Goal: Task Accomplishment & Management: Use online tool/utility

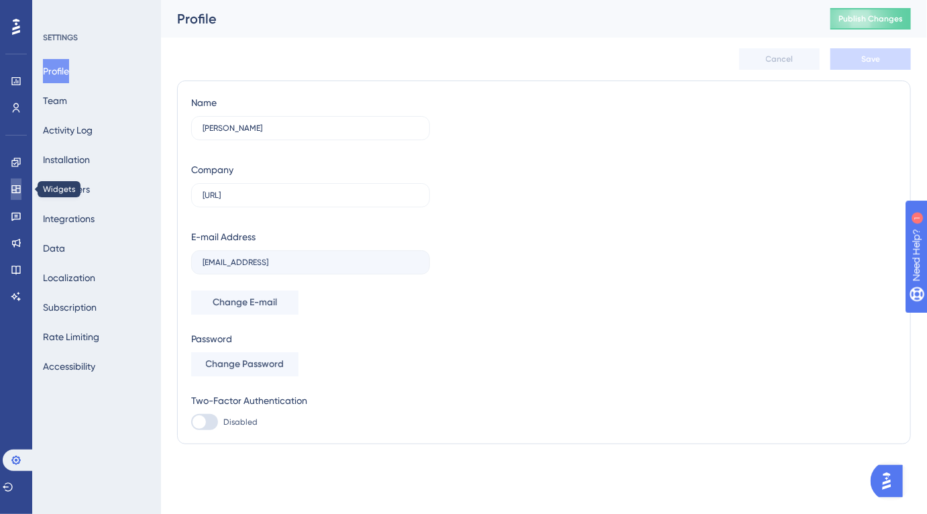
click at [13, 193] on icon at bounding box center [15, 189] width 9 height 8
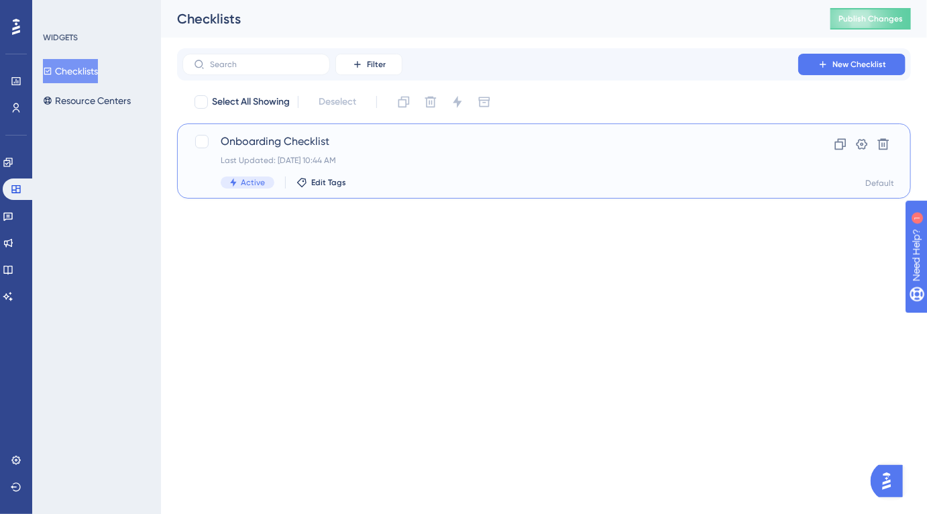
click at [581, 140] on span "Onboarding Checklist" at bounding box center [491, 142] width 540 height 16
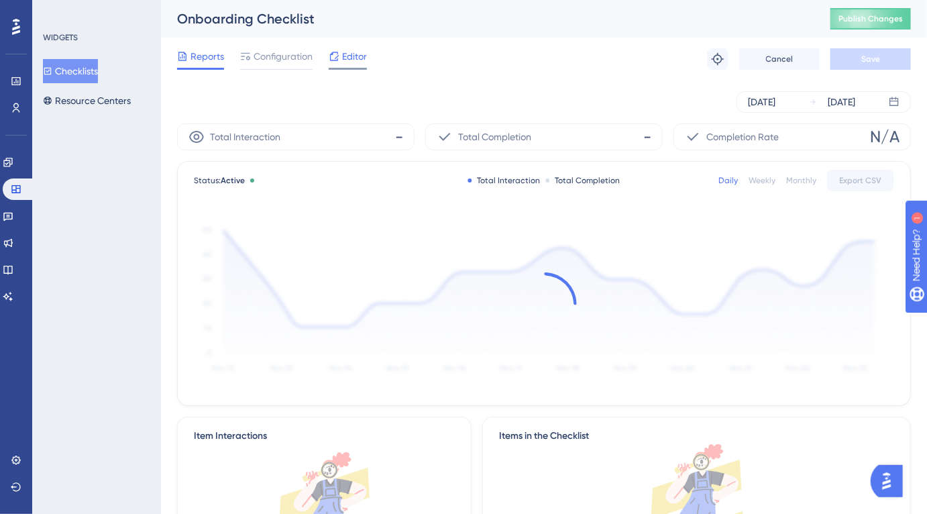
click at [353, 59] on span "Editor" at bounding box center [354, 56] width 25 height 16
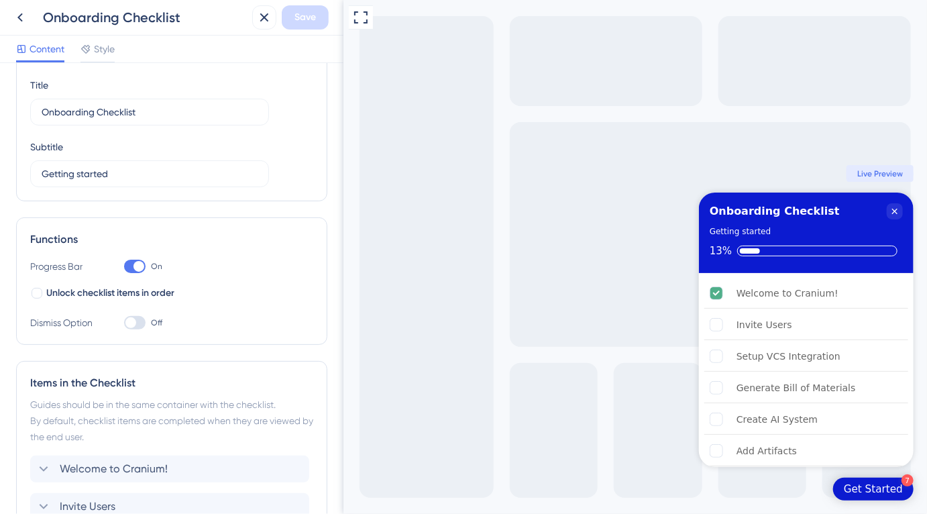
scroll to position [54, 0]
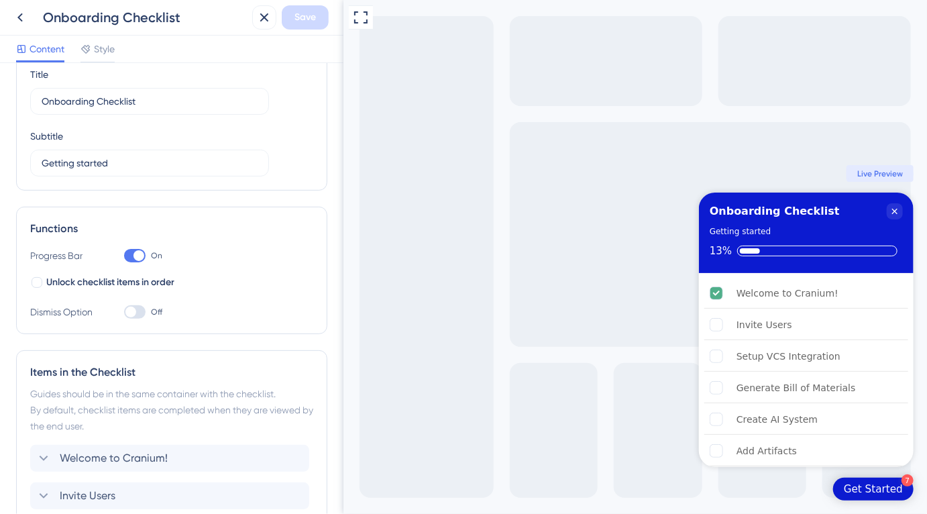
click at [107, 38] on div "Content Style" at bounding box center [172, 50] width 344 height 28
click at [107, 52] on span "Style" at bounding box center [104, 49] width 21 height 16
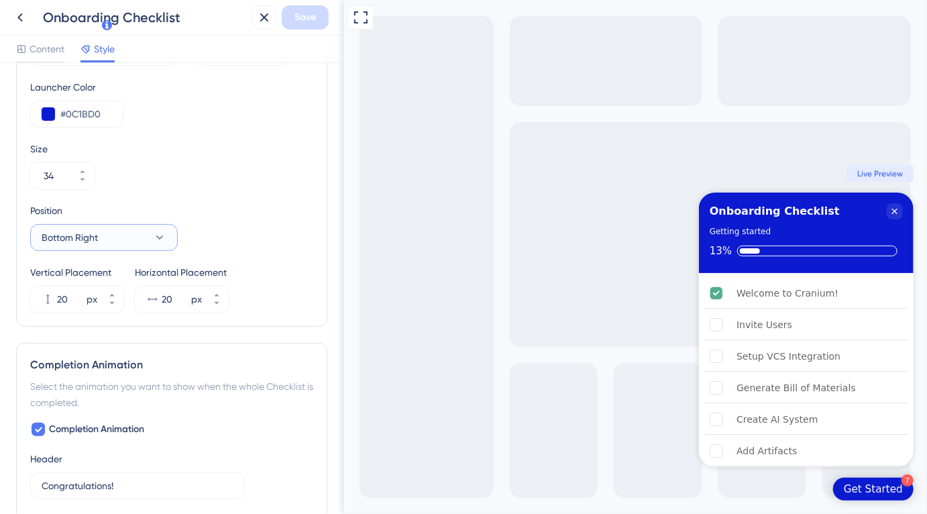
click at [144, 240] on button "Bottom Right" at bounding box center [104, 237] width 148 height 27
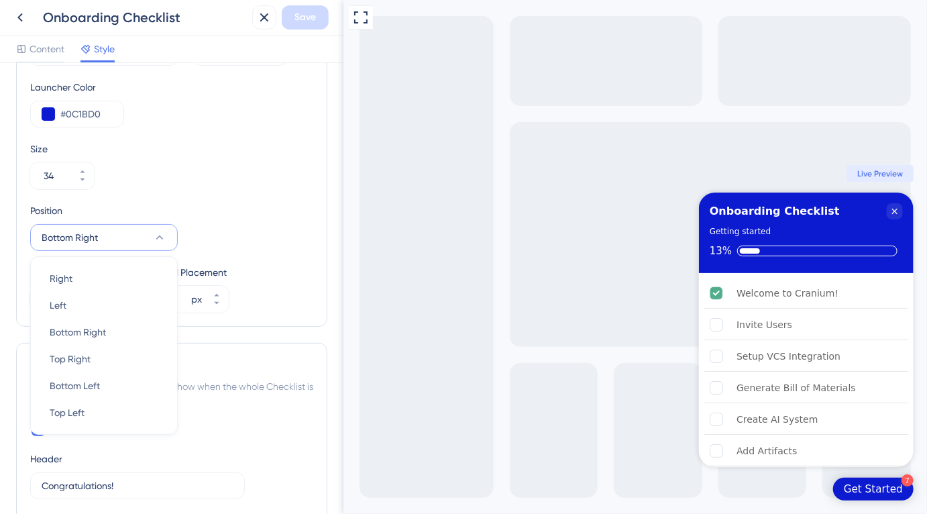
scroll to position [556, 0]
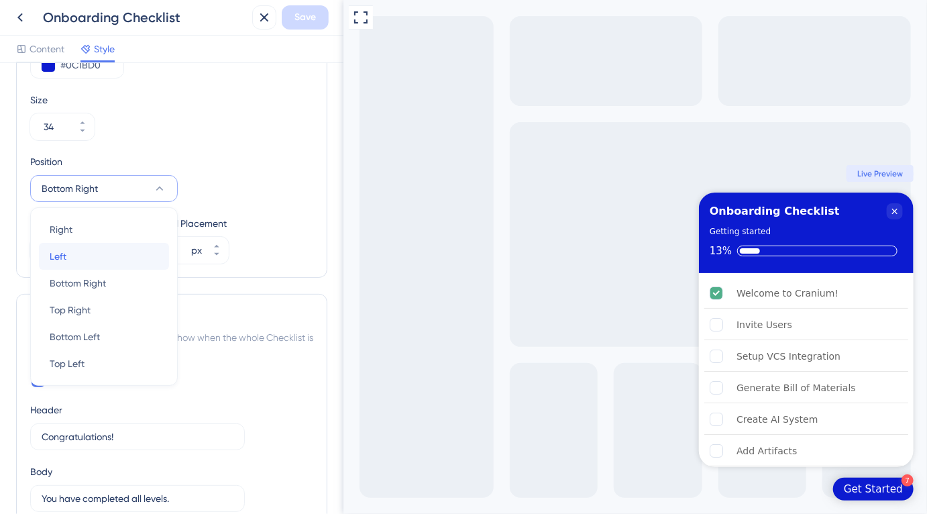
click at [116, 258] on div "Left Left" at bounding box center [104, 256] width 109 height 27
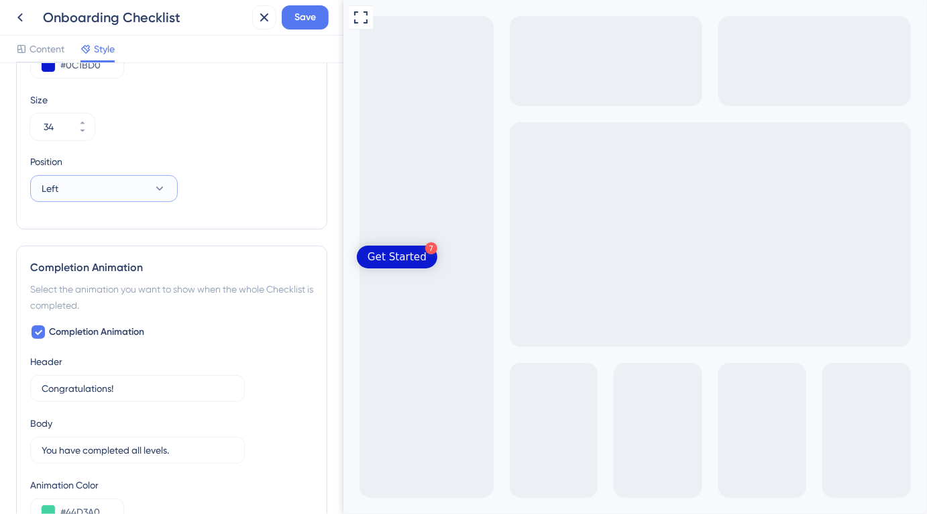
click at [107, 197] on button "Left" at bounding box center [104, 188] width 148 height 27
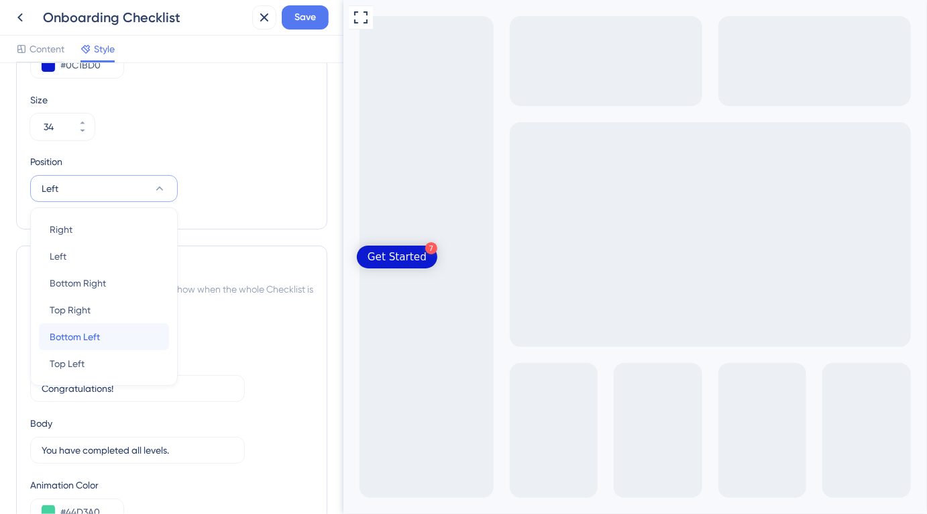
click at [92, 335] on span "Bottom Left" at bounding box center [75, 337] width 50 height 16
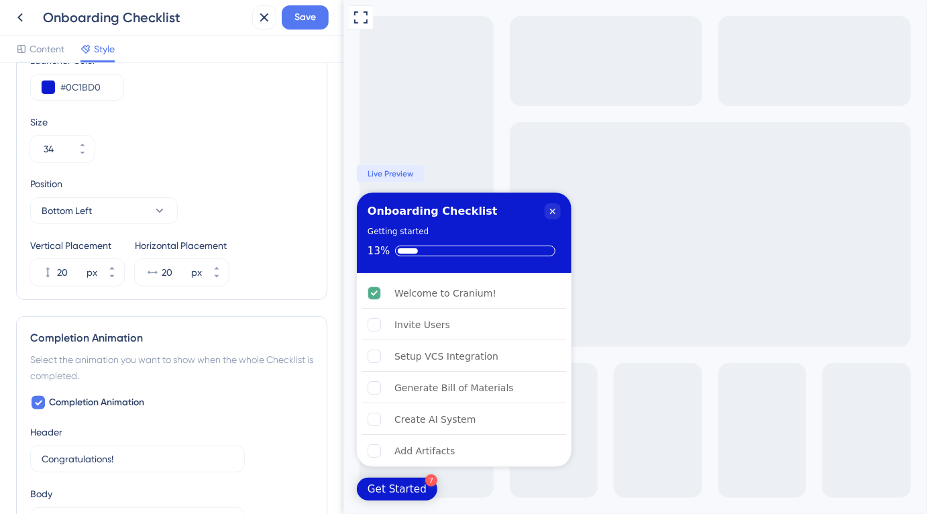
scroll to position [529, 0]
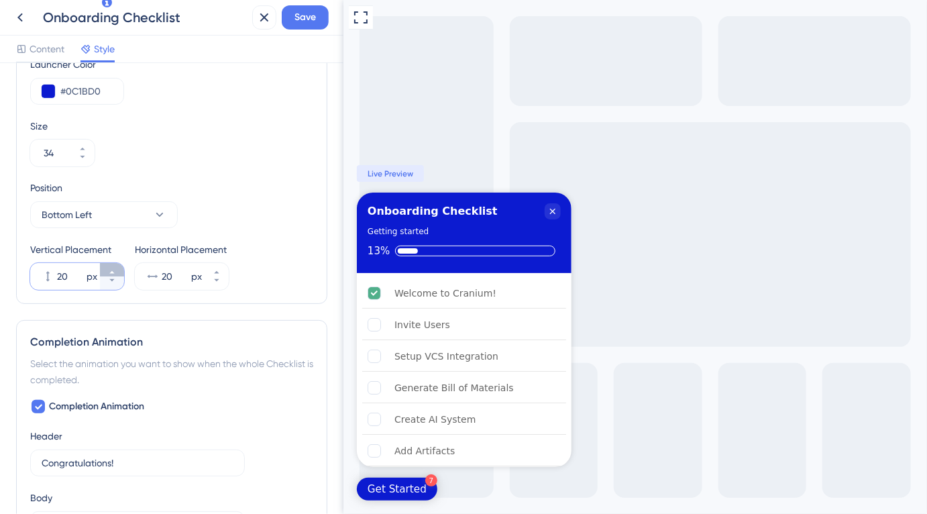
click at [115, 270] on icon at bounding box center [112, 272] width 8 height 8
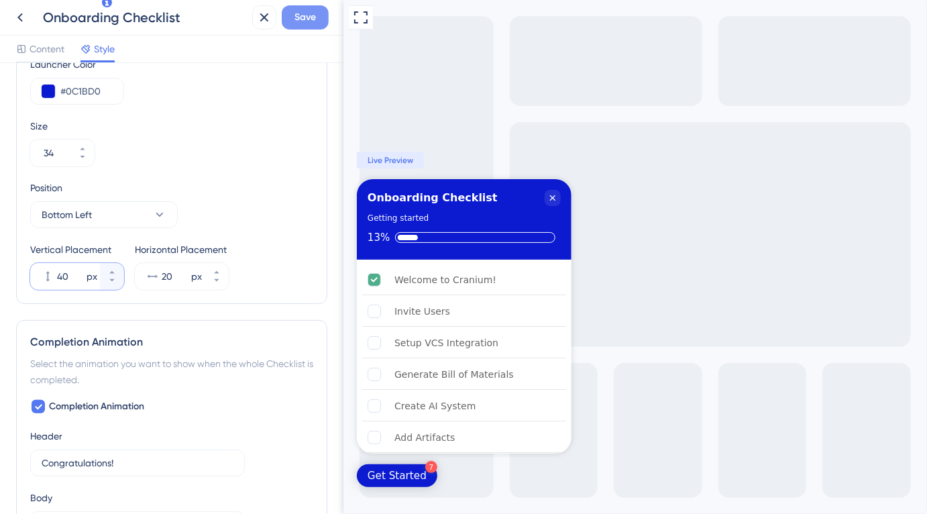
type input "40"
click at [309, 13] on span "Save" at bounding box center [305, 17] width 21 height 16
click at [23, 19] on icon at bounding box center [20, 17] width 16 height 16
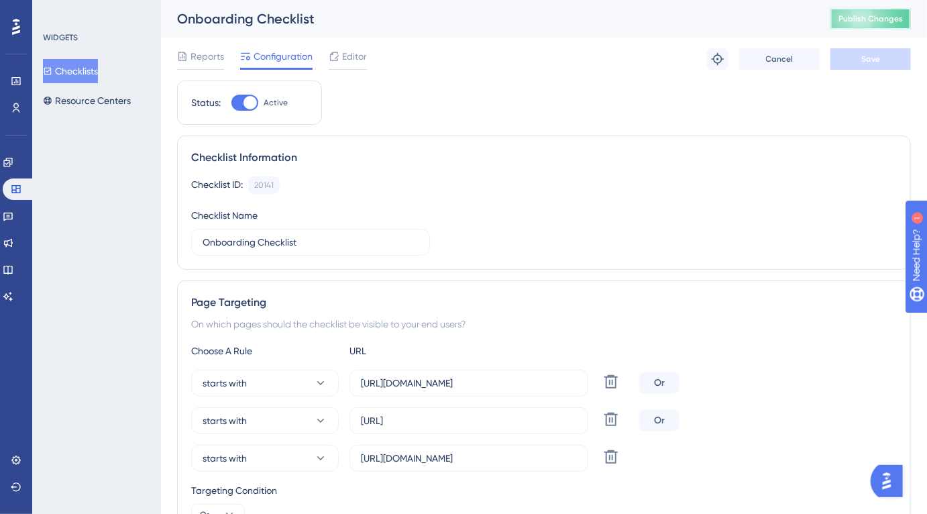
click at [855, 10] on button "Publish Changes" at bounding box center [871, 18] width 81 height 21
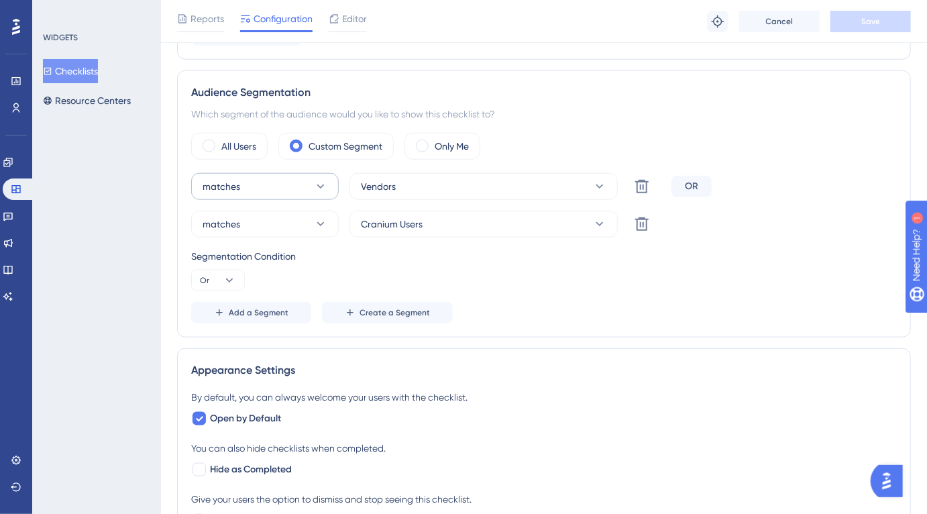
scroll to position [584, 0]
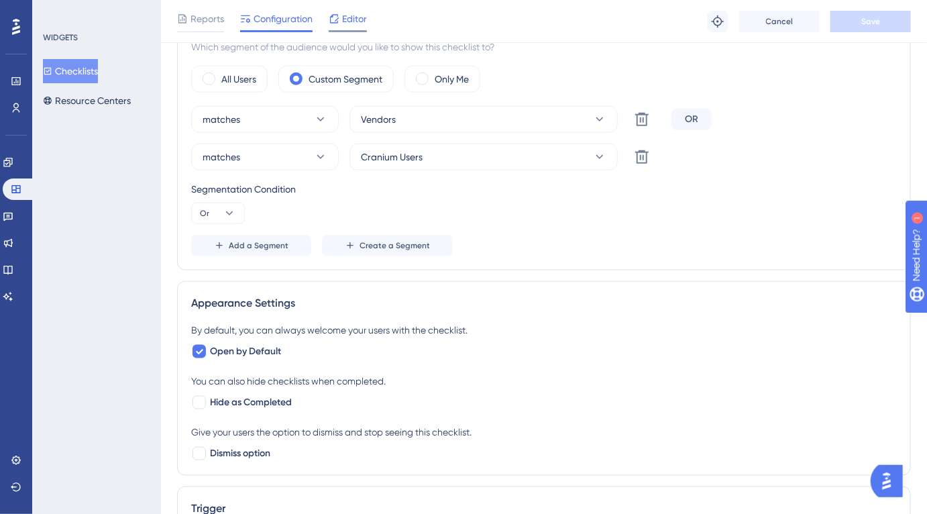
click at [332, 27] on div "Editor" at bounding box center [348, 21] width 38 height 21
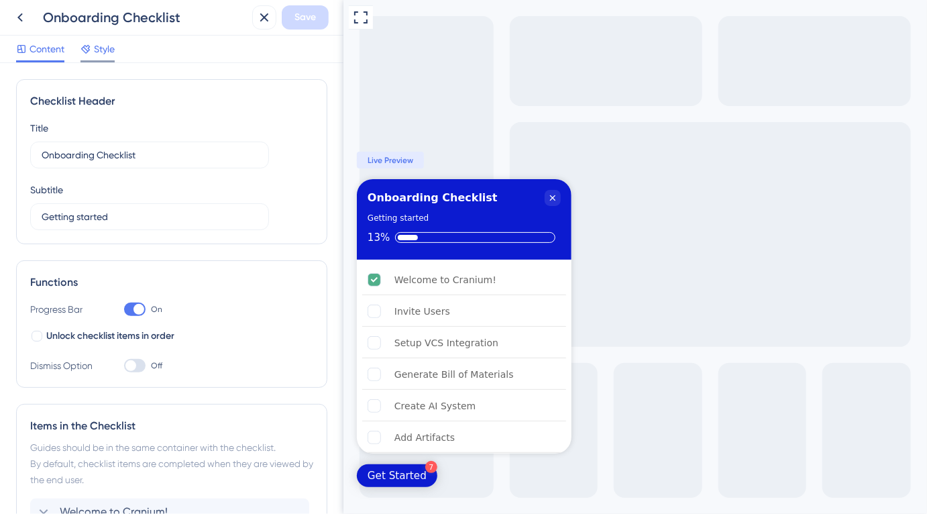
click at [99, 50] on span "Style" at bounding box center [104, 49] width 21 height 16
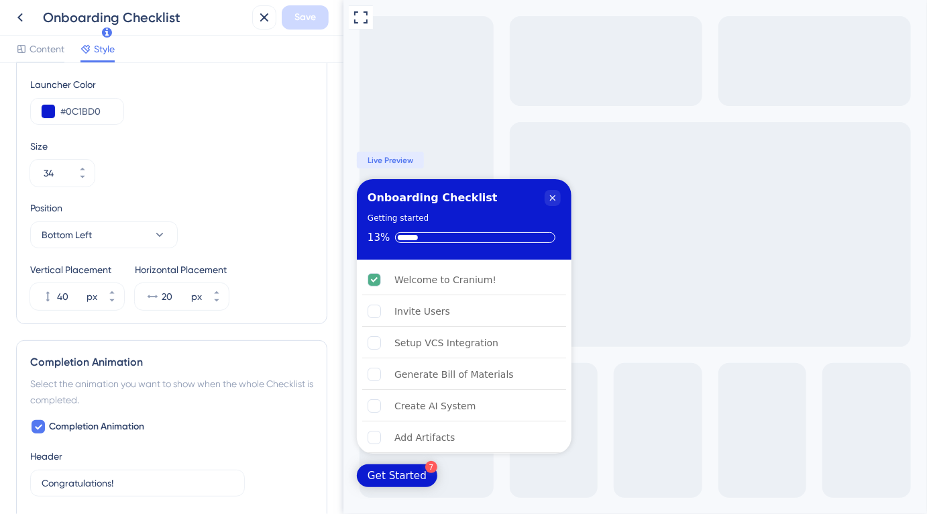
scroll to position [499, 0]
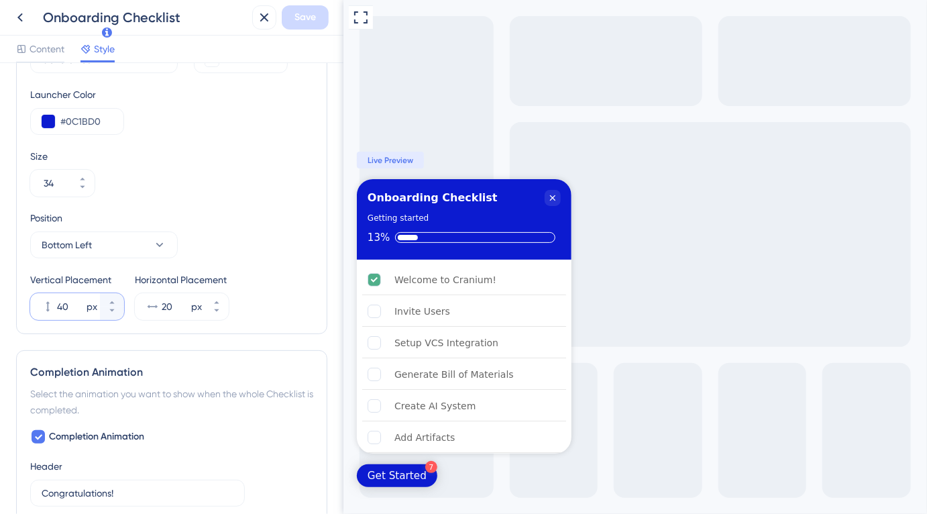
click at [74, 302] on input "40" at bounding box center [70, 307] width 27 height 16
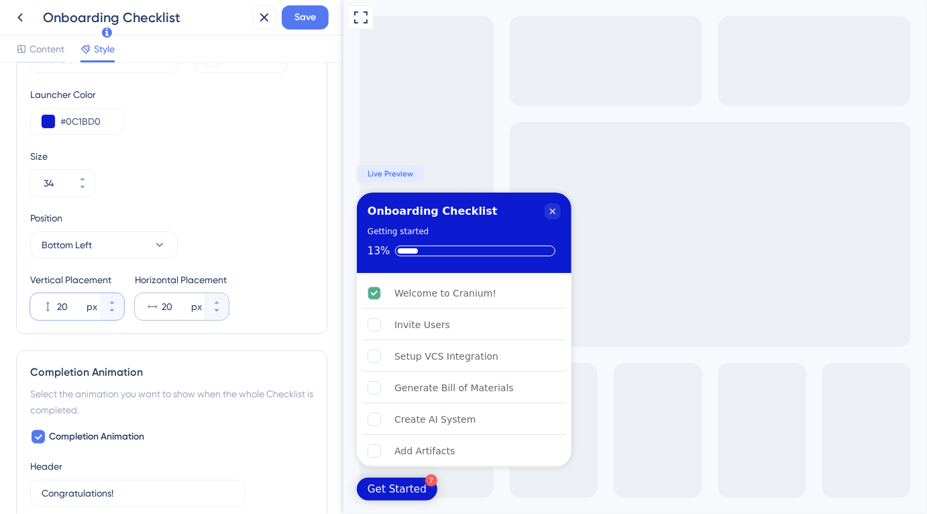
type input "20"
click at [172, 307] on input "20" at bounding box center [175, 307] width 27 height 16
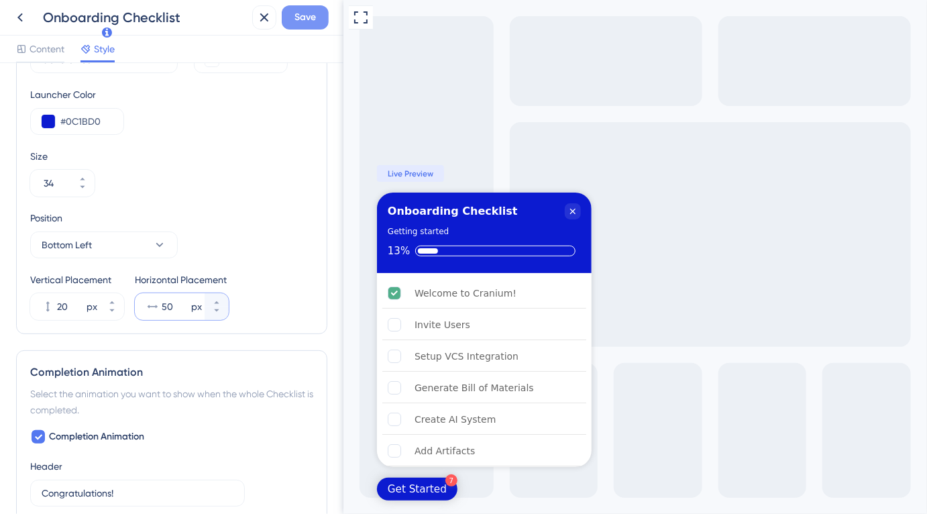
type input "50"
click at [315, 19] on span "Save" at bounding box center [305, 17] width 21 height 16
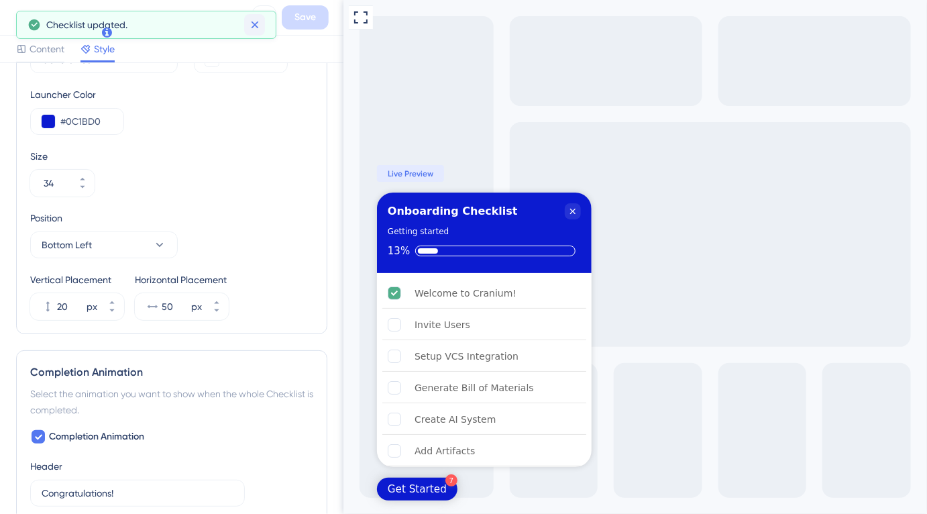
click at [255, 26] on icon at bounding box center [254, 24] width 13 height 13
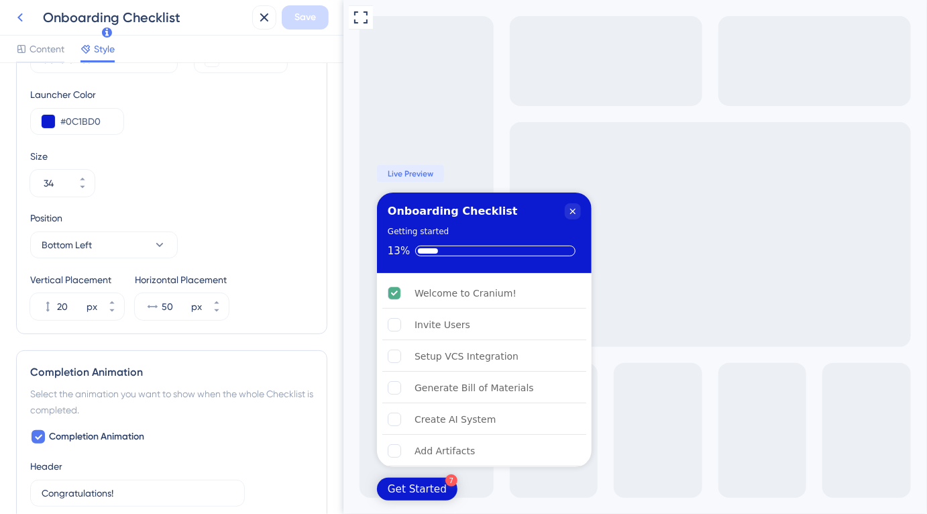
click at [23, 22] on icon at bounding box center [20, 17] width 16 height 16
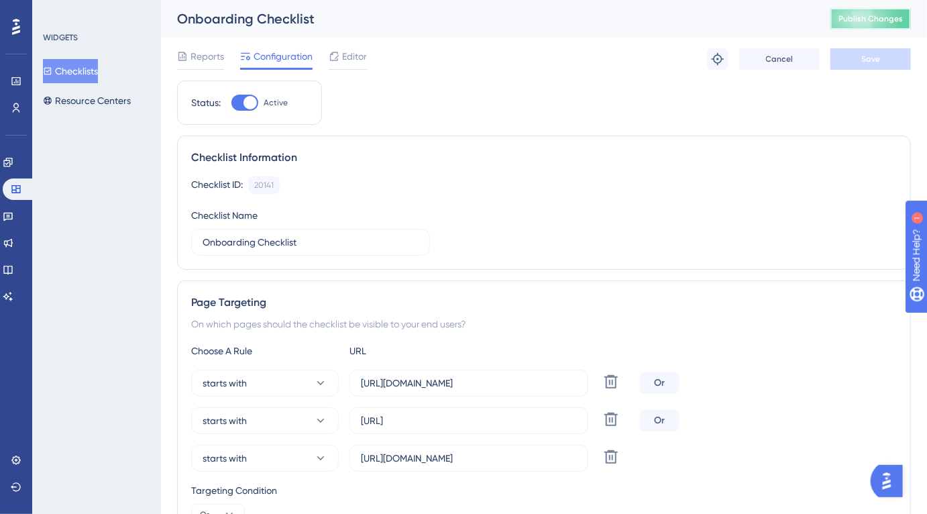
click at [862, 8] on button "Publish Changes" at bounding box center [871, 18] width 81 height 21
click at [357, 57] on span "Editor" at bounding box center [354, 56] width 25 height 16
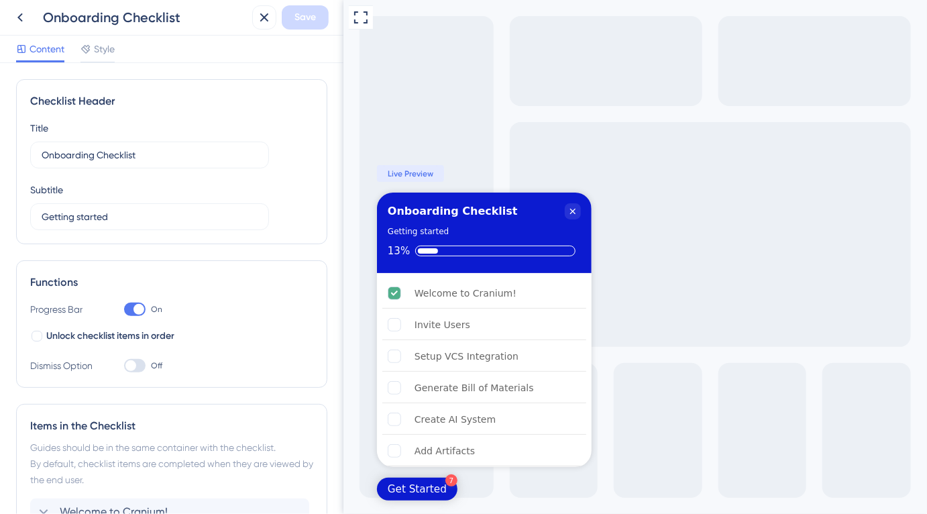
scroll to position [392, 0]
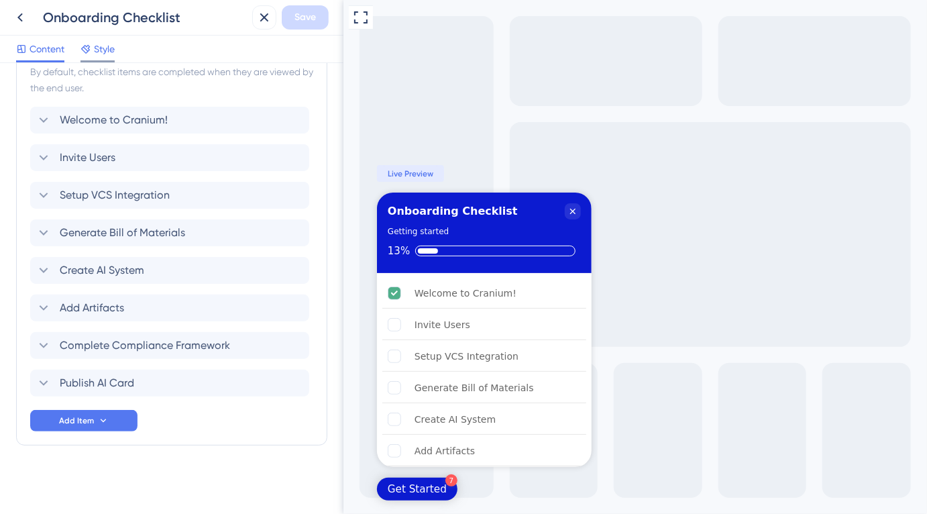
click at [93, 55] on div "Style" at bounding box center [98, 49] width 34 height 16
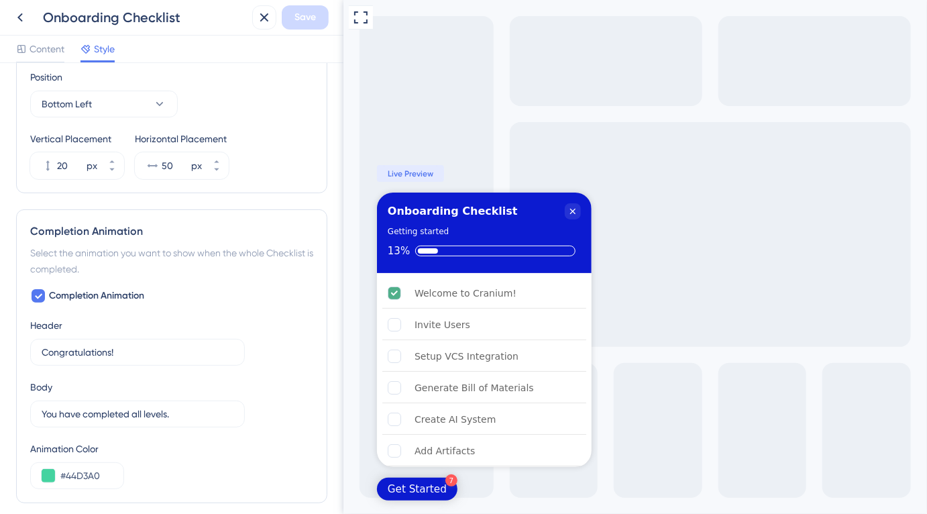
scroll to position [589, 0]
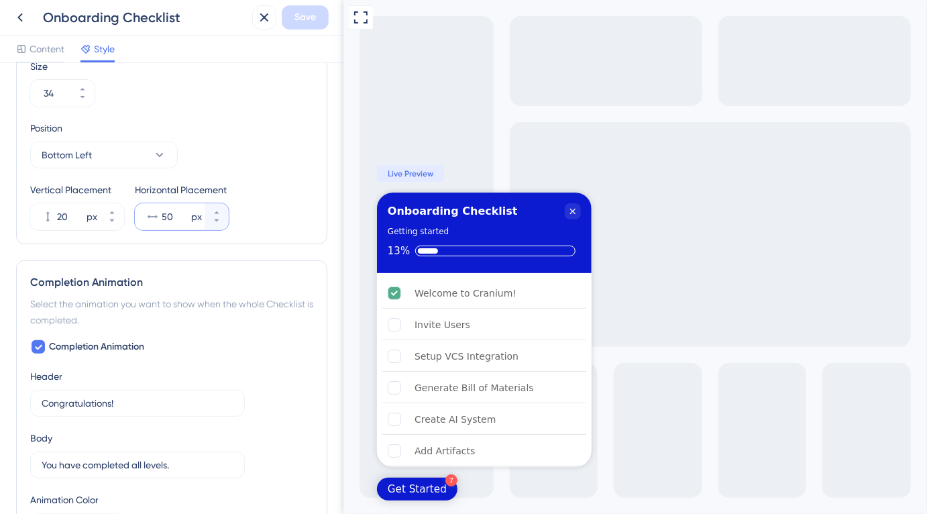
click at [176, 216] on input "50" at bounding box center [175, 217] width 27 height 16
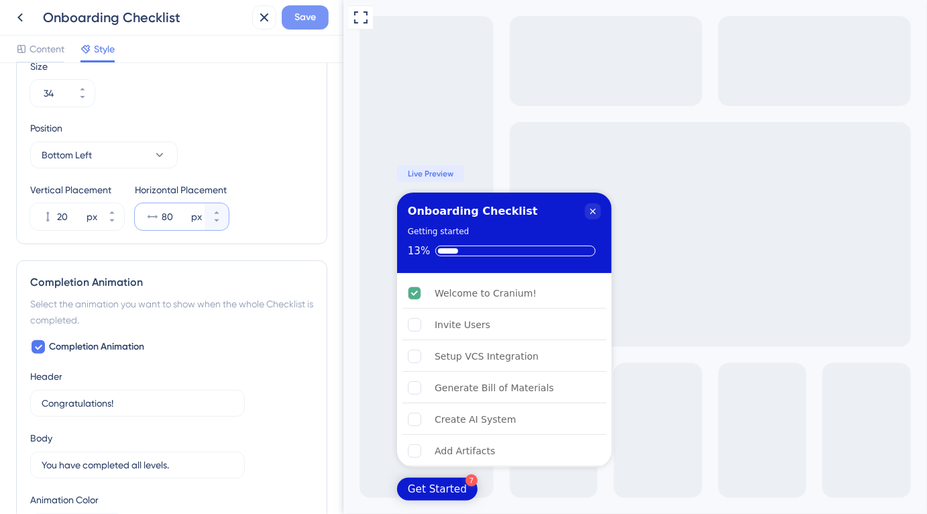
type input "80"
click at [310, 20] on span "Save" at bounding box center [305, 17] width 21 height 16
click at [17, 21] on icon at bounding box center [20, 17] width 16 height 16
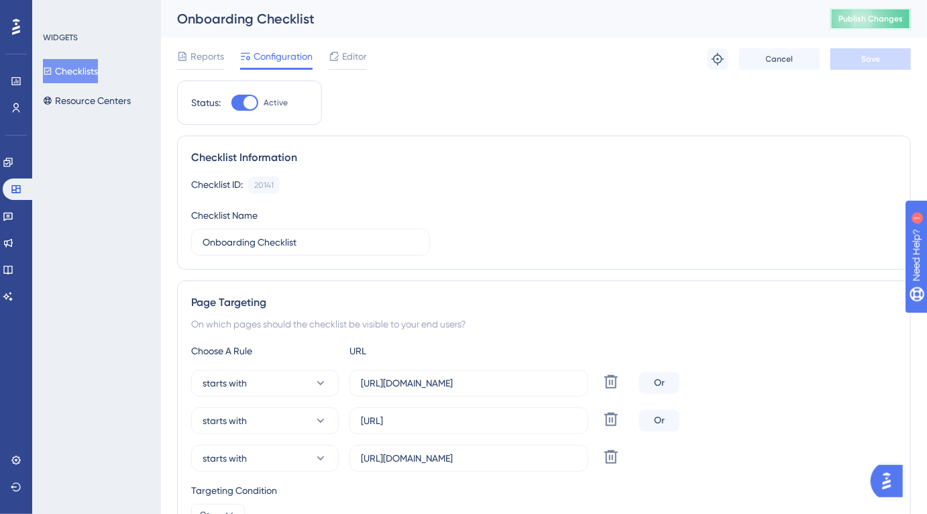
click at [855, 25] on button "Publish Changes" at bounding box center [871, 18] width 81 height 21
click at [348, 60] on span "Editor" at bounding box center [354, 56] width 25 height 16
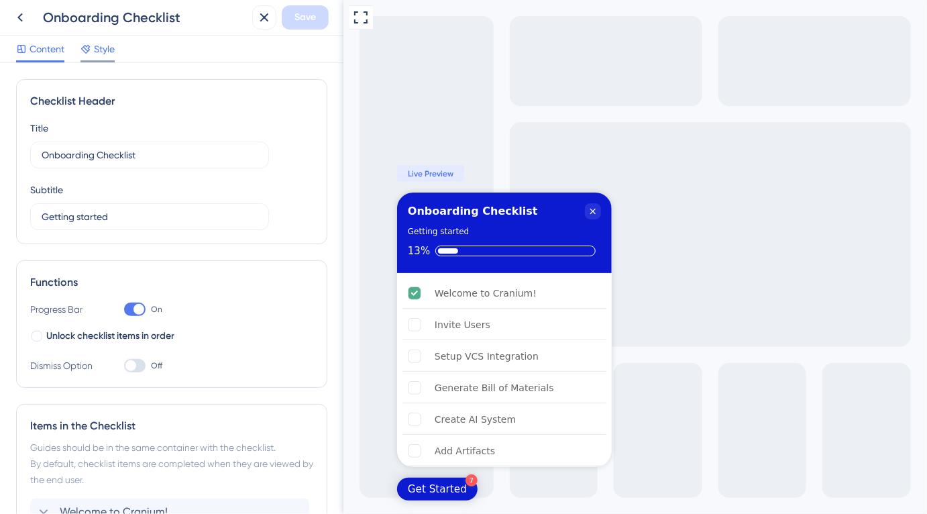
click at [105, 54] on span "Style" at bounding box center [104, 49] width 21 height 16
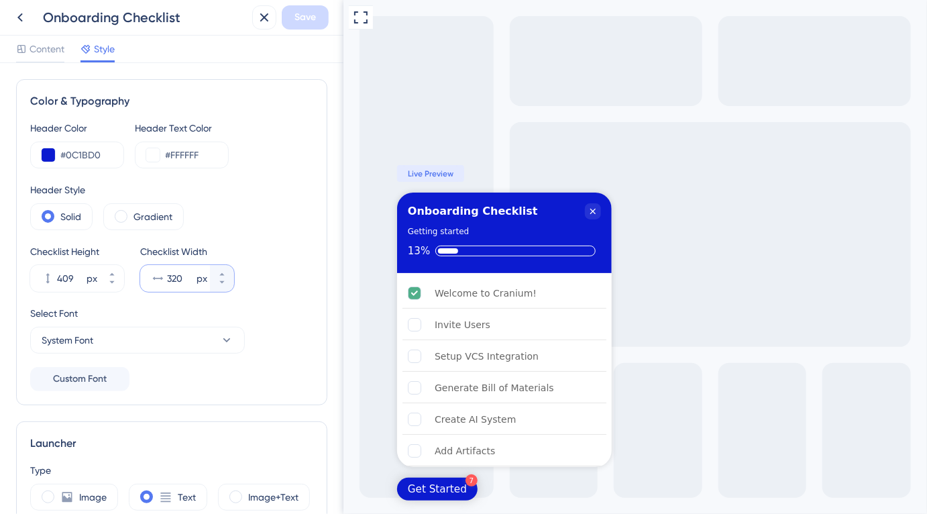
click at [176, 282] on input "320" at bounding box center [180, 278] width 27 height 16
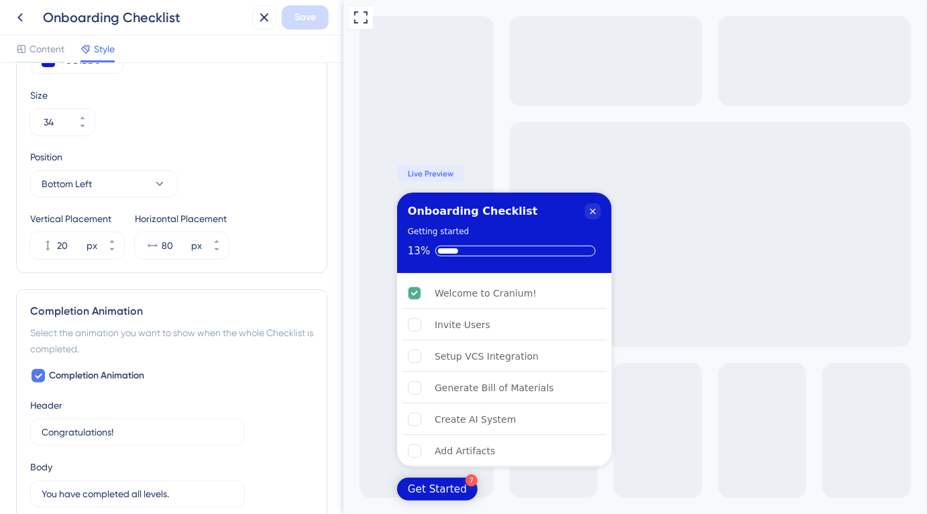
scroll to position [697, 0]
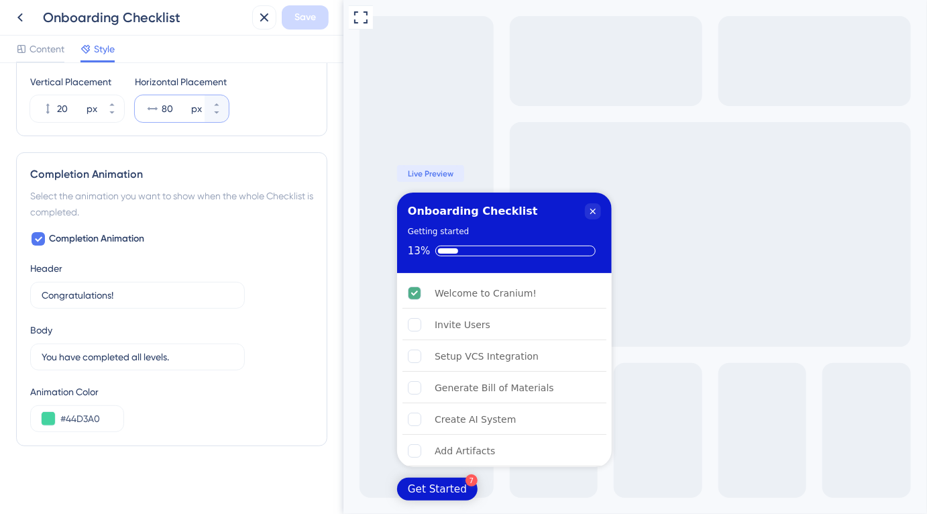
click at [164, 112] on input "80" at bounding box center [175, 109] width 27 height 16
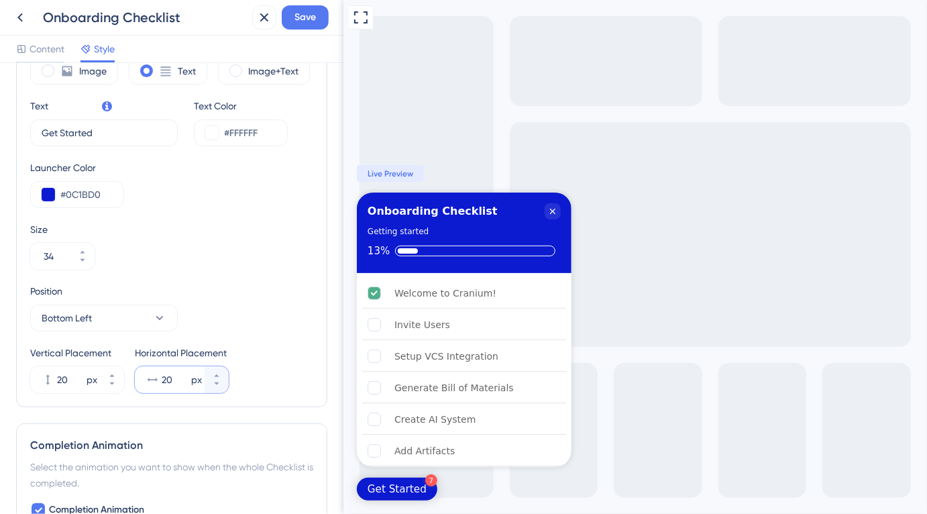
scroll to position [424, 0]
type input "20"
click at [60, 385] on input "20" at bounding box center [70, 382] width 27 height 16
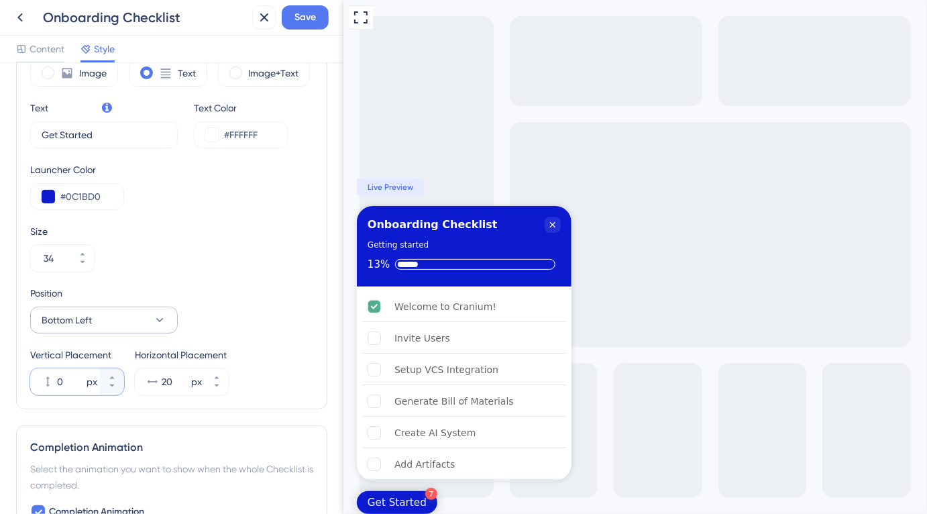
type input "0"
click at [87, 319] on span "Bottom Left" at bounding box center [67, 320] width 50 height 16
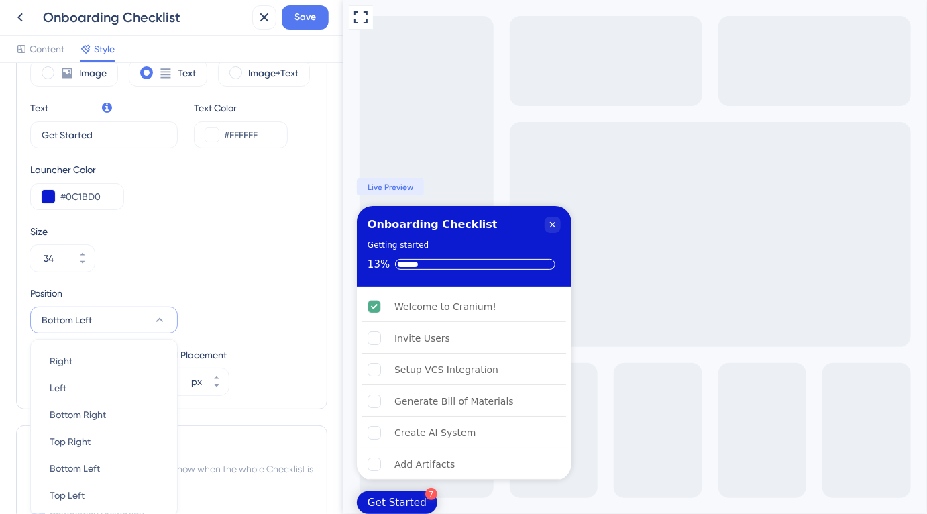
scroll to position [562, 0]
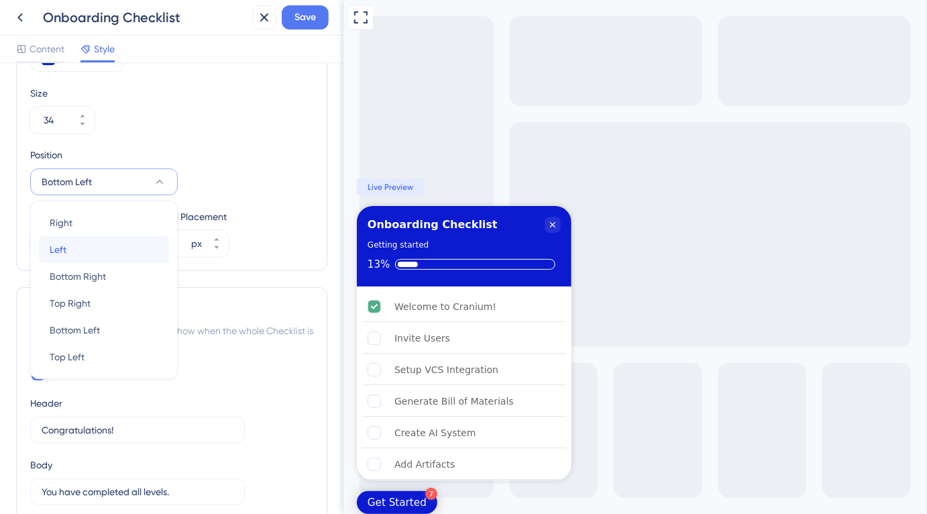
click at [79, 257] on div "Left Left" at bounding box center [104, 249] width 109 height 27
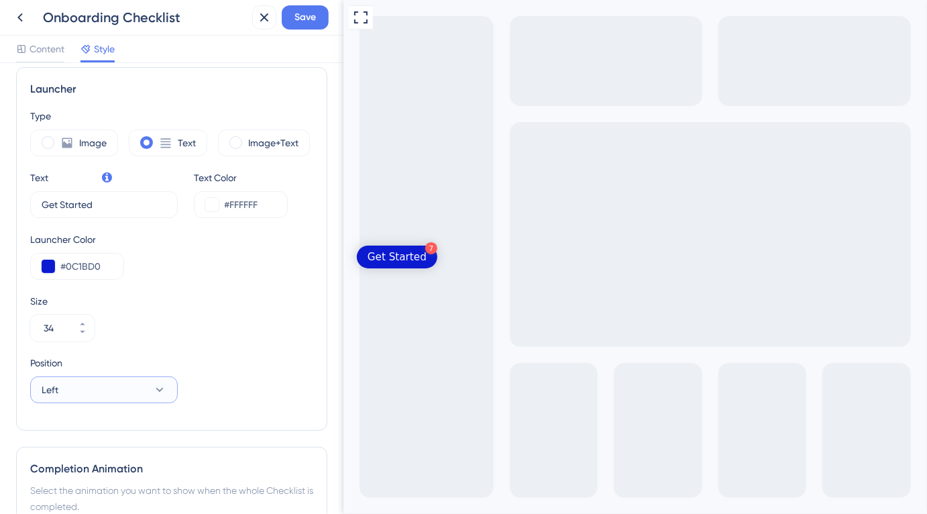
click at [144, 379] on button "Left" at bounding box center [104, 389] width 148 height 27
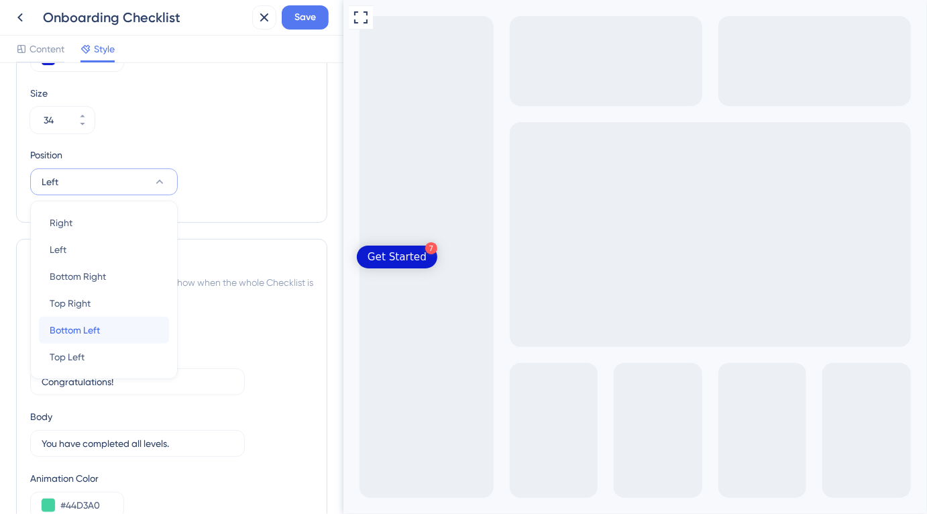
click at [139, 329] on div "Bottom Left Bottom Left" at bounding box center [104, 330] width 109 height 27
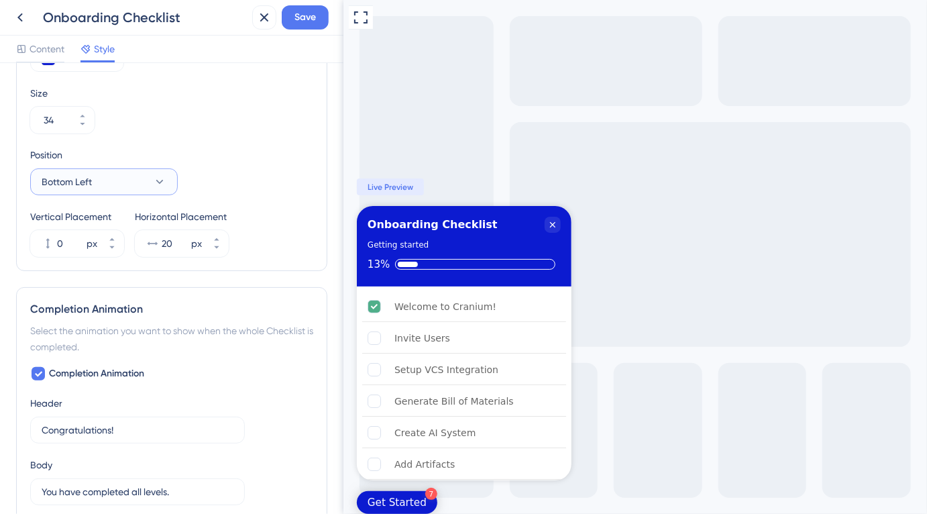
click at [119, 189] on button "Bottom Left" at bounding box center [104, 181] width 148 height 27
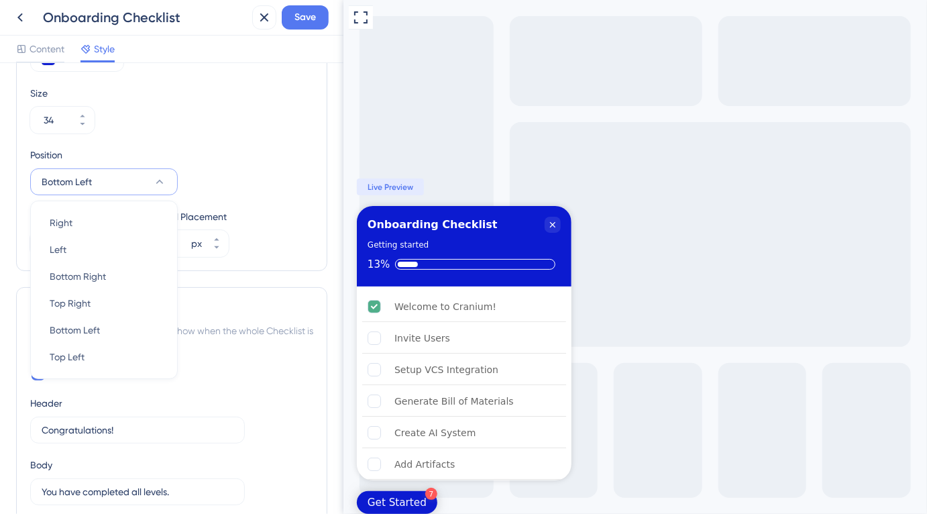
scroll to position [556, 0]
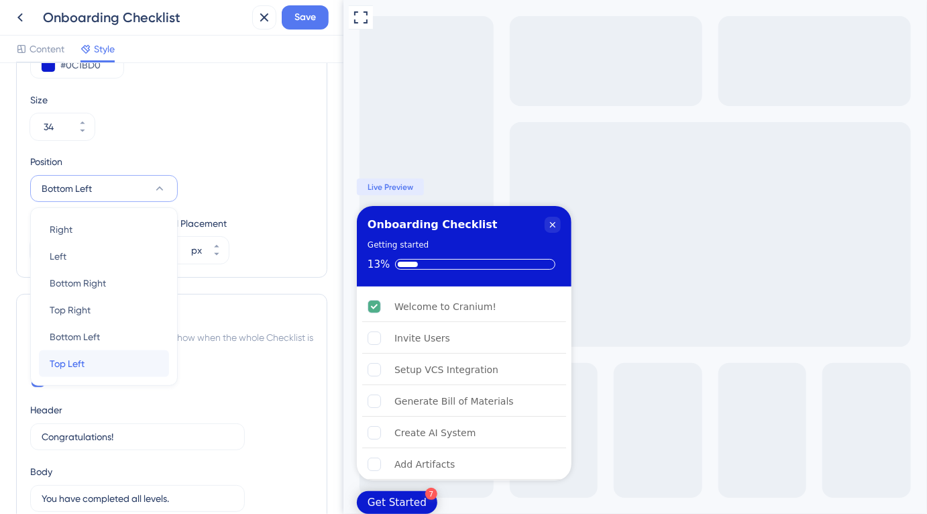
click at [88, 362] on div "Top Left Top Left" at bounding box center [104, 363] width 109 height 27
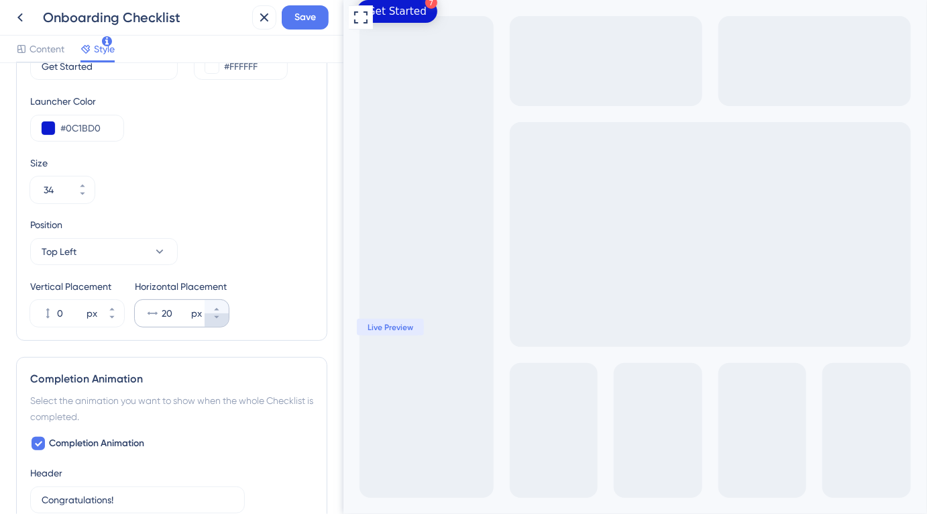
scroll to position [491, 0]
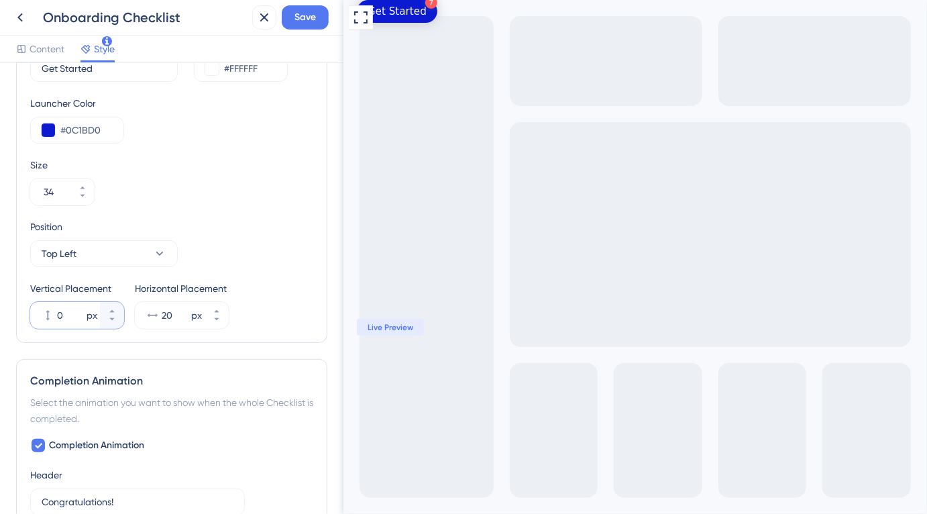
click at [68, 320] on input "0" at bounding box center [70, 315] width 27 height 16
type input "20"
click at [417, 24] on div "Get Started" at bounding box center [396, 24] width 59 height 13
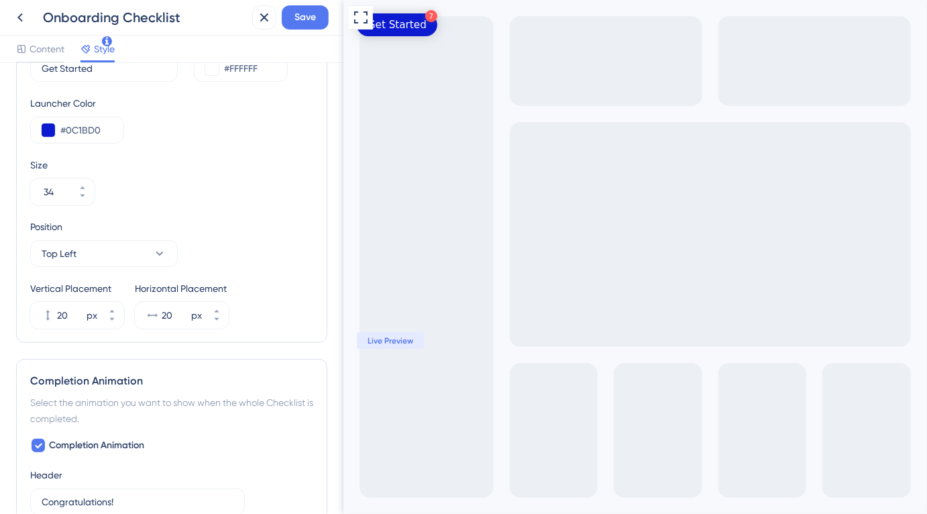
click at [417, 24] on div "Get Started" at bounding box center [396, 24] width 59 height 13
click at [311, 19] on span "Save" at bounding box center [305, 17] width 21 height 16
click at [16, 17] on icon at bounding box center [20, 17] width 16 height 16
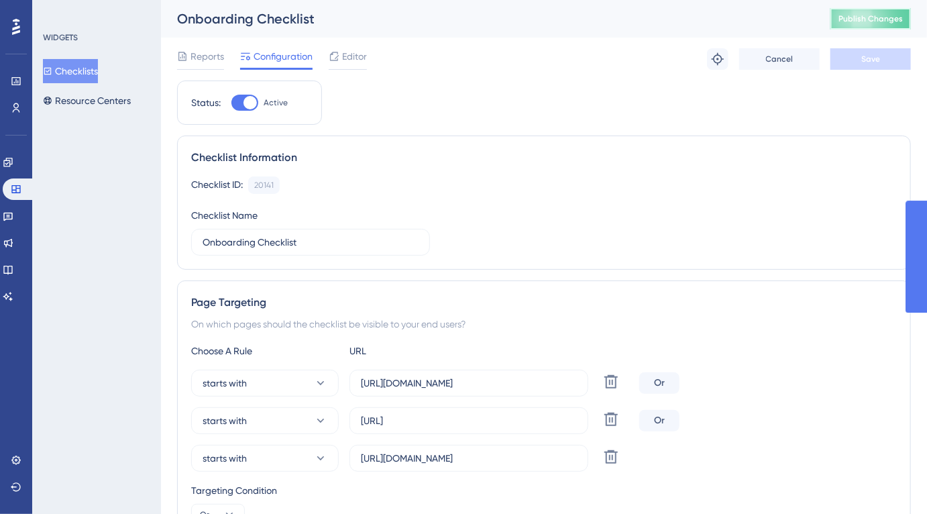
click at [854, 29] on button "Publish Changes" at bounding box center [871, 18] width 81 height 21
click at [366, 53] on span "Editor" at bounding box center [354, 56] width 25 height 16
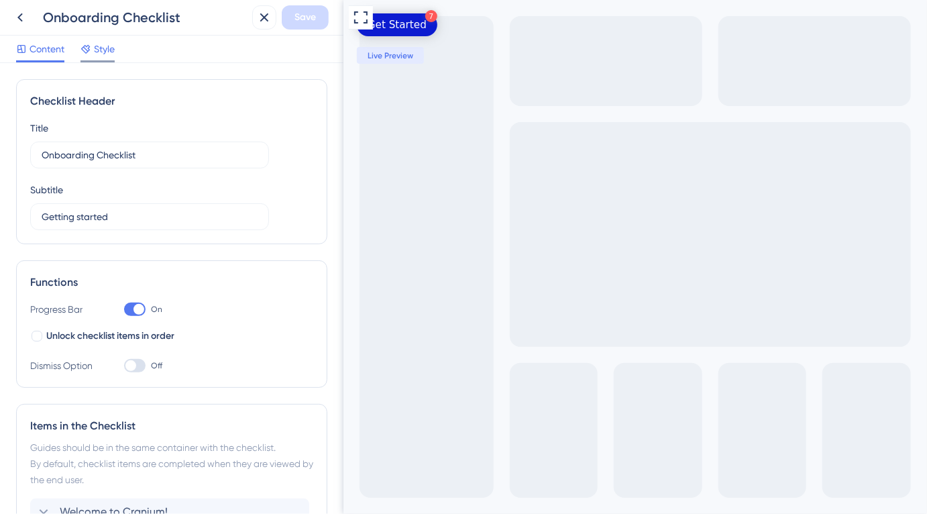
click at [105, 55] on span "Style" at bounding box center [104, 49] width 21 height 16
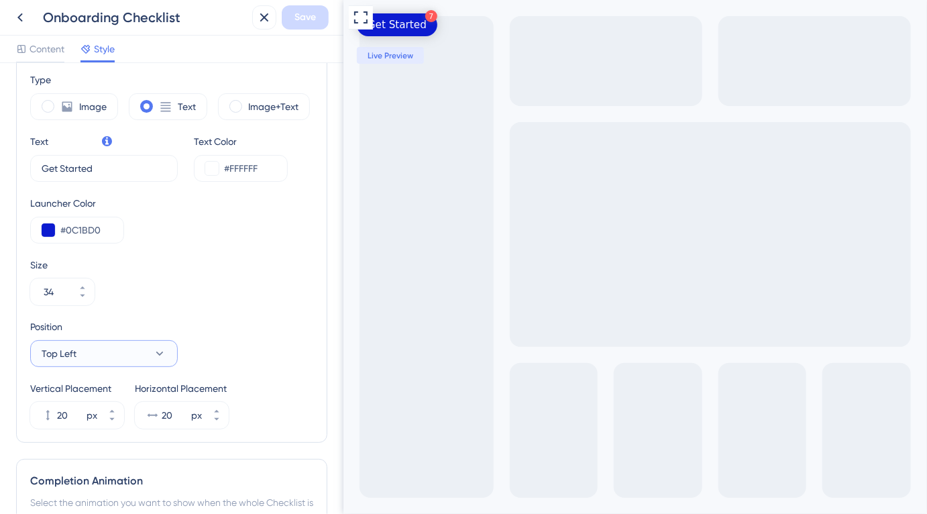
click at [97, 350] on button "Top Left" at bounding box center [104, 353] width 148 height 27
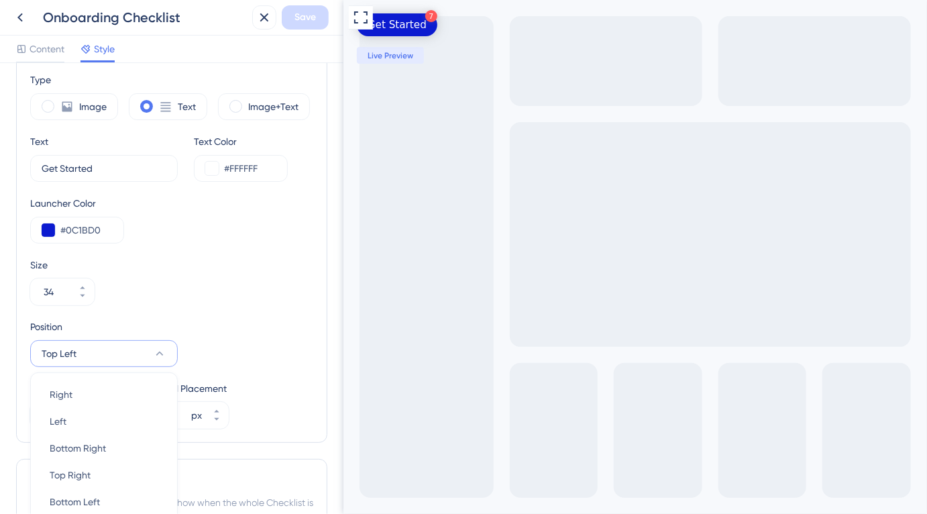
scroll to position [562, 0]
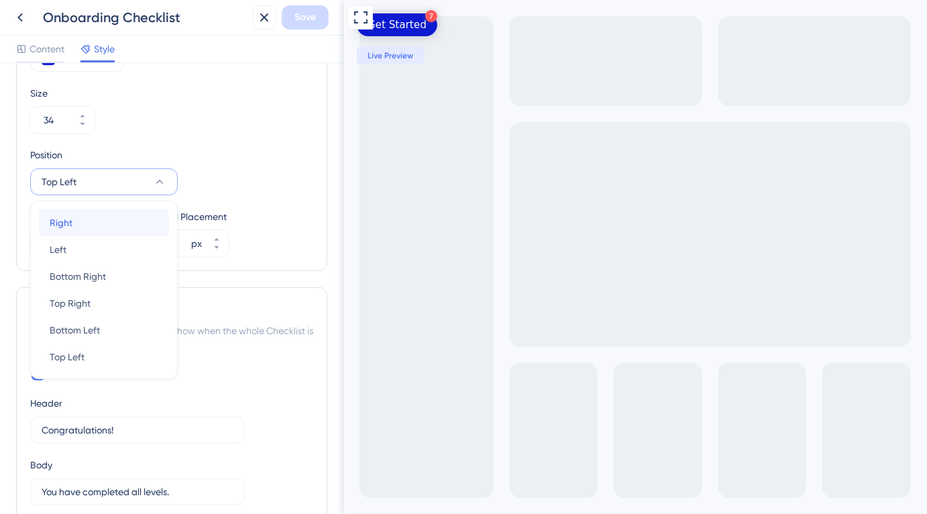
click at [124, 229] on div "Right Right" at bounding box center [104, 222] width 109 height 27
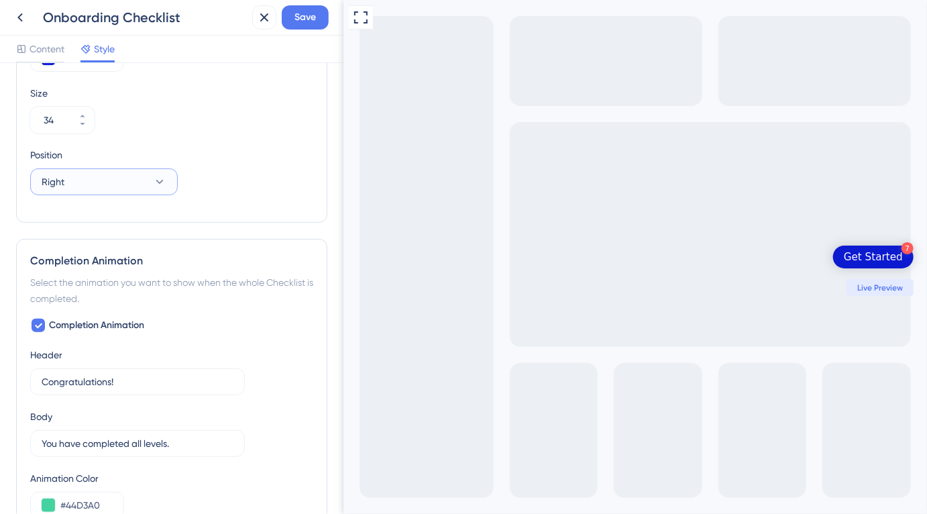
click at [130, 183] on button "Right" at bounding box center [104, 181] width 148 height 27
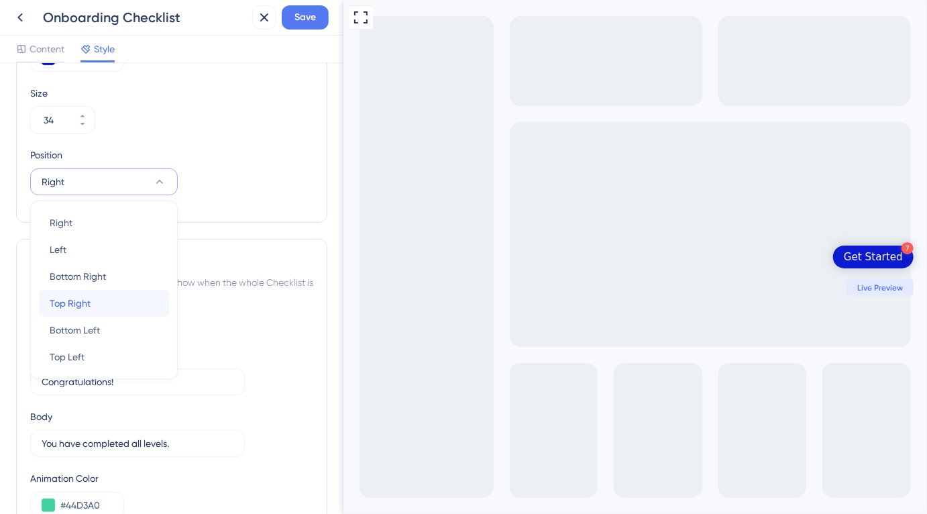
click at [95, 310] on div "Top Right Top Right" at bounding box center [104, 303] width 109 height 27
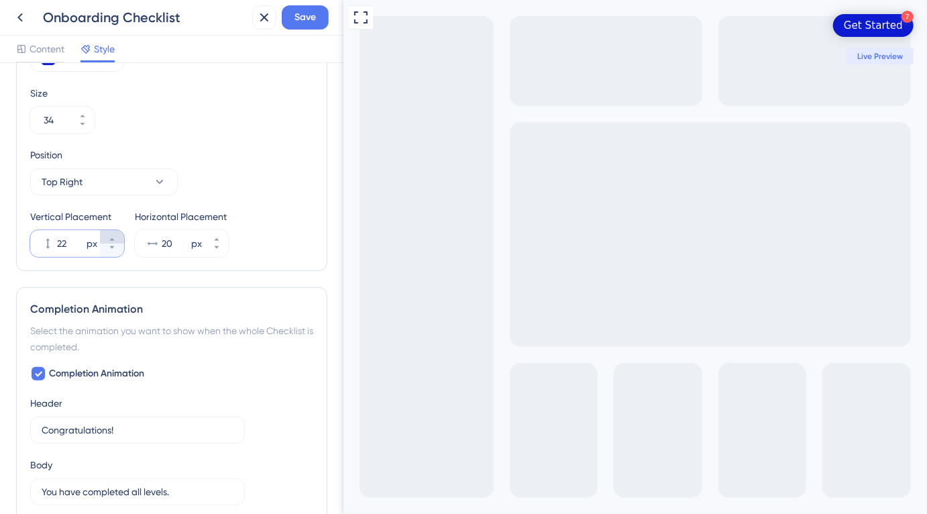
click at [109, 239] on icon at bounding box center [112, 240] width 8 height 8
click at [109, 250] on icon at bounding box center [112, 248] width 8 height 8
type input "20"
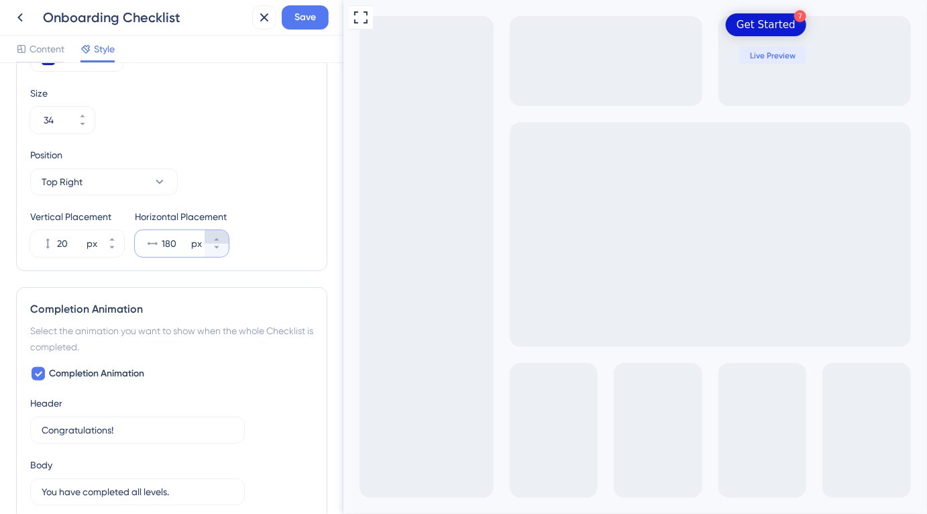
click at [221, 240] on button "180 px" at bounding box center [217, 236] width 24 height 13
click at [217, 250] on icon at bounding box center [217, 248] width 8 height 8
type input "180"
click at [313, 21] on span "Save" at bounding box center [305, 17] width 21 height 16
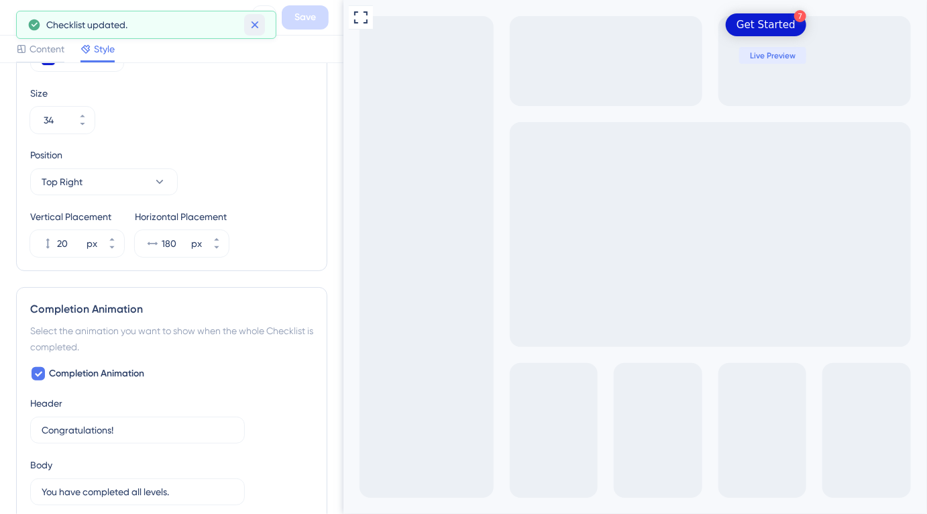
click at [254, 25] on icon at bounding box center [254, 24] width 7 height 7
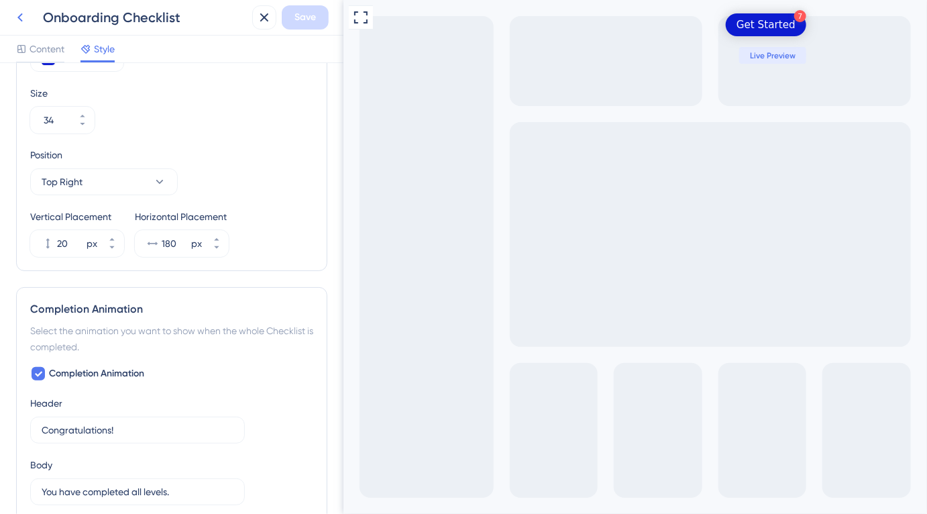
click at [19, 18] on icon at bounding box center [19, 17] width 5 height 9
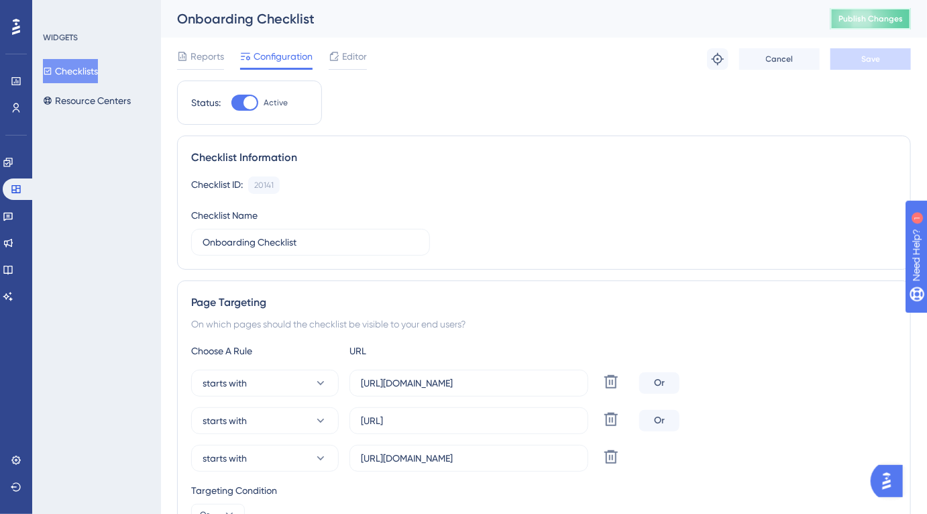
click at [872, 27] on button "Publish Changes" at bounding box center [871, 18] width 81 height 21
click at [364, 56] on span "Editor" at bounding box center [354, 56] width 25 height 16
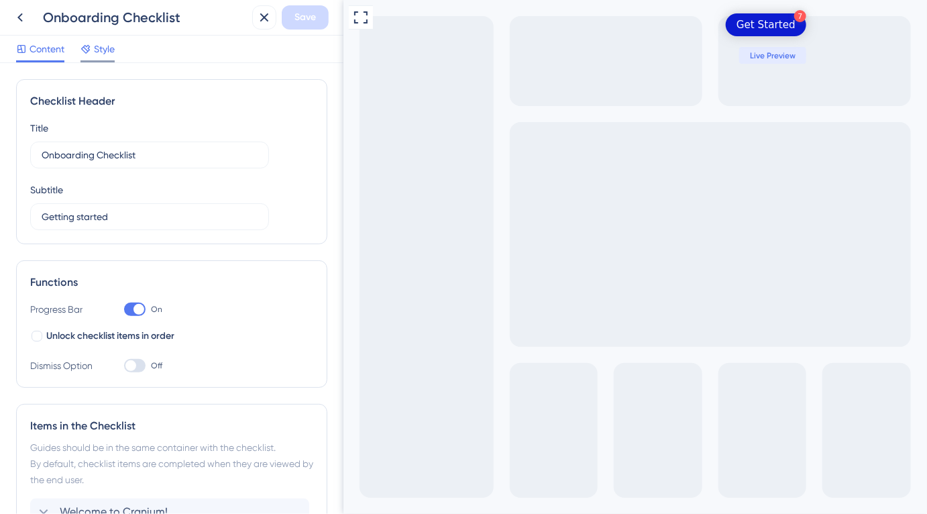
click at [95, 57] on div "Style" at bounding box center [98, 51] width 34 height 21
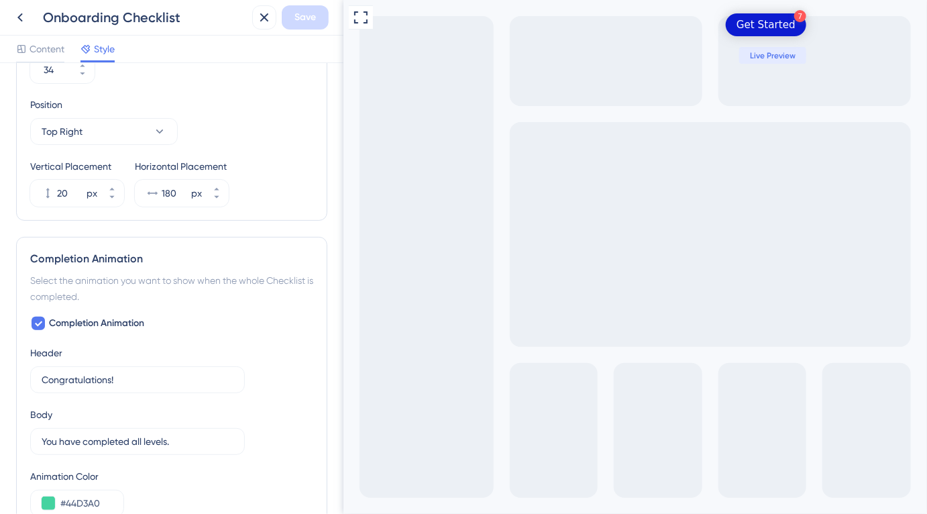
scroll to position [605, 0]
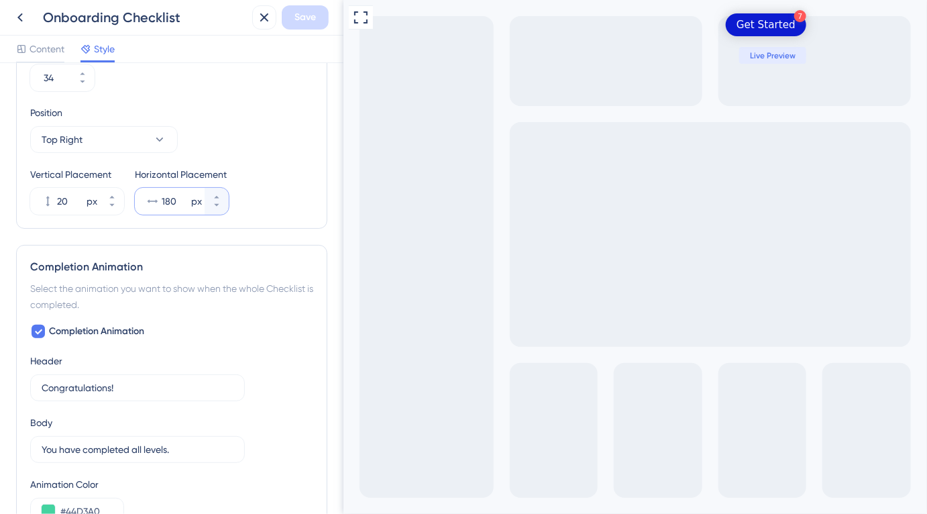
click at [171, 200] on input "180" at bounding box center [175, 201] width 27 height 16
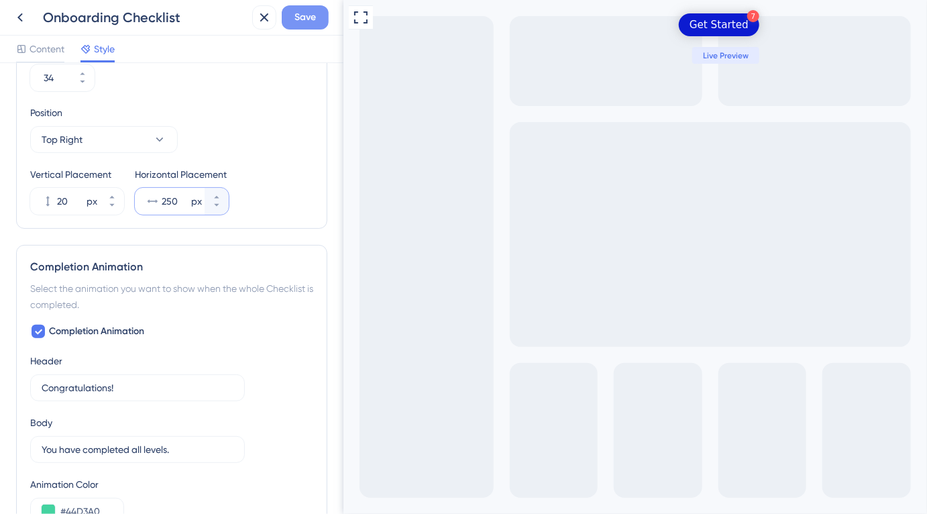
type input "250"
click at [309, 26] on button "Save" at bounding box center [305, 17] width 47 height 24
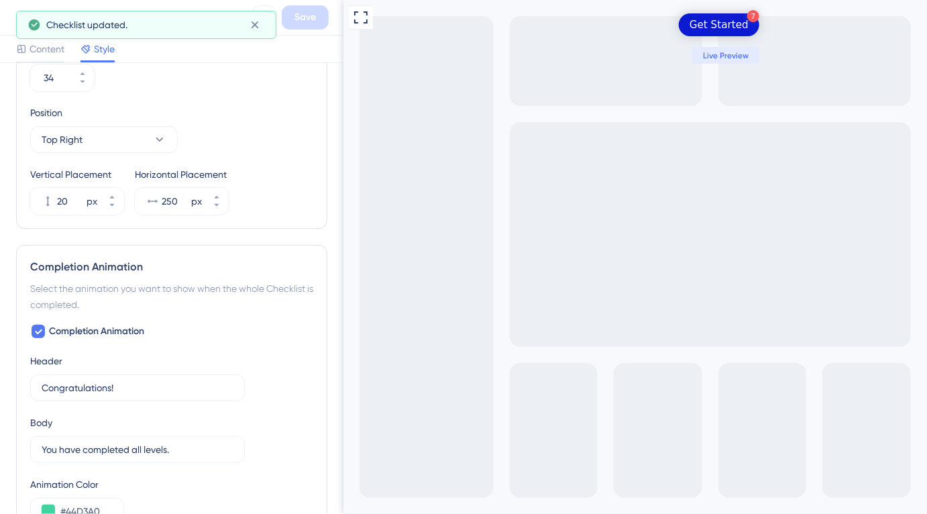
click at [15, 19] on icon at bounding box center [20, 17] width 16 height 16
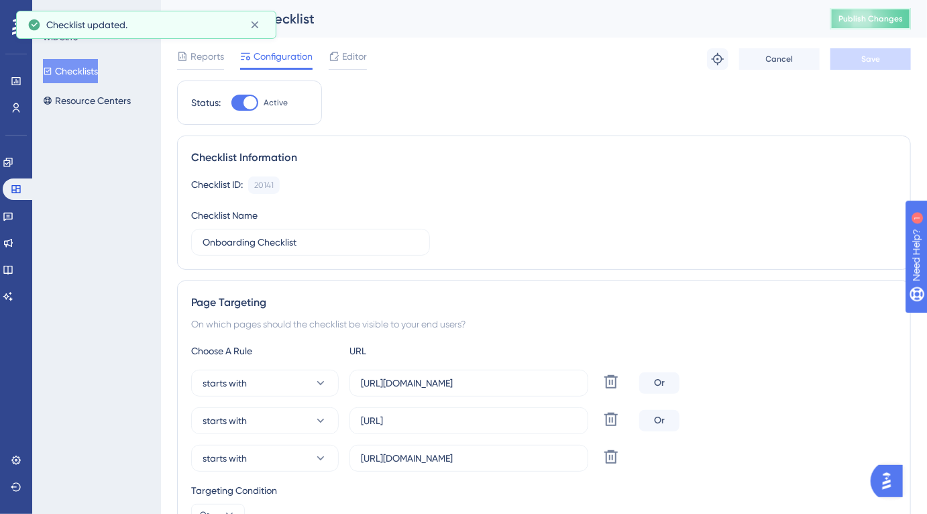
click at [877, 15] on span "Publish Changes" at bounding box center [871, 18] width 64 height 11
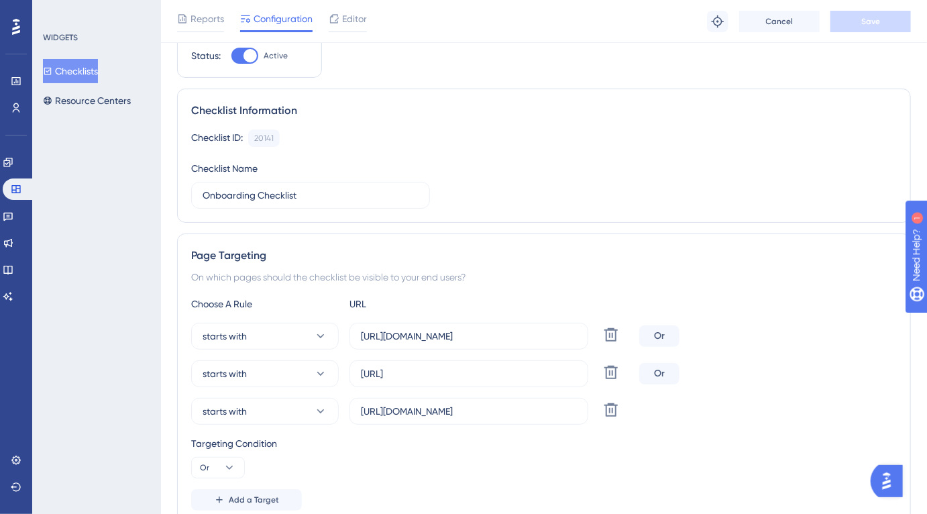
scroll to position [44, 0]
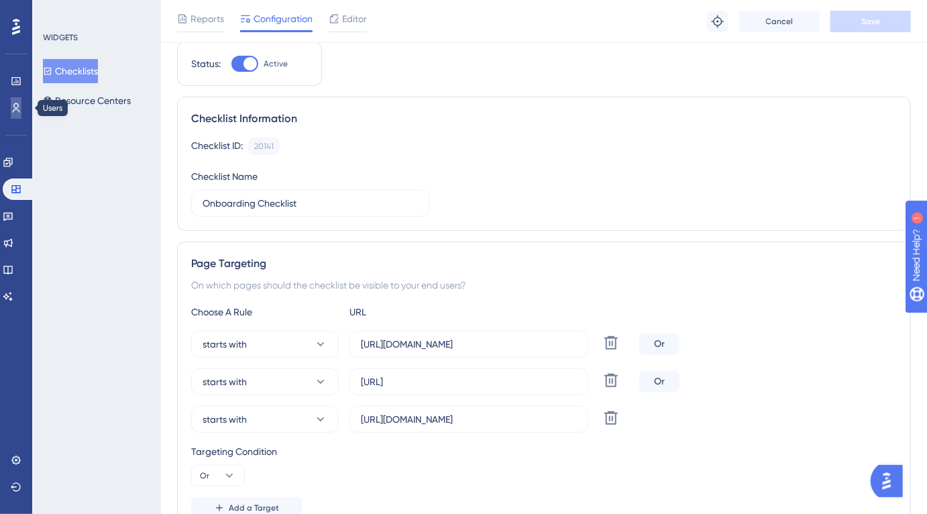
click at [14, 103] on icon at bounding box center [16, 108] width 11 height 11
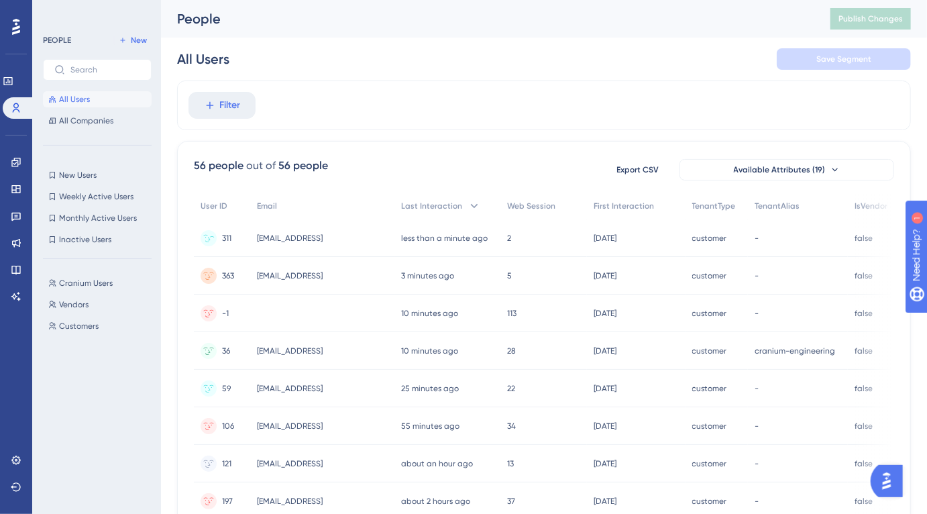
click at [315, 238] on span "[EMAIL_ADDRESS]" at bounding box center [290, 238] width 66 height 11
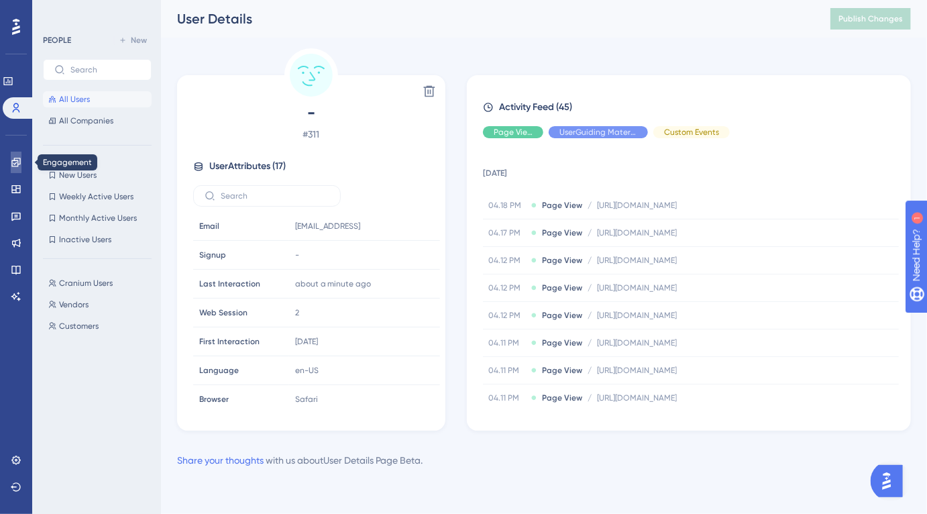
click at [21, 156] on link at bounding box center [16, 162] width 11 height 21
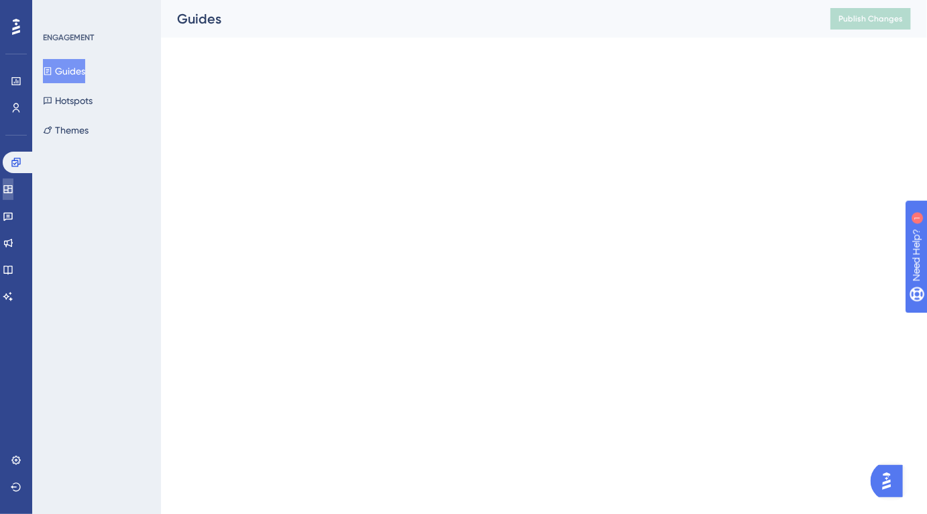
click at [12, 193] on icon at bounding box center [7, 189] width 9 height 8
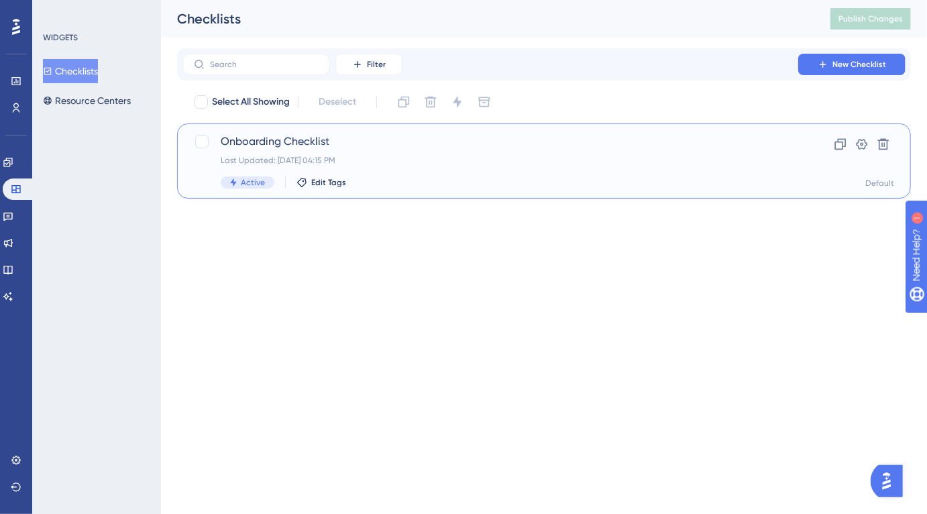
click at [266, 139] on span "Onboarding Checklist" at bounding box center [491, 142] width 540 height 16
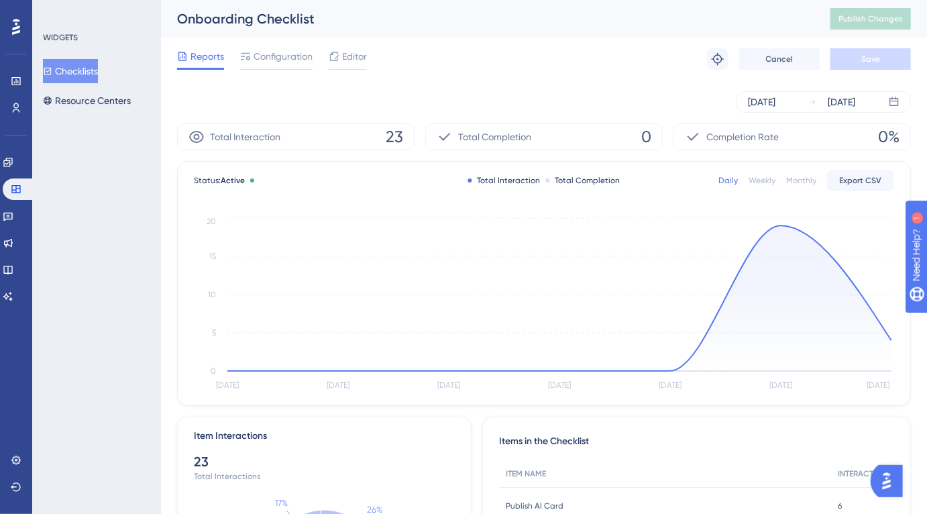
click at [283, 47] on div "Reports Configuration Editor Troubleshoot Cancel Save" at bounding box center [544, 59] width 734 height 43
click at [283, 53] on span "Configuration" at bounding box center [283, 56] width 59 height 16
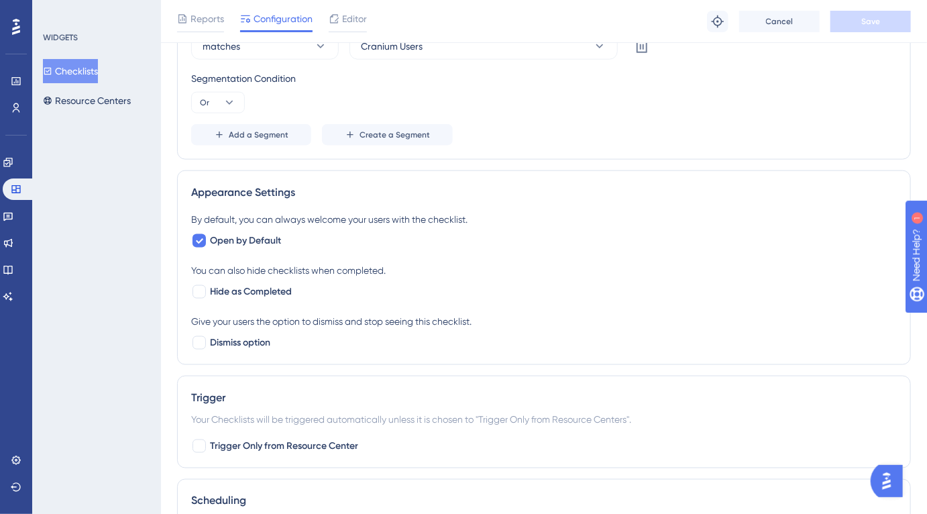
scroll to position [697, 0]
click at [239, 342] on span "Dismiss option" at bounding box center [240, 342] width 60 height 16
checkbox input "true"
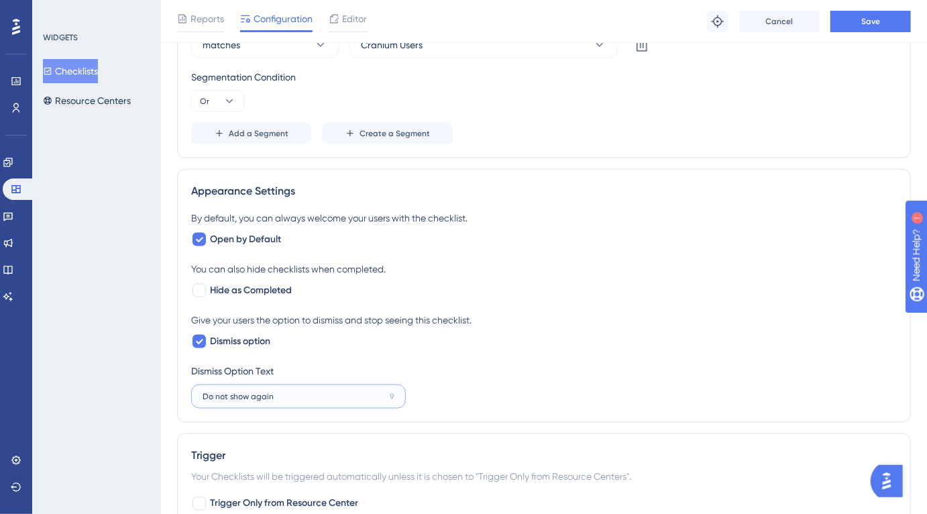
click at [312, 396] on input "Do not show again" at bounding box center [294, 396] width 182 height 9
click at [642, 336] on div "Give your users the option to dismiss and stop seeing this checklist. Dismiss o…" at bounding box center [544, 331] width 706 height 38
click at [876, 25] on span "Save" at bounding box center [871, 21] width 19 height 11
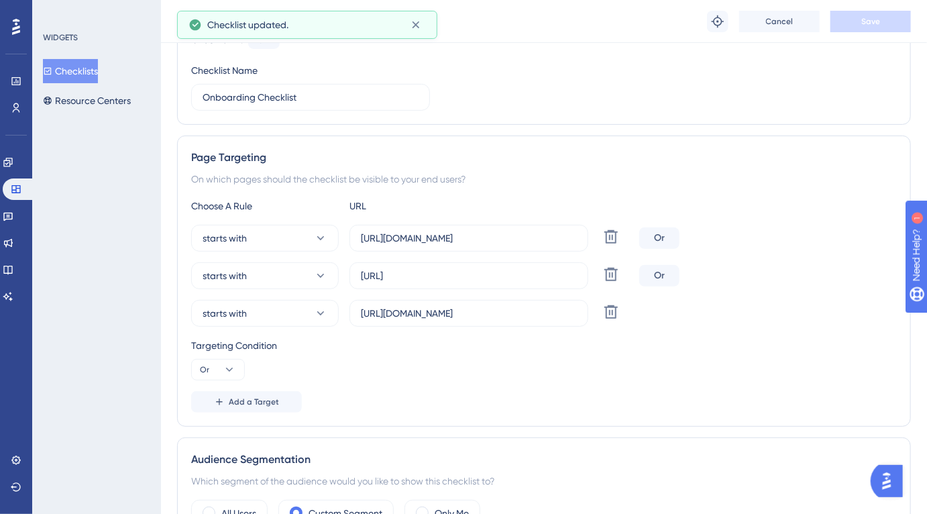
scroll to position [0, 0]
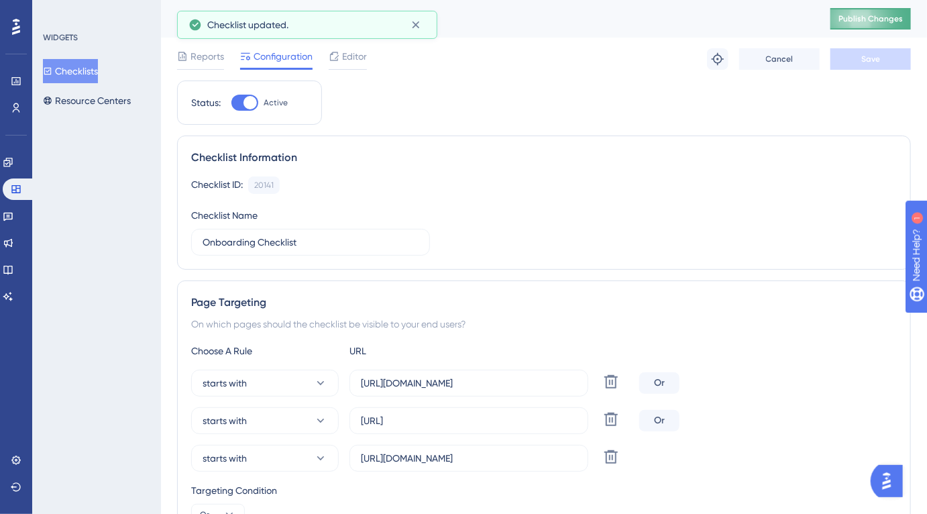
click at [891, 17] on span "Publish Changes" at bounding box center [871, 18] width 64 height 11
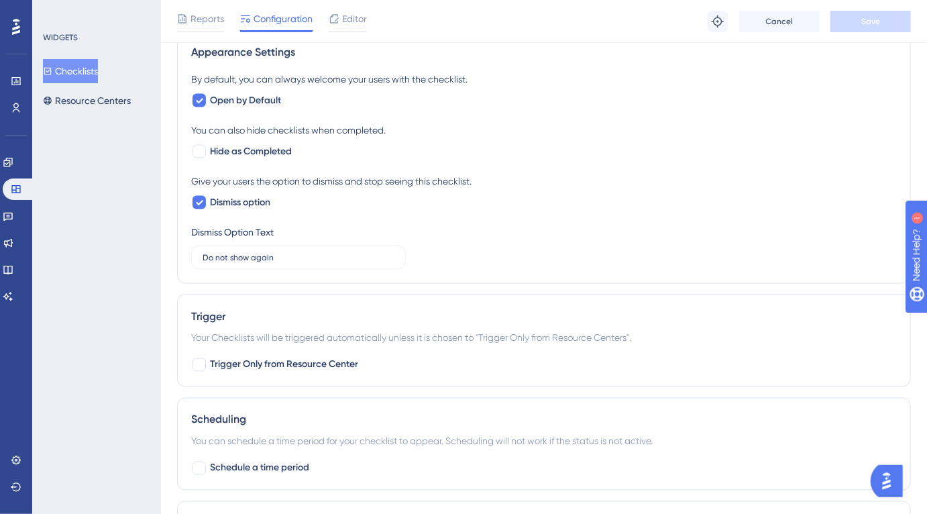
scroll to position [718, 0]
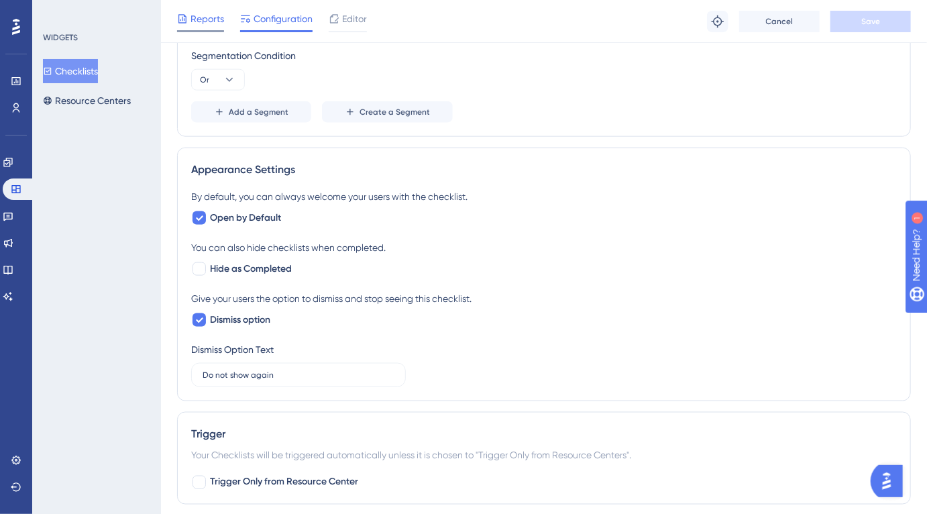
click at [219, 21] on span "Reports" at bounding box center [208, 19] width 34 height 16
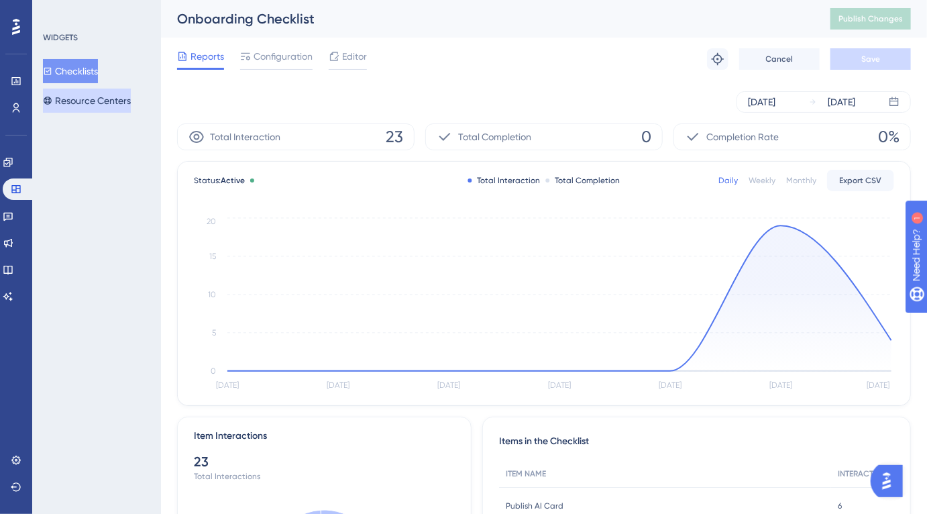
click at [113, 101] on button "Resource Centers" at bounding box center [87, 101] width 88 height 24
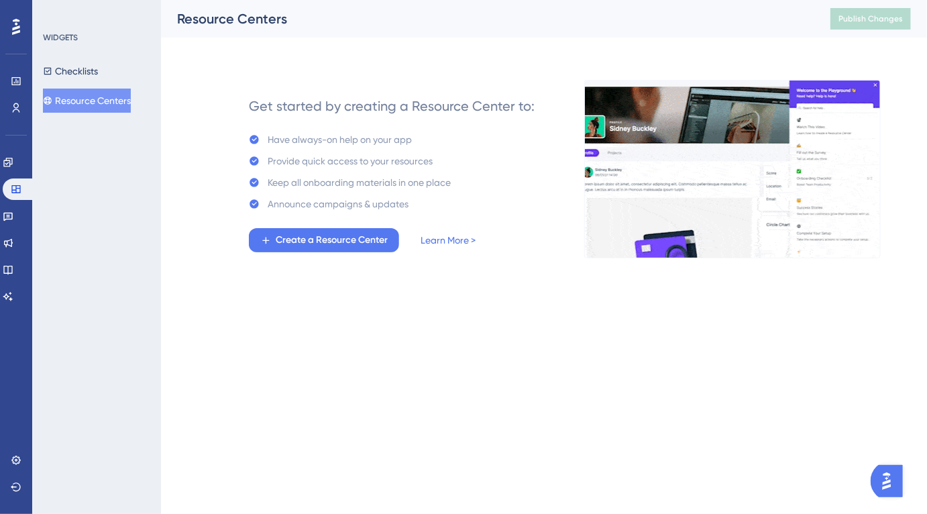
click at [83, 54] on div "WIDGETS Checklists Resource Centers" at bounding box center [97, 72] width 109 height 81
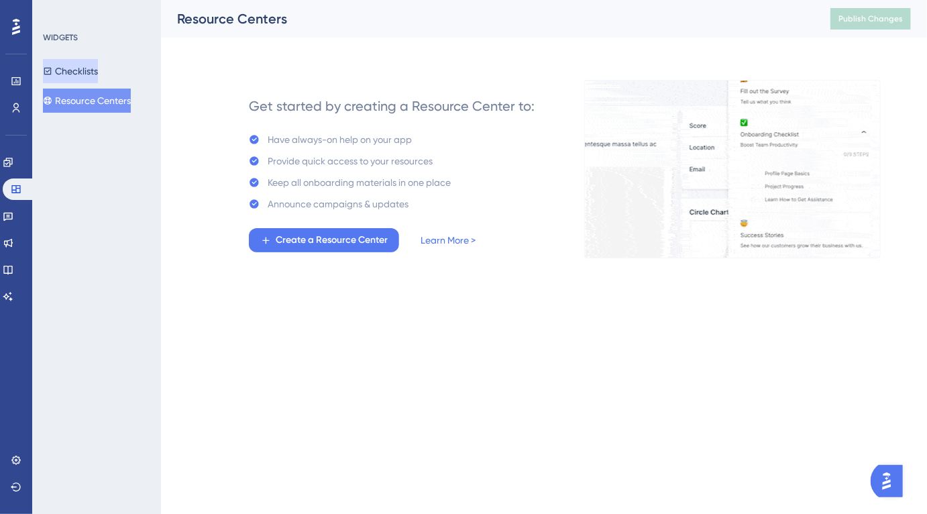
click at [89, 72] on button "Checklists" at bounding box center [70, 71] width 55 height 24
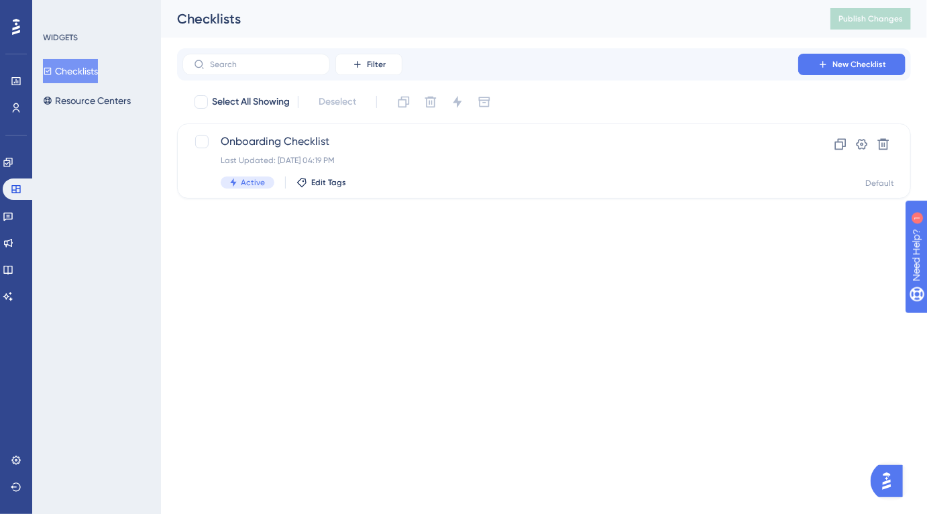
click at [33, 102] on div "WIDGETS Checklists Resource Centers" at bounding box center [96, 257] width 129 height 514
click at [17, 108] on icon at bounding box center [16, 108] width 11 height 11
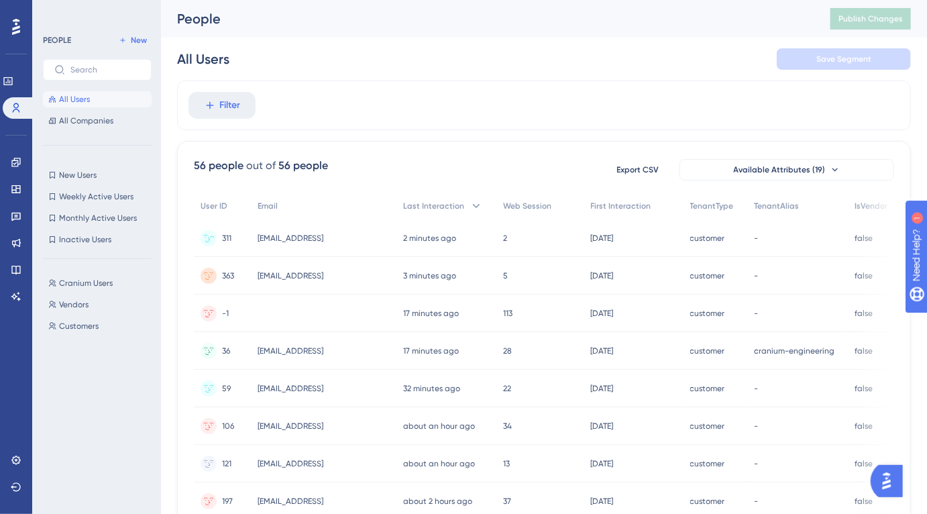
click at [328, 236] on div "[EMAIL_ADDRESS] [EMAIL_ADDRESS]" at bounding box center [324, 238] width 146 height 38
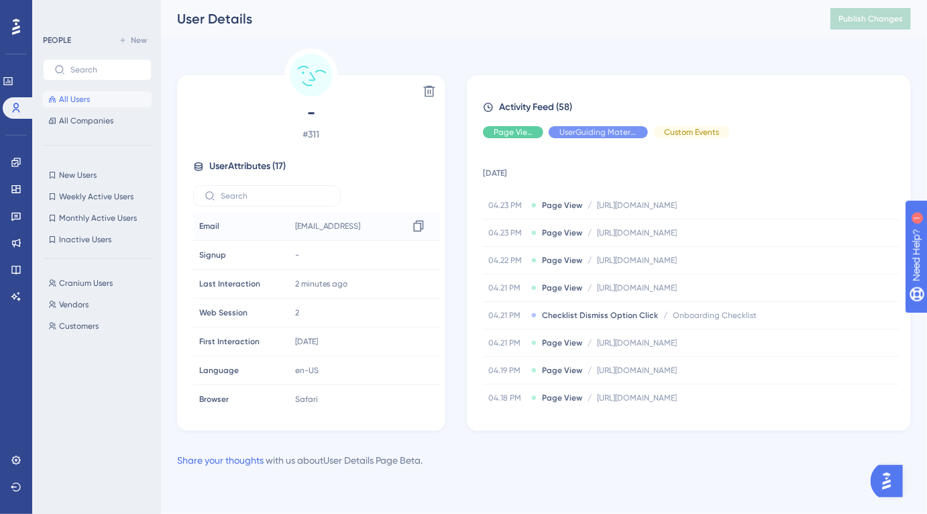
scroll to position [291, 0]
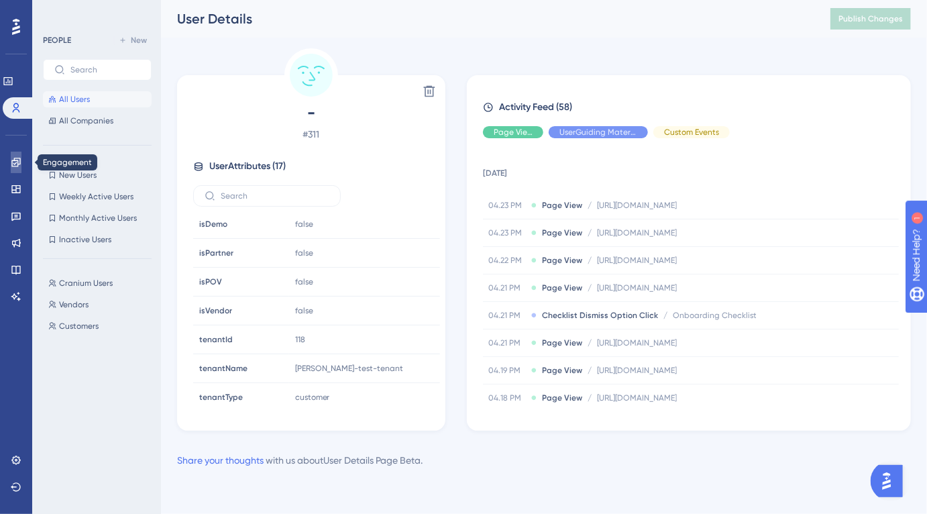
click at [15, 162] on icon at bounding box center [16, 162] width 11 height 11
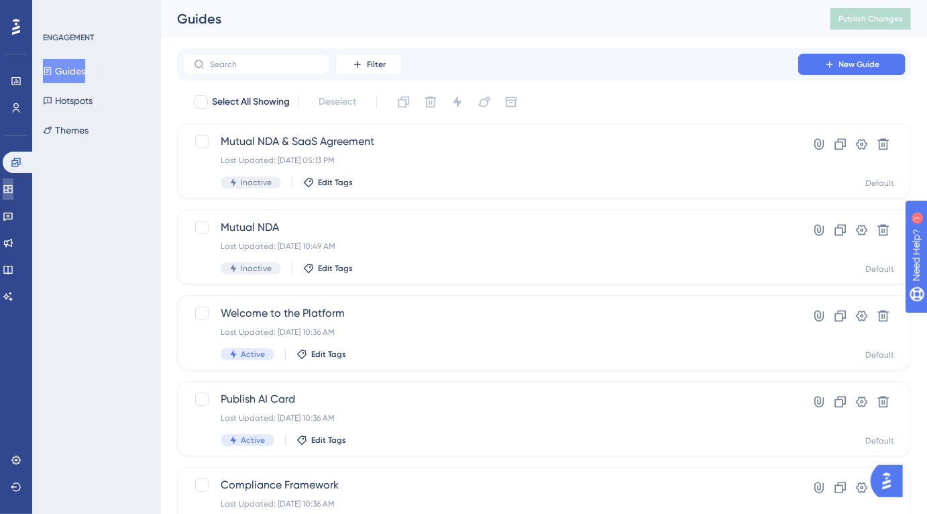
click at [13, 198] on link at bounding box center [8, 188] width 11 height 21
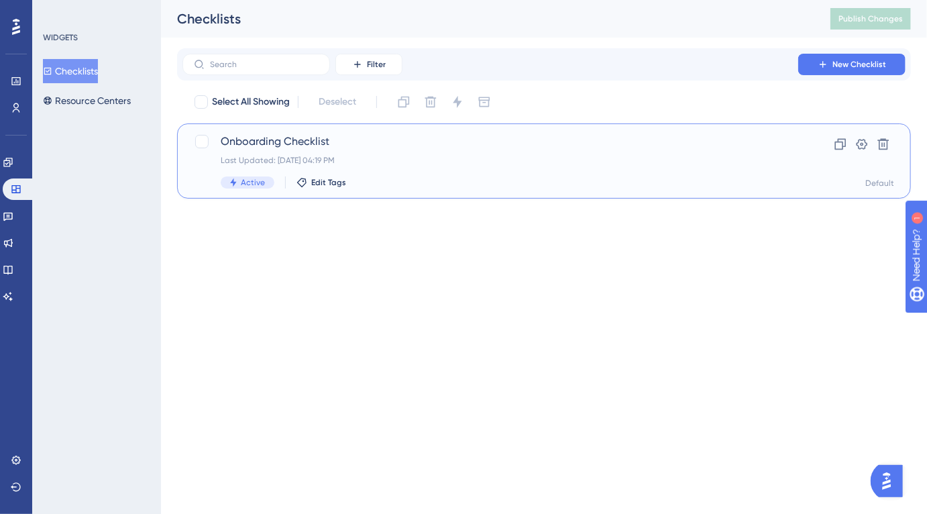
click at [277, 140] on span "Onboarding Checklist" at bounding box center [491, 142] width 540 height 16
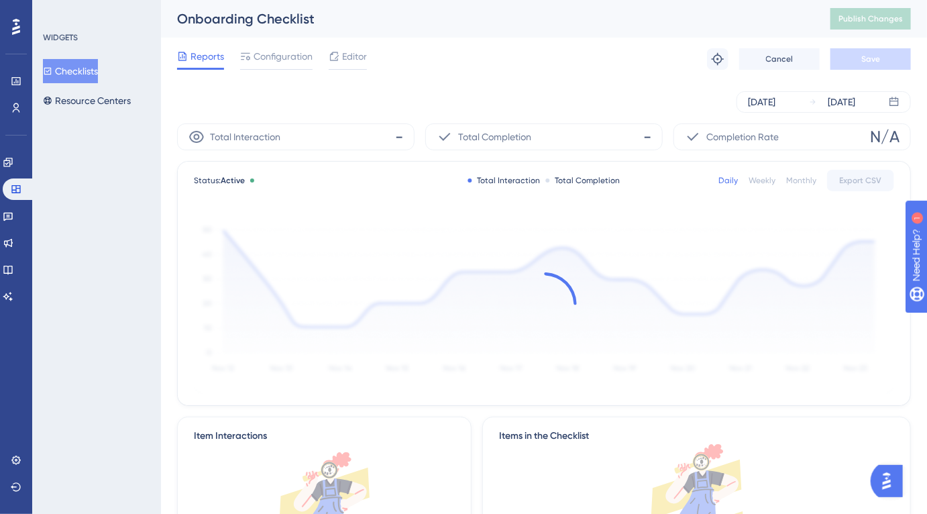
click at [277, 38] on div "Reports Configuration Editor Troubleshoot Cancel Save" at bounding box center [544, 59] width 734 height 43
click at [277, 54] on span "Configuration" at bounding box center [283, 56] width 59 height 16
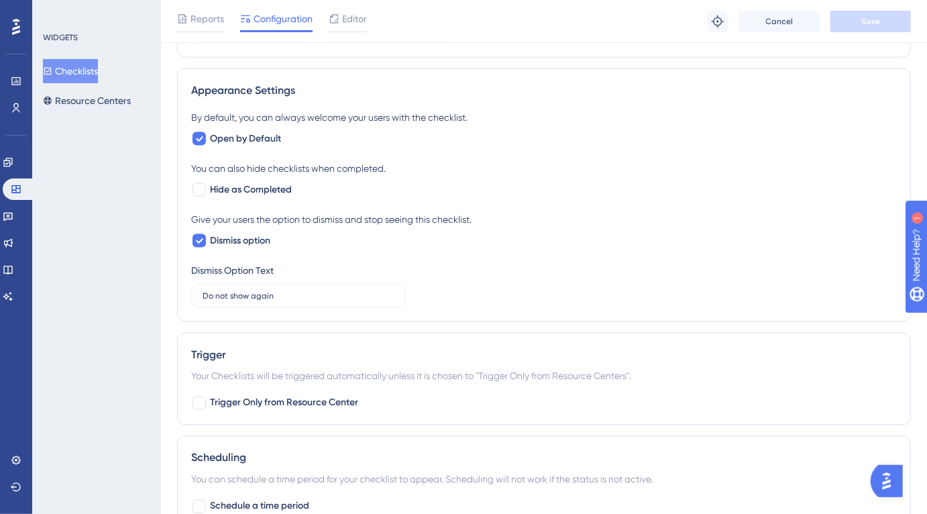
scroll to position [862, 0]
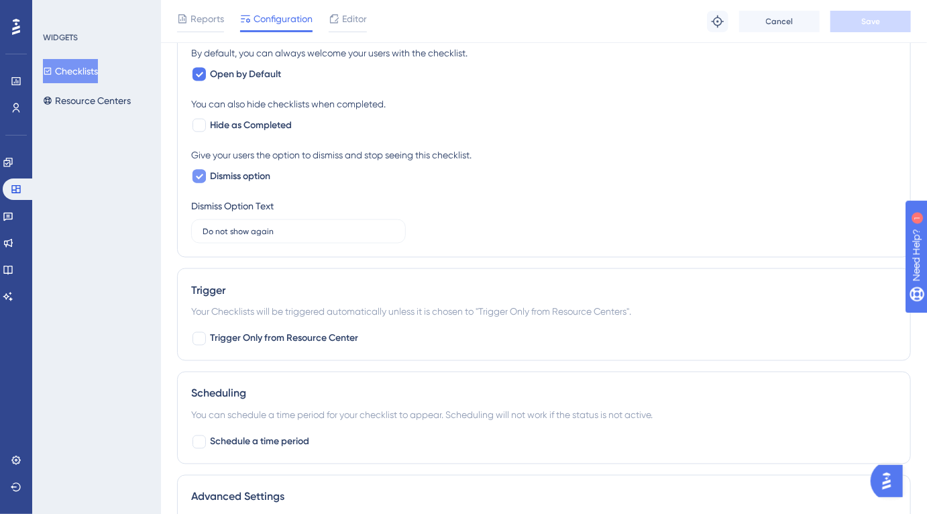
click at [252, 176] on span "Dismiss option" at bounding box center [240, 176] width 60 height 16
checkbox input "false"
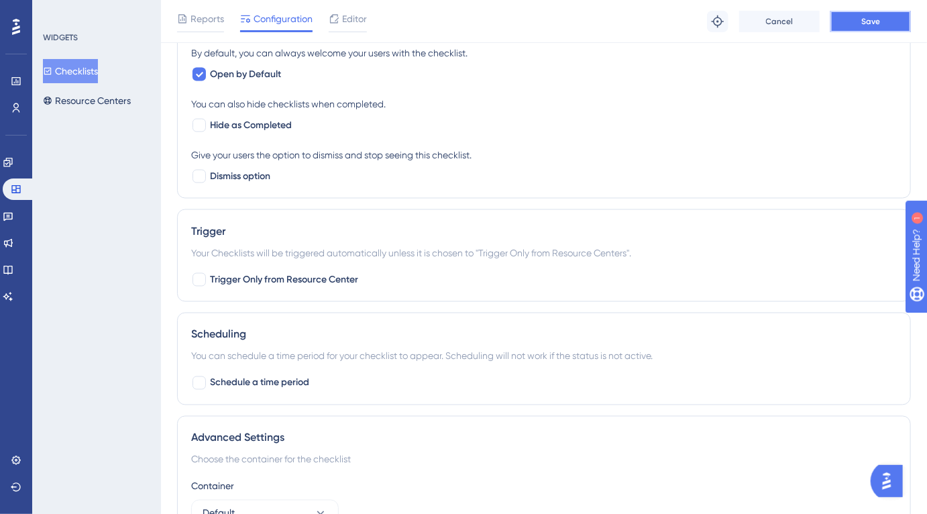
click at [866, 26] on button "Save" at bounding box center [871, 21] width 81 height 21
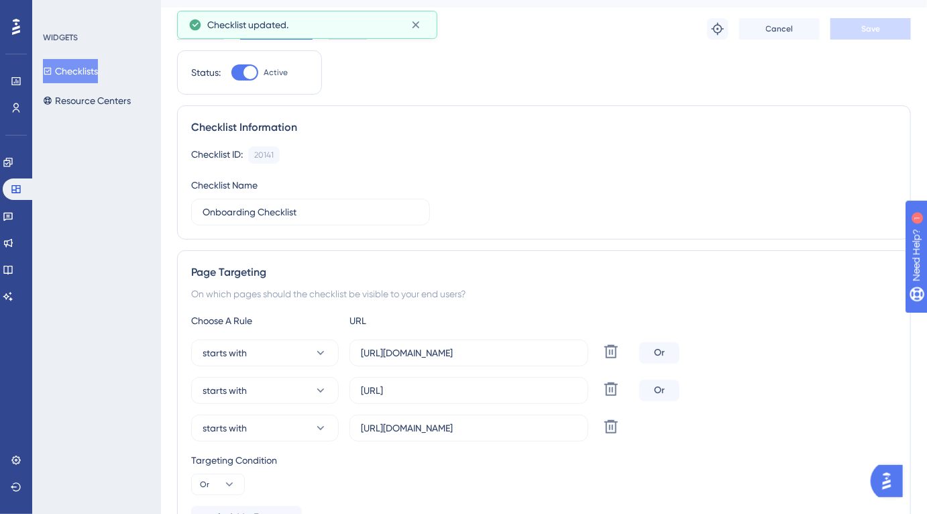
scroll to position [0, 0]
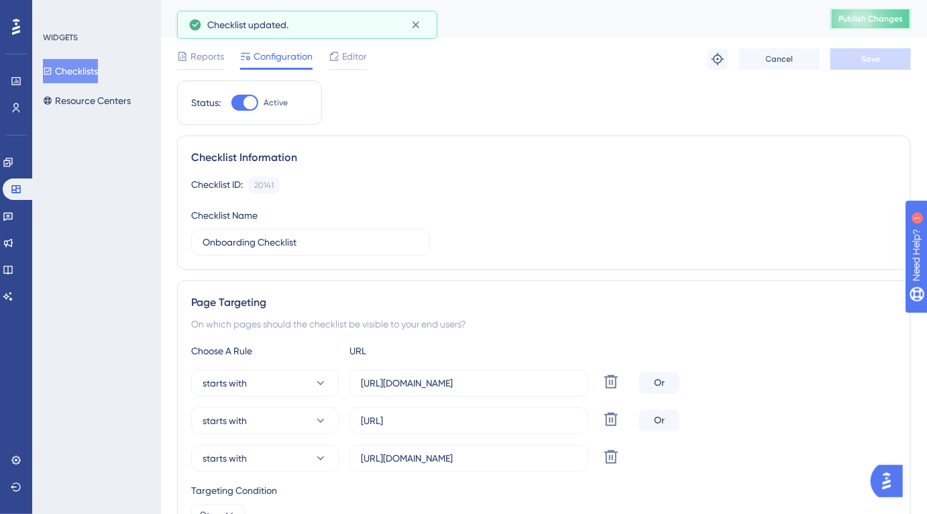
click at [894, 15] on span "Publish Changes" at bounding box center [871, 18] width 64 height 11
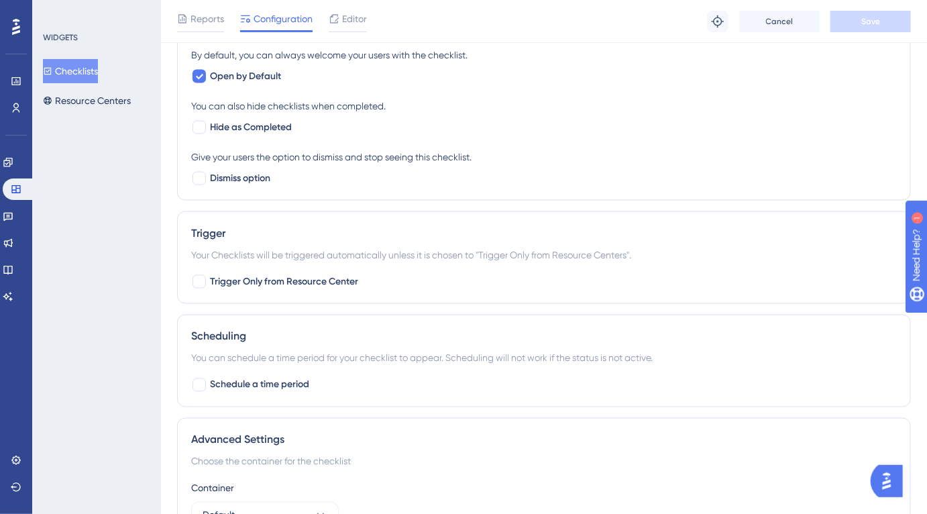
scroll to position [864, 0]
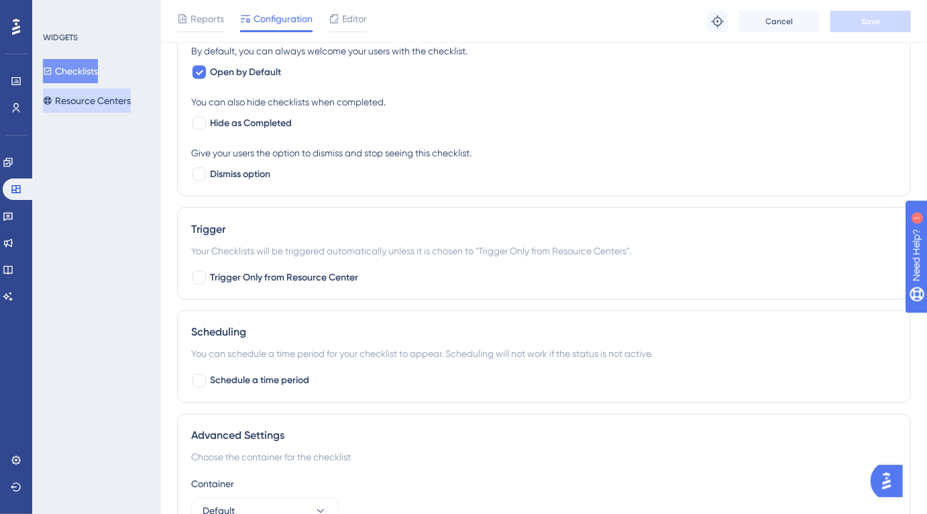
click at [113, 98] on button "Resource Centers" at bounding box center [87, 101] width 88 height 24
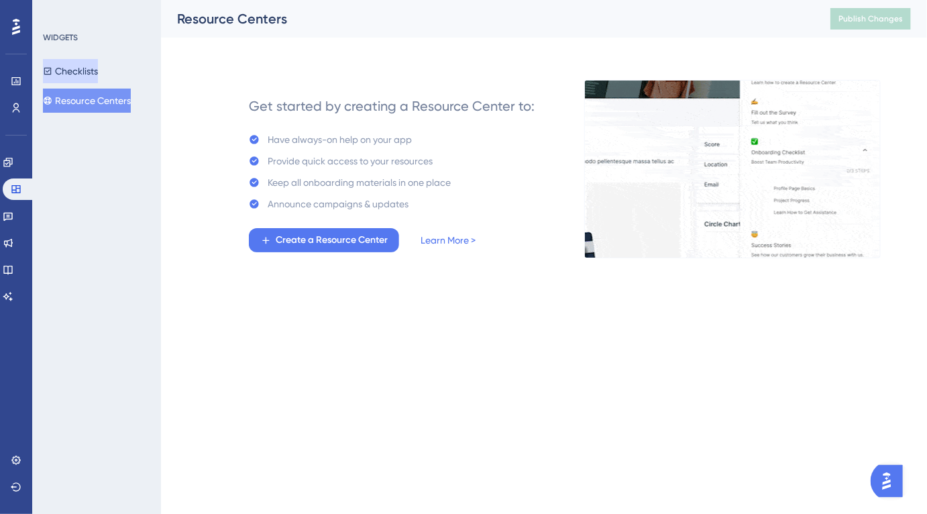
click at [96, 68] on button "Checklists" at bounding box center [70, 71] width 55 height 24
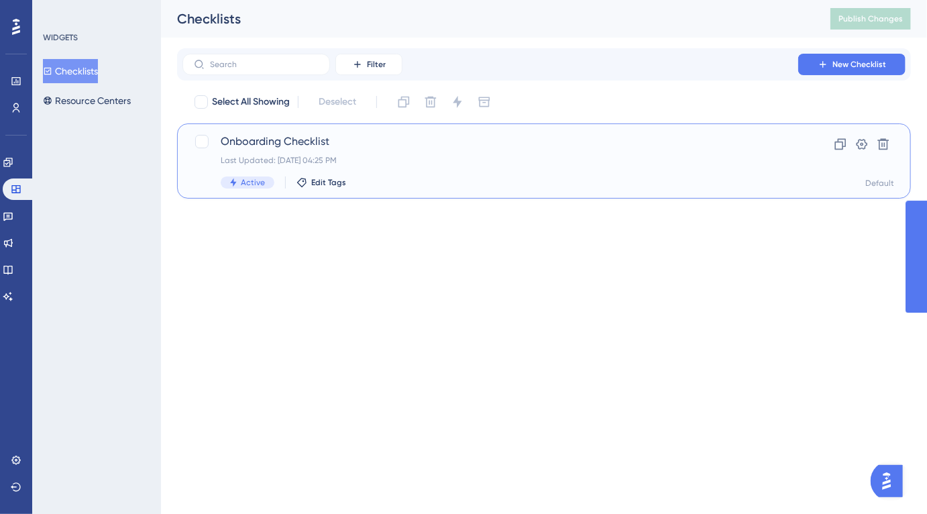
click at [309, 144] on span "Onboarding Checklist" at bounding box center [491, 142] width 540 height 16
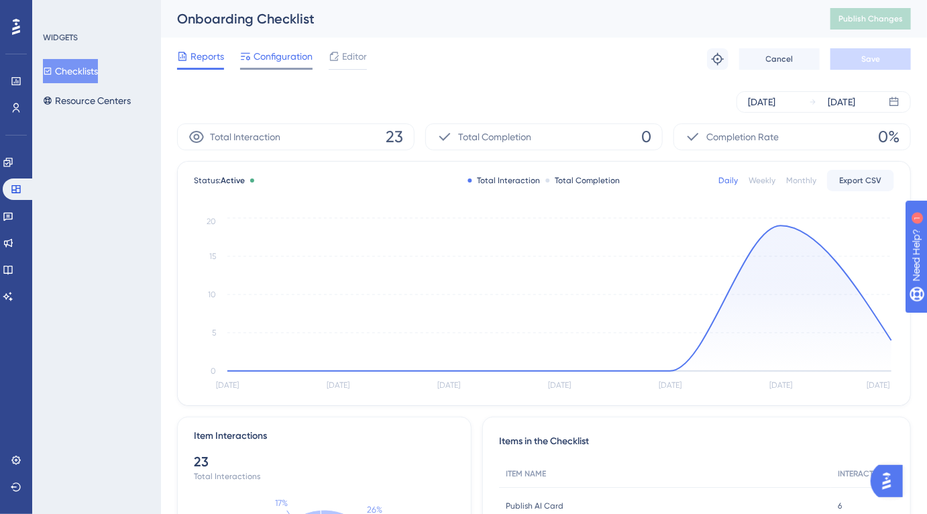
click at [301, 60] on span "Configuration" at bounding box center [283, 56] width 59 height 16
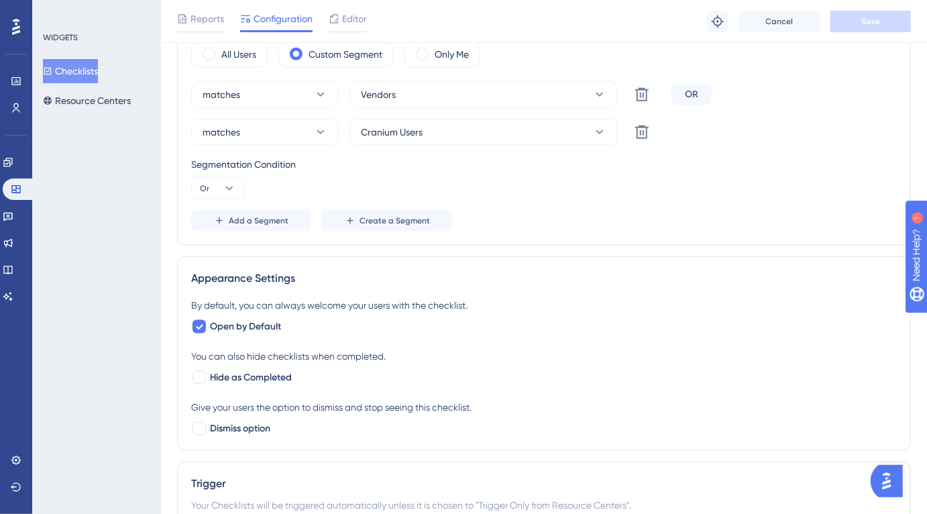
scroll to position [690, 0]
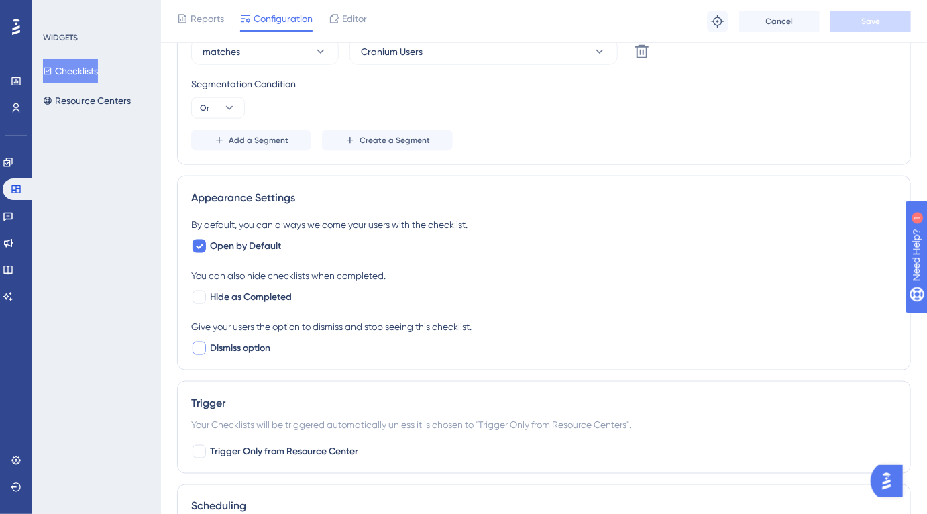
click at [244, 345] on span "Dismiss option" at bounding box center [240, 348] width 60 height 16
checkbox input "true"
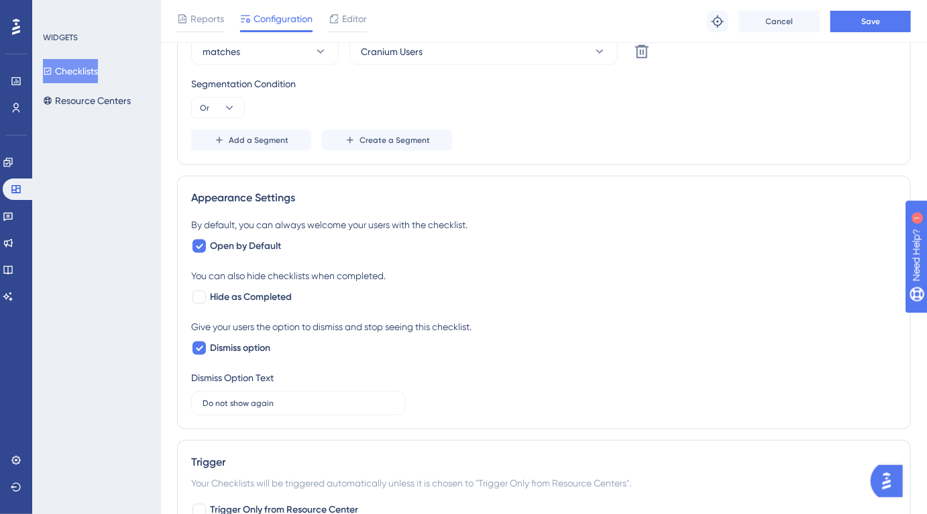
click at [894, 32] on div "Reports Configuration Editor Troubleshoot Cancel Save" at bounding box center [544, 21] width 766 height 43
click at [894, 30] on button "Save" at bounding box center [871, 21] width 81 height 21
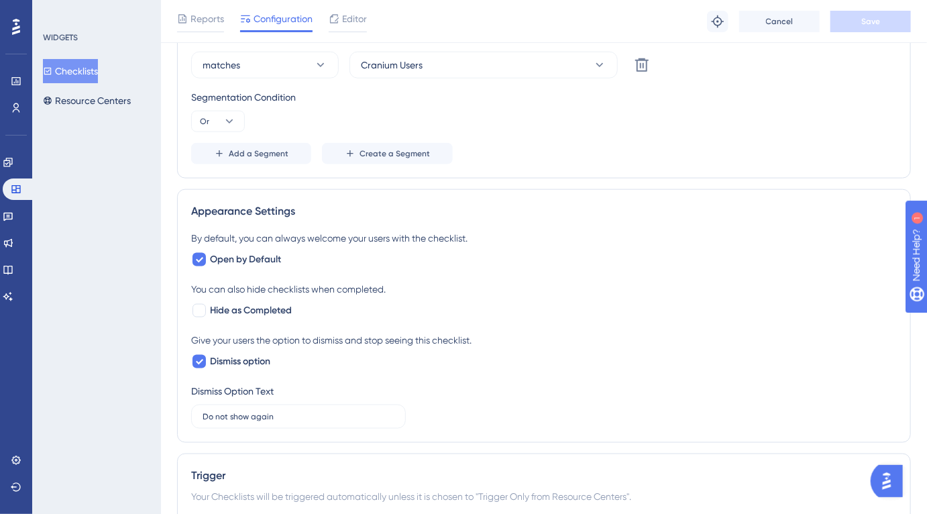
scroll to position [998, 0]
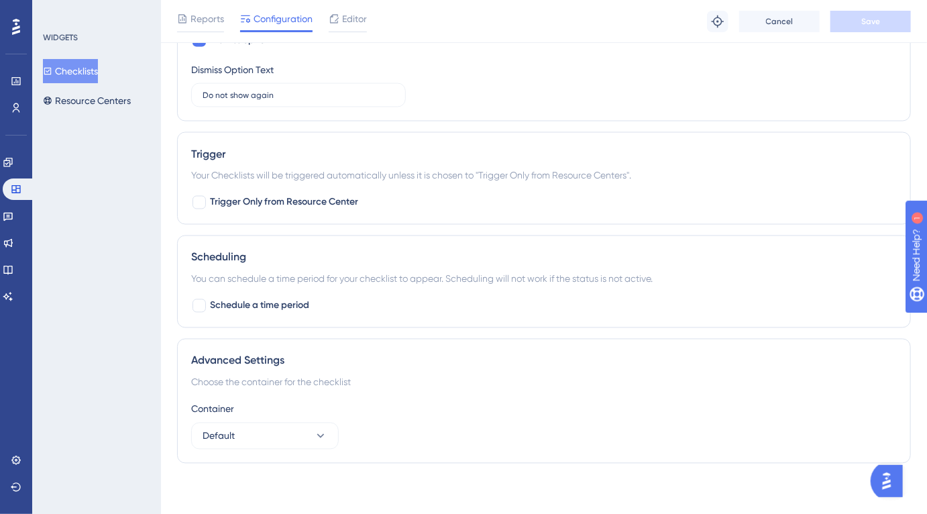
click at [889, 479] on img "Open AI Assistant Launcher" at bounding box center [886, 480] width 24 height 24
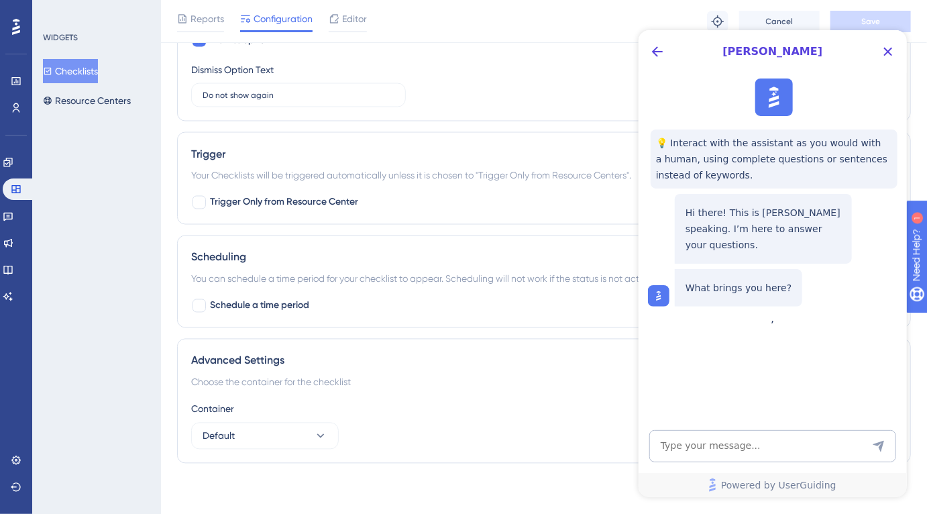
scroll to position [0, 0]
click at [784, 438] on textarea "AI Assistant Text Input" at bounding box center [772, 445] width 247 height 32
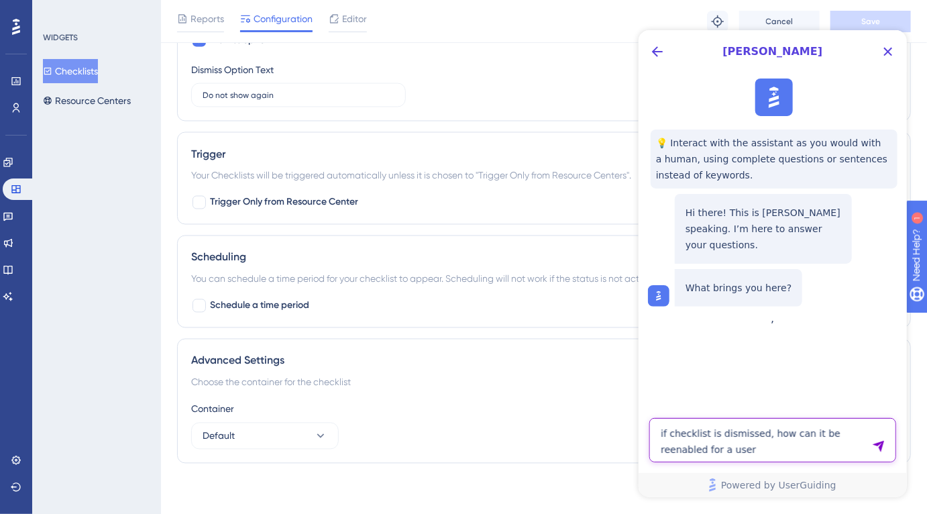
type textarea "if checklist is dismissed, how can it be reenabled for a user"
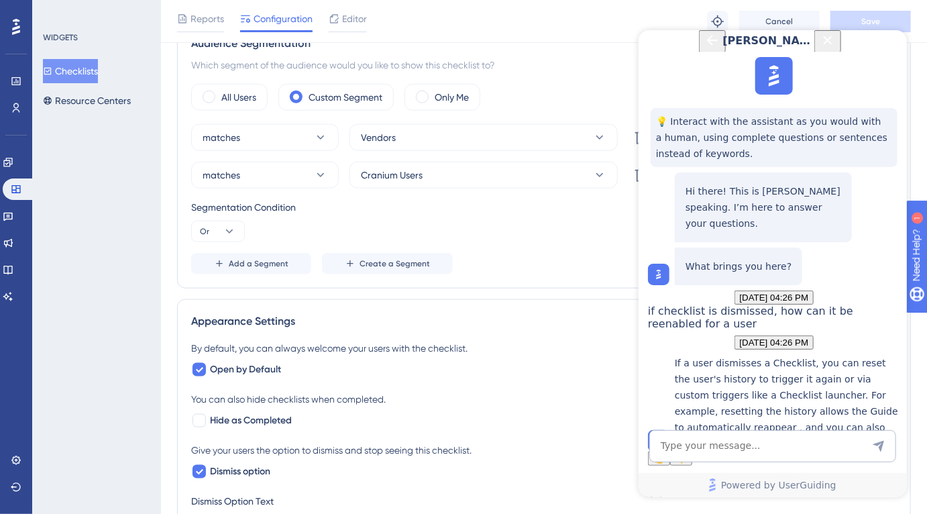
scroll to position [150, 0]
click at [18, 105] on icon at bounding box center [16, 107] width 7 height 9
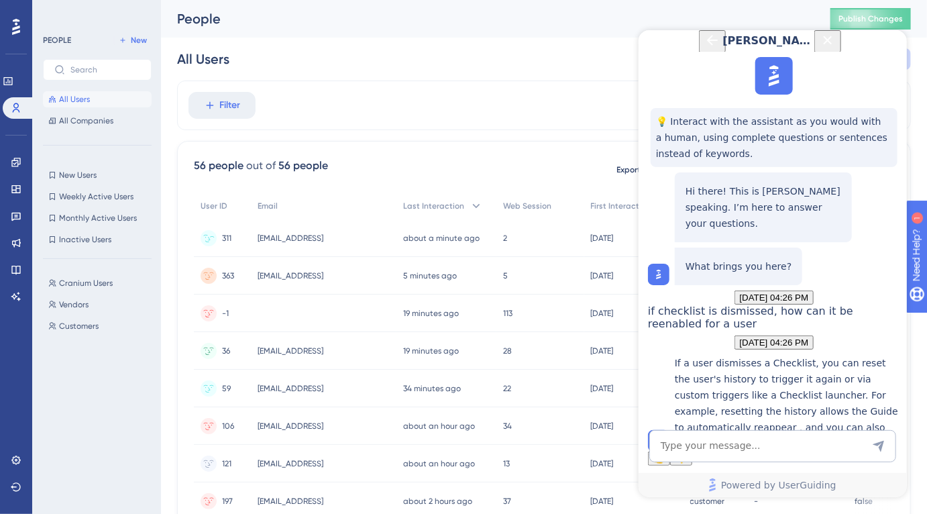
click at [342, 231] on div "[EMAIL_ADDRESS] [EMAIL_ADDRESS]" at bounding box center [324, 238] width 146 height 38
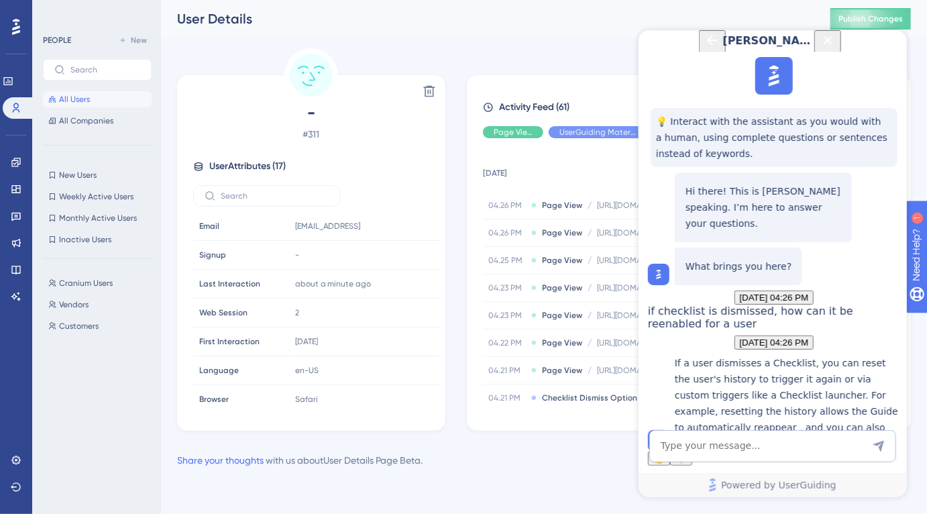
click at [835, 48] on icon "Close Button" at bounding box center [827, 40] width 16 height 16
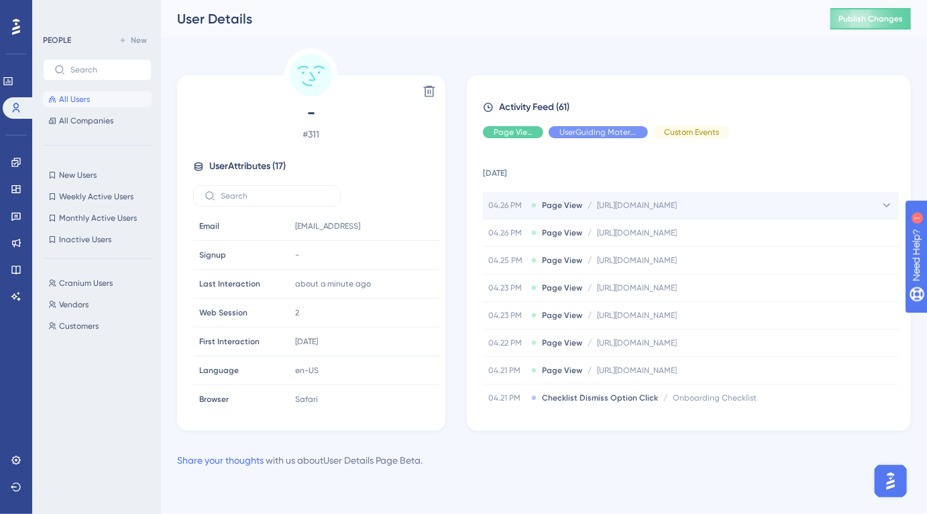
click at [880, 206] on icon at bounding box center [886, 205] width 13 height 13
click at [873, 205] on div "04.26 PM Page View / [URL][DOMAIN_NAME] [URL][DOMAIN_NAME]" at bounding box center [691, 205] width 416 height 27
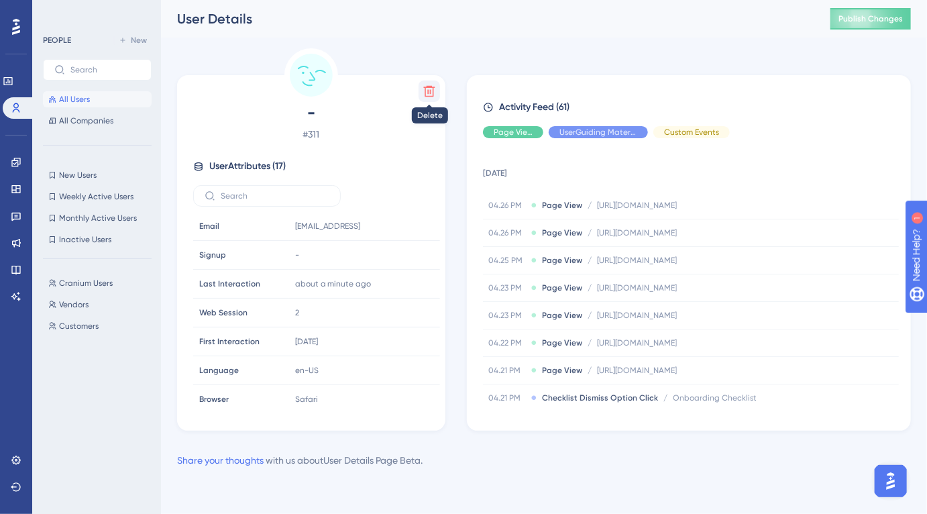
click at [435, 94] on icon at bounding box center [429, 91] width 13 height 13
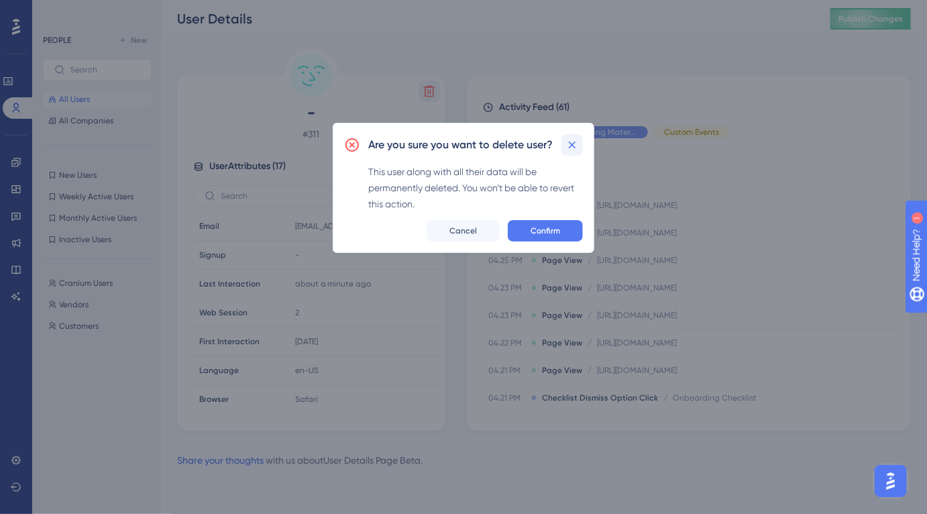
click at [571, 142] on icon at bounding box center [572, 144] width 13 height 13
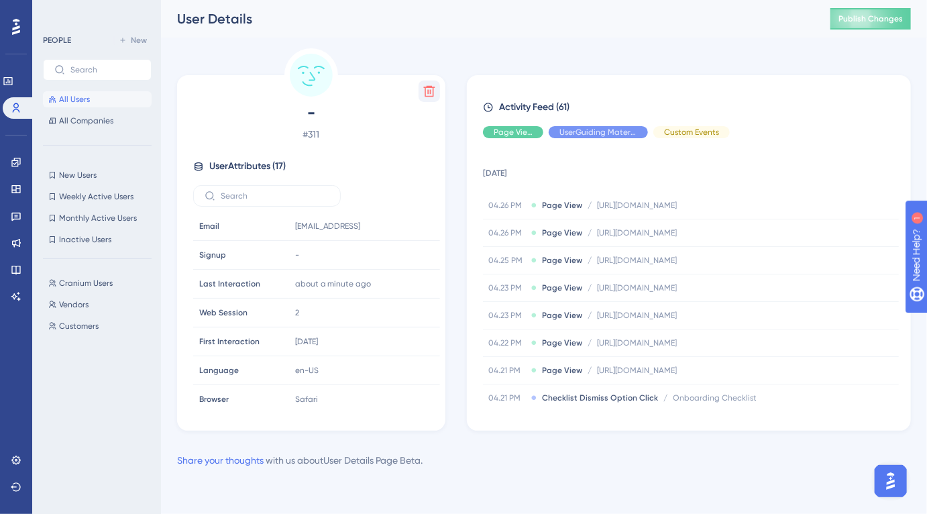
click at [489, 106] on icon at bounding box center [488, 107] width 9 height 9
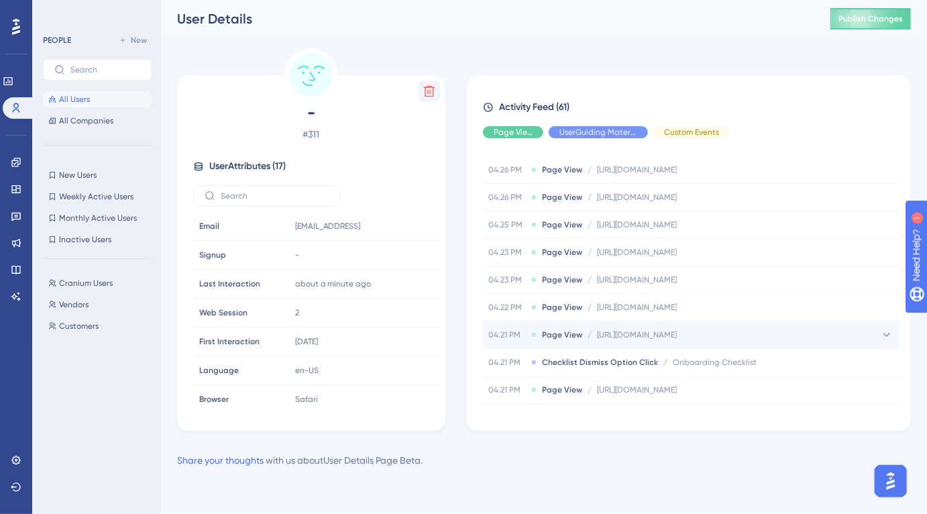
scroll to position [64, 0]
click at [692, 329] on span "Onboarding Checklist" at bounding box center [715, 334] width 84 height 11
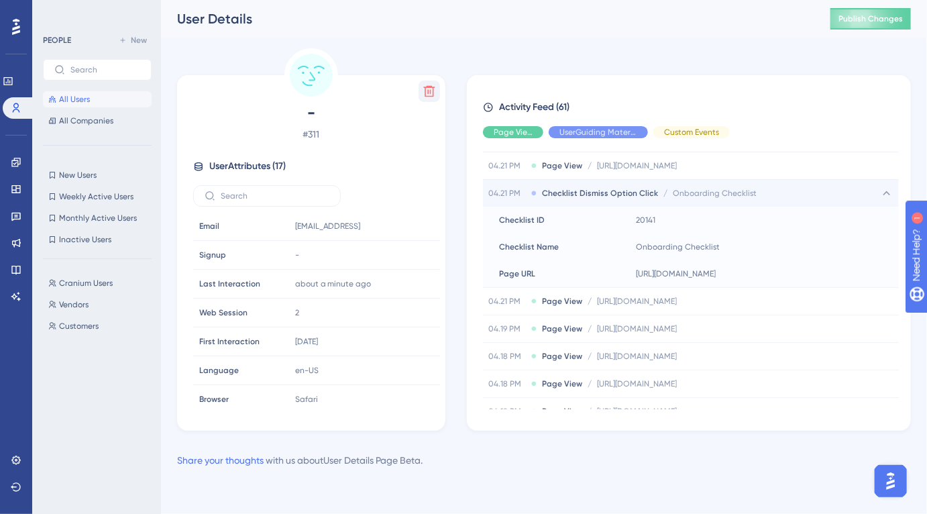
scroll to position [253, 0]
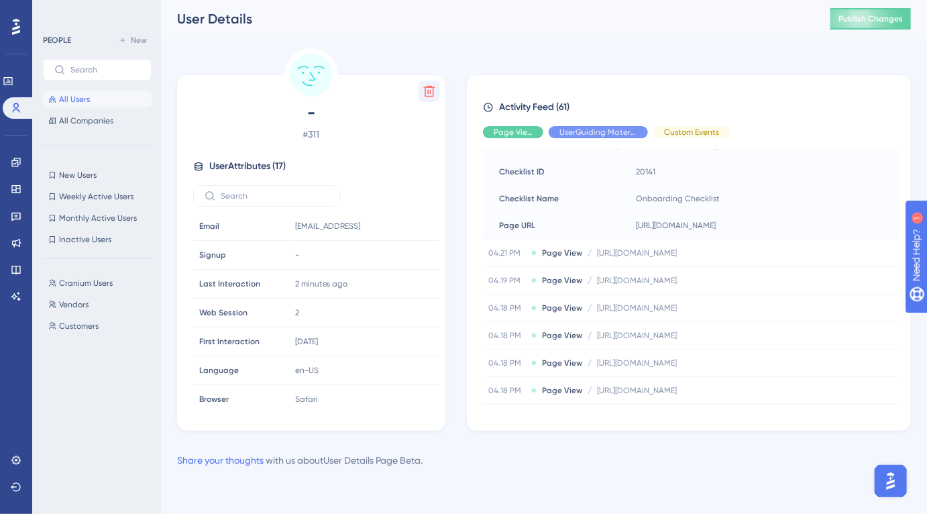
click at [890, 469] on img "Open AI Assistant Launcher" at bounding box center [890, 480] width 24 height 24
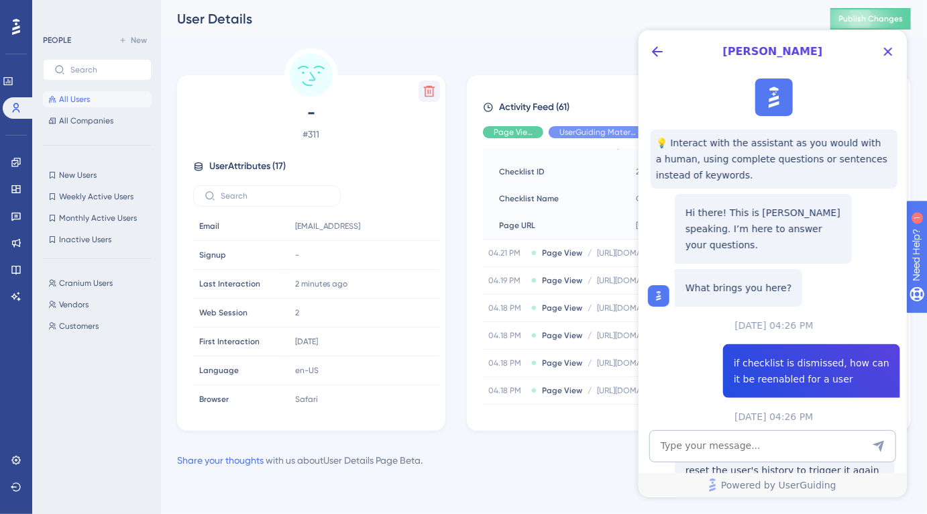
scroll to position [0, 0]
click at [797, 442] on textarea "AI Assistant Text Input" at bounding box center [772, 445] width 247 height 32
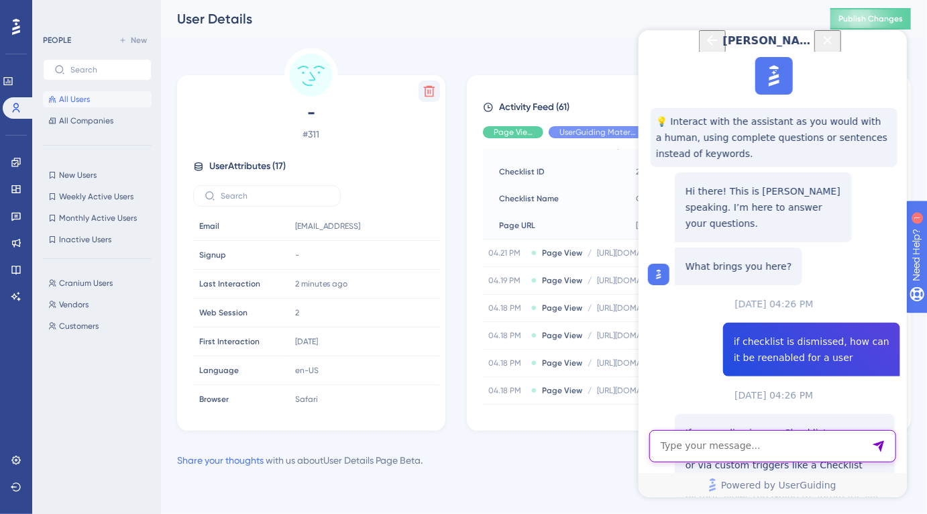
scroll to position [150, 0]
click at [756, 445] on textarea "AI Assistant Text Input" at bounding box center [772, 445] width 247 height 32
type textarea "how do i reset history"
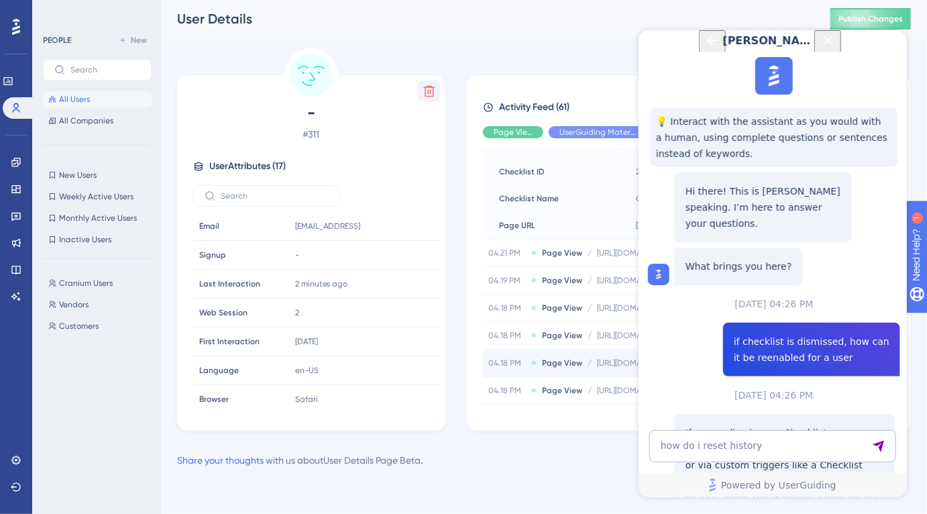
scroll to position [397, 0]
click at [462, 176] on div "Delete - # 311 User Attributes ( 17 ) Email Email [EMAIL_ADDRESS] Signup Signup…" at bounding box center [544, 239] width 734 height 382
click at [835, 46] on icon "Close Button" at bounding box center [827, 40] width 16 height 16
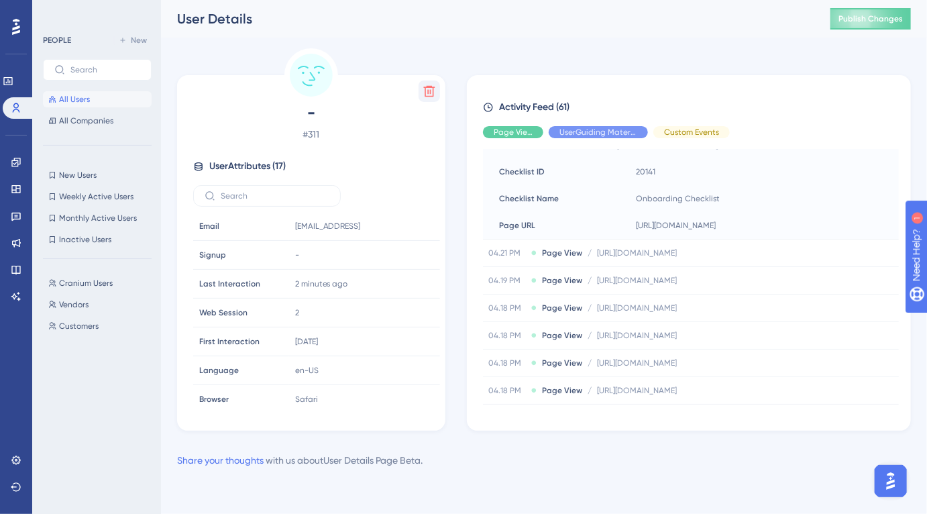
scroll to position [0, 0]
click at [11, 461] on icon at bounding box center [16, 460] width 11 height 11
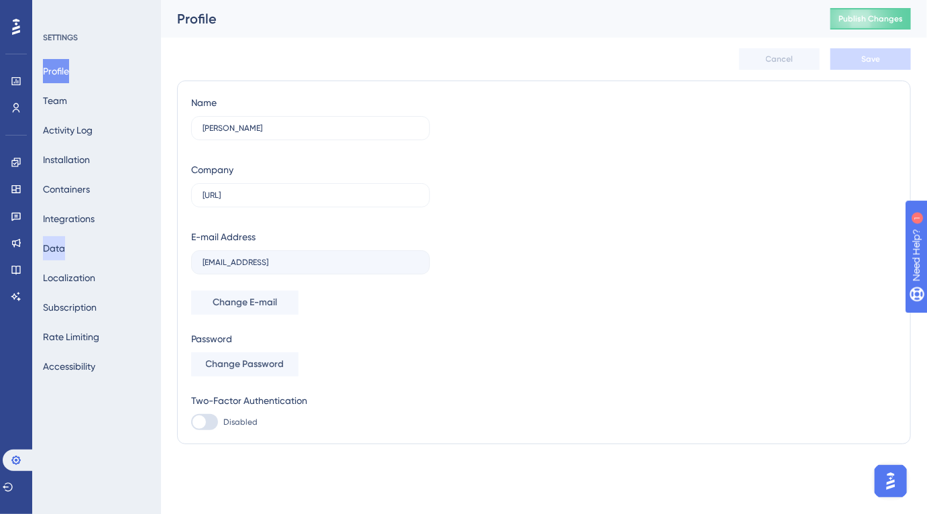
click at [65, 252] on button "Data" at bounding box center [54, 248] width 22 height 24
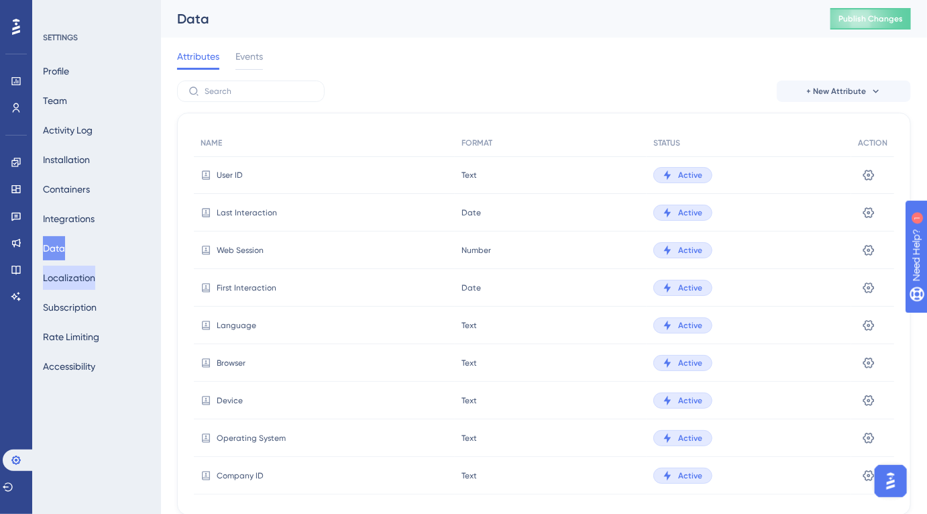
click at [74, 286] on button "Localization" at bounding box center [69, 278] width 52 height 24
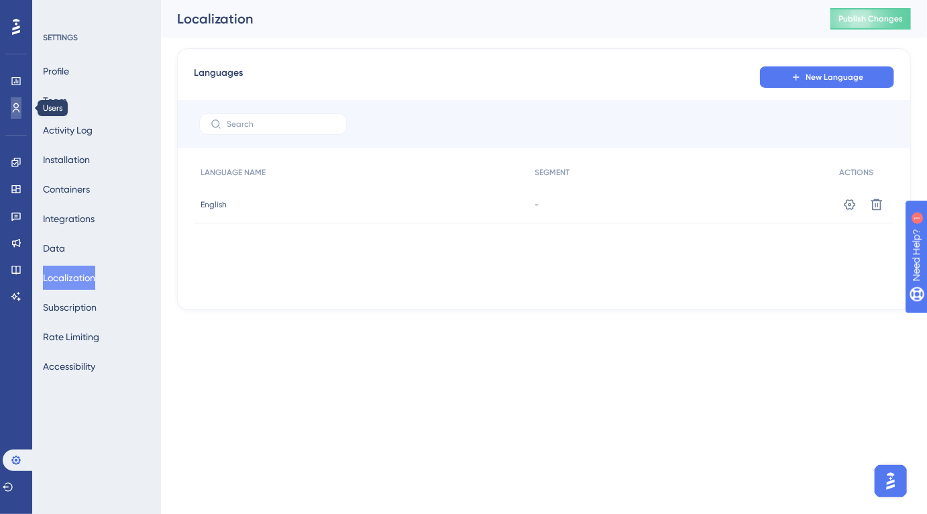
click at [18, 115] on link at bounding box center [16, 107] width 11 height 21
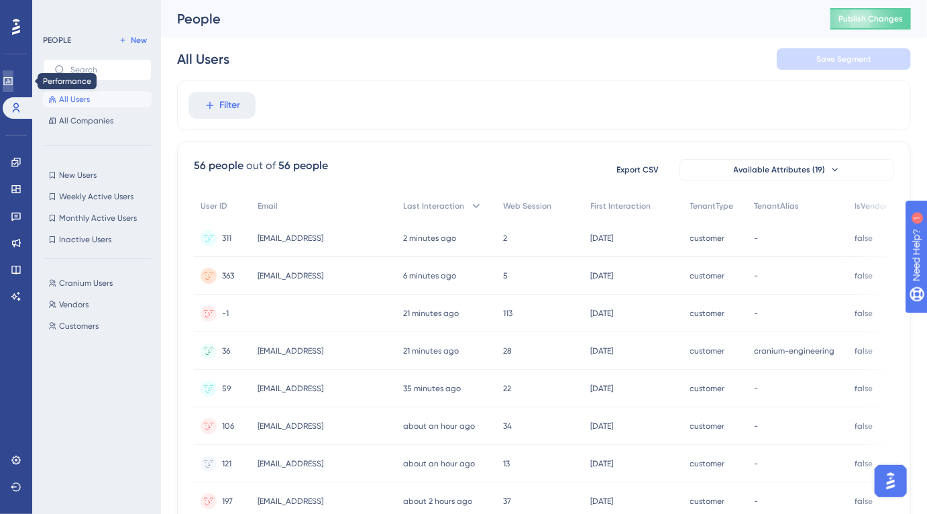
click at [13, 83] on icon at bounding box center [8, 81] width 11 height 11
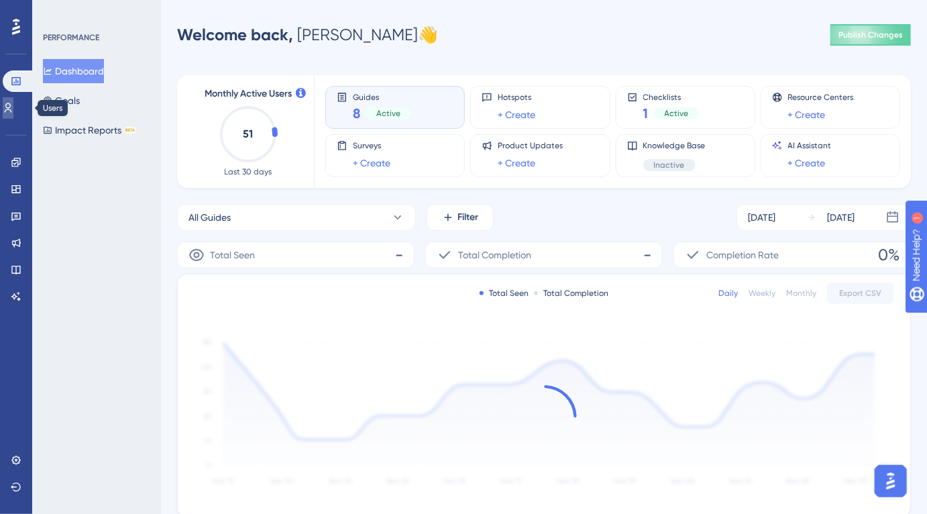
click at [13, 109] on icon at bounding box center [8, 108] width 11 height 11
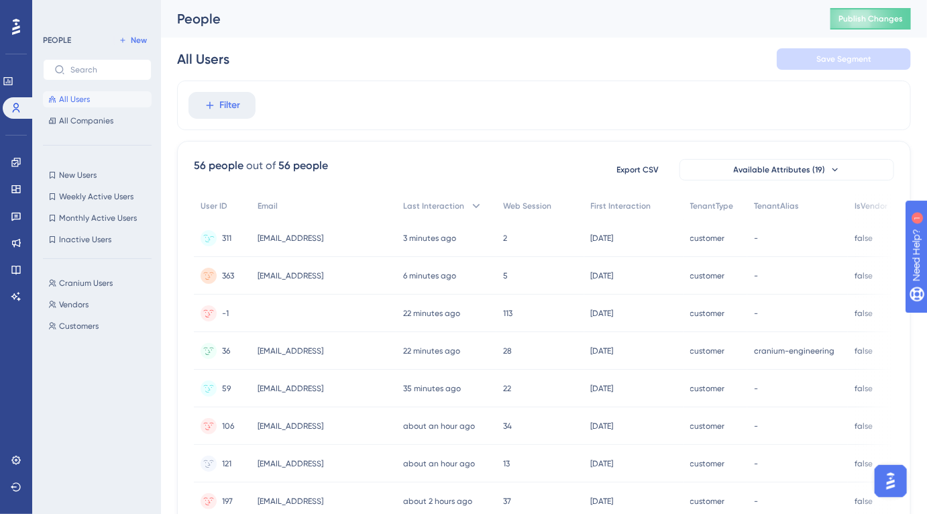
click at [315, 240] on span "[EMAIL_ADDRESS]" at bounding box center [291, 238] width 66 height 11
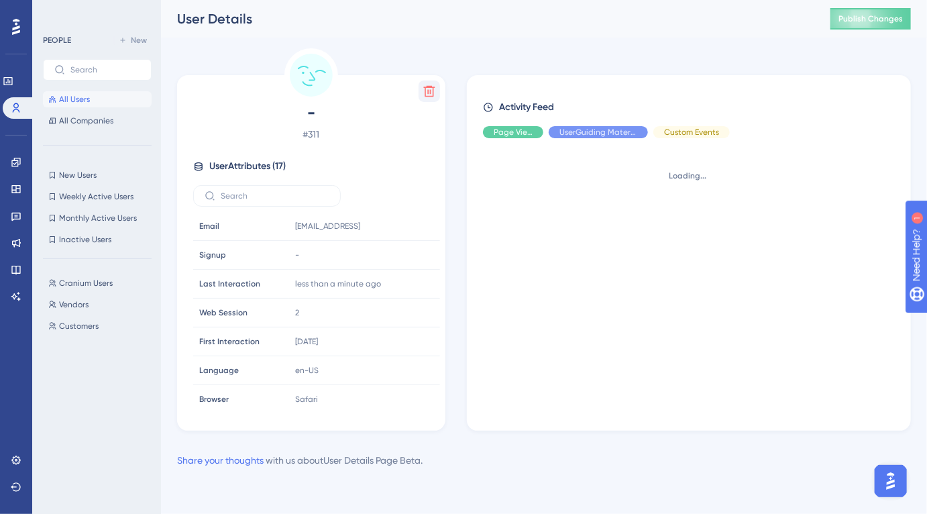
click at [425, 81] on button at bounding box center [429, 91] width 21 height 21
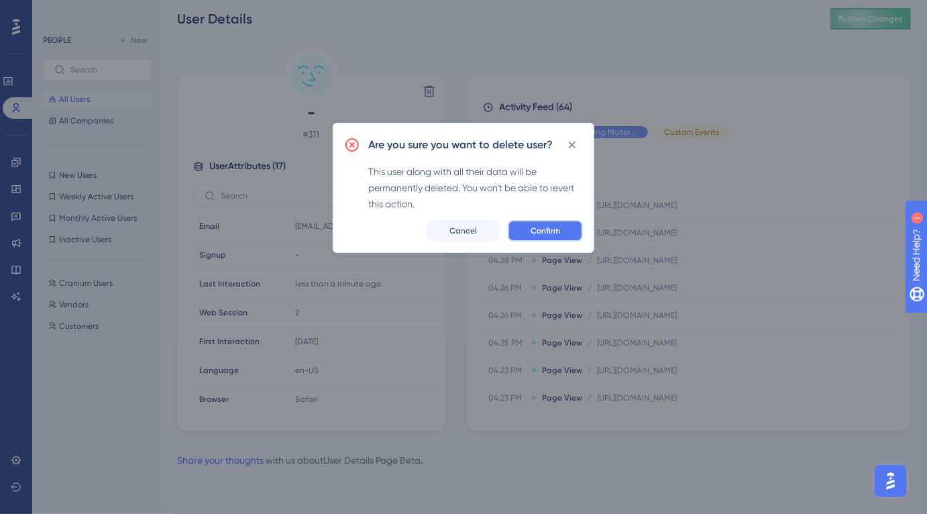
click at [554, 234] on span "Confirm" at bounding box center [546, 230] width 30 height 11
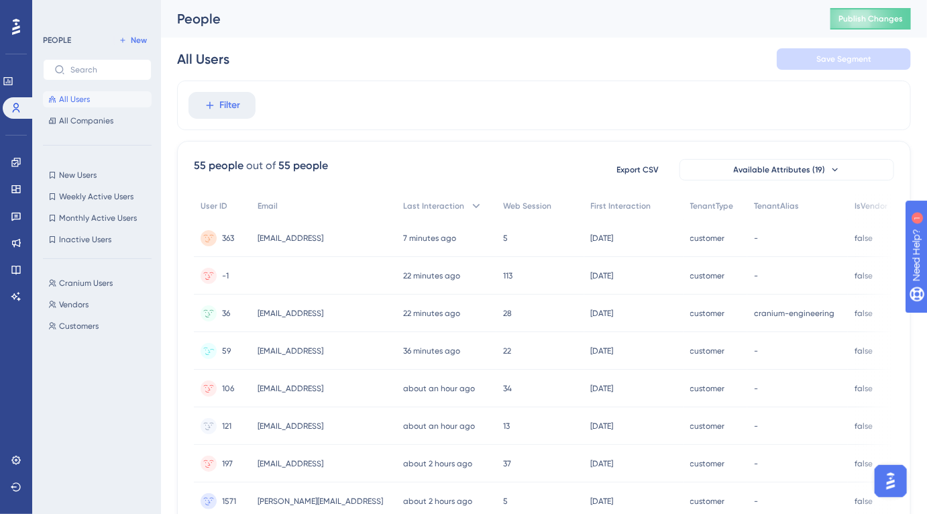
click at [368, 344] on div "[EMAIL_ADDRESS] [EMAIL_ADDRESS]" at bounding box center [324, 351] width 146 height 38
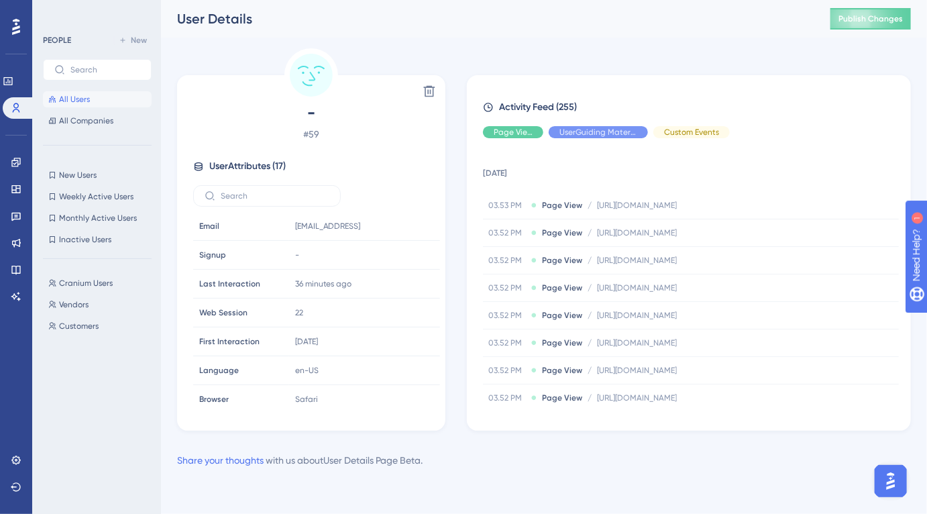
click at [68, 99] on span "All Users" at bounding box center [74, 99] width 31 height 11
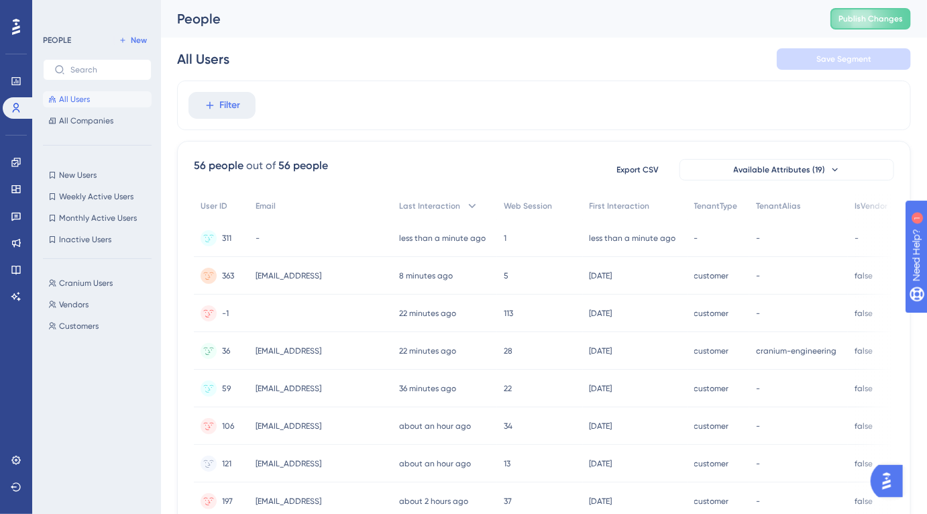
click at [354, 237] on div "-" at bounding box center [321, 238] width 144 height 38
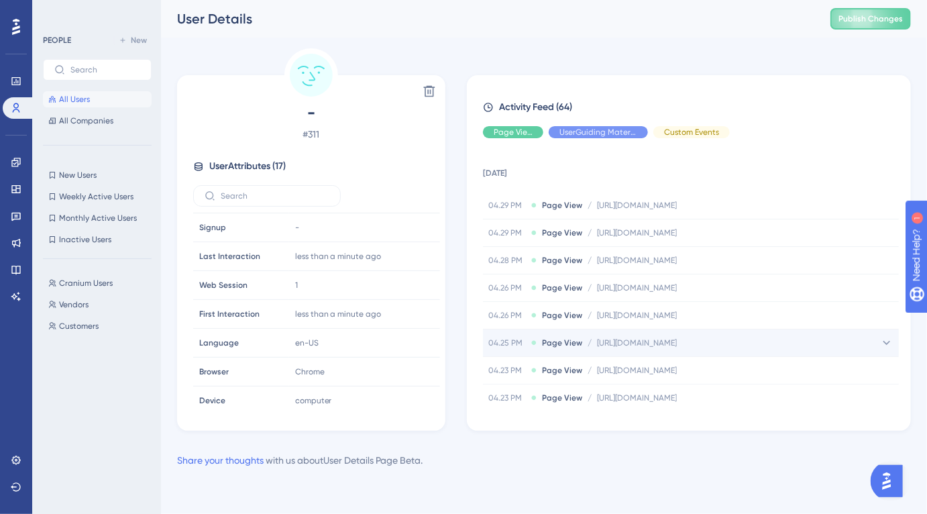
scroll to position [499, 0]
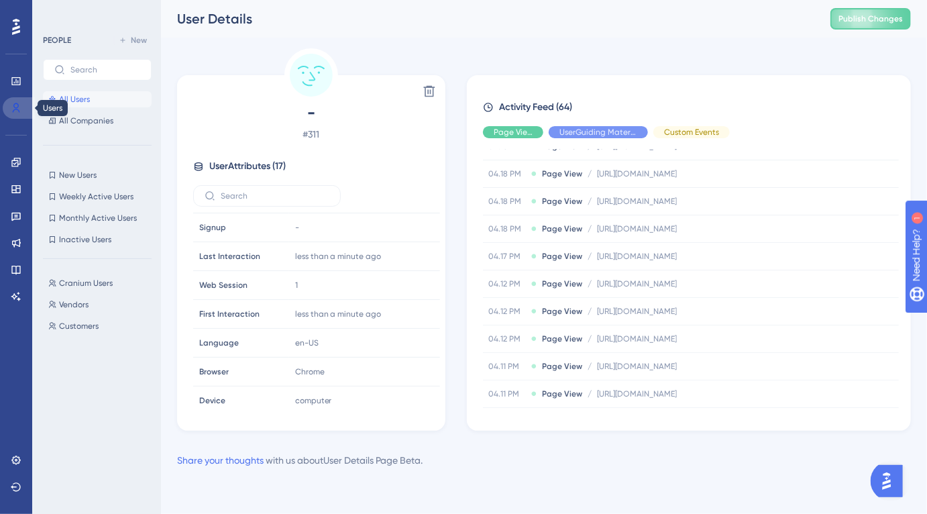
click at [22, 103] on link at bounding box center [19, 107] width 32 height 21
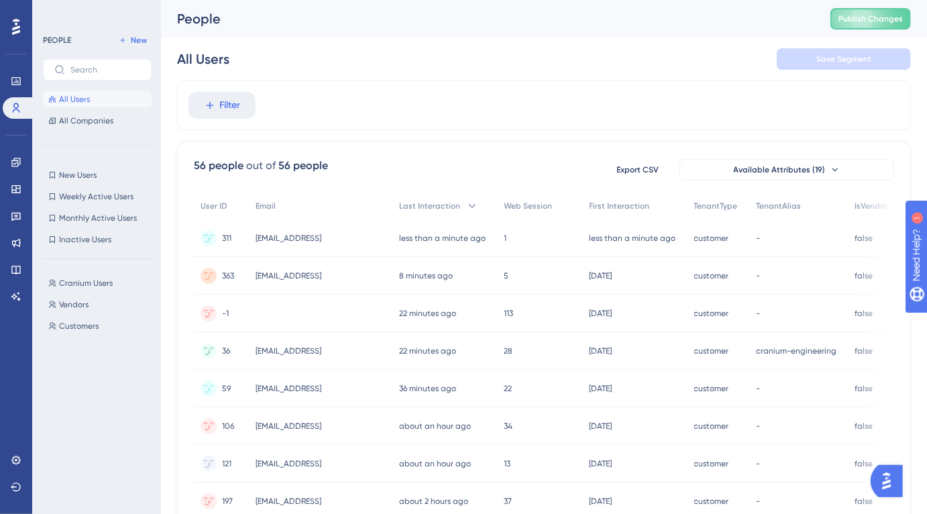
click at [16, 177] on div "Engagement Widgets Feedback Product Updates Knowledge Base AI Assistant" at bounding box center [16, 230] width 27 height 156
click at [16, 187] on icon at bounding box center [15, 189] width 9 height 8
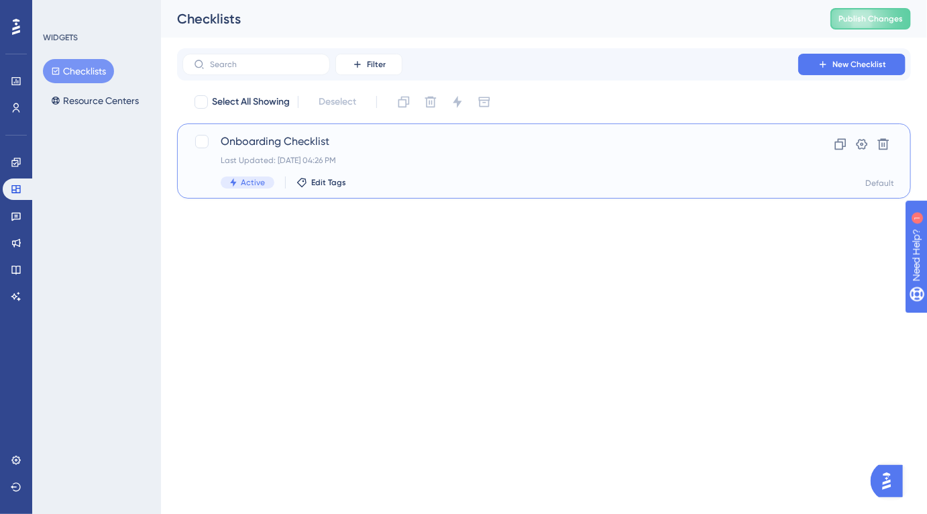
click at [287, 172] on div "Onboarding Checklist Last Updated: Aug 22 2025, 04:26 PM Active Edit Tags" at bounding box center [491, 161] width 540 height 55
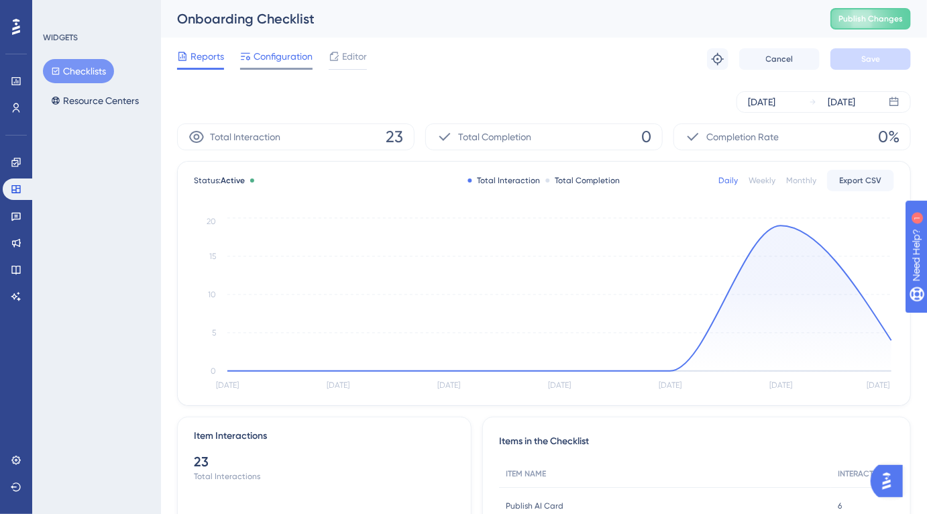
click at [281, 64] on div "Configuration" at bounding box center [276, 58] width 72 height 21
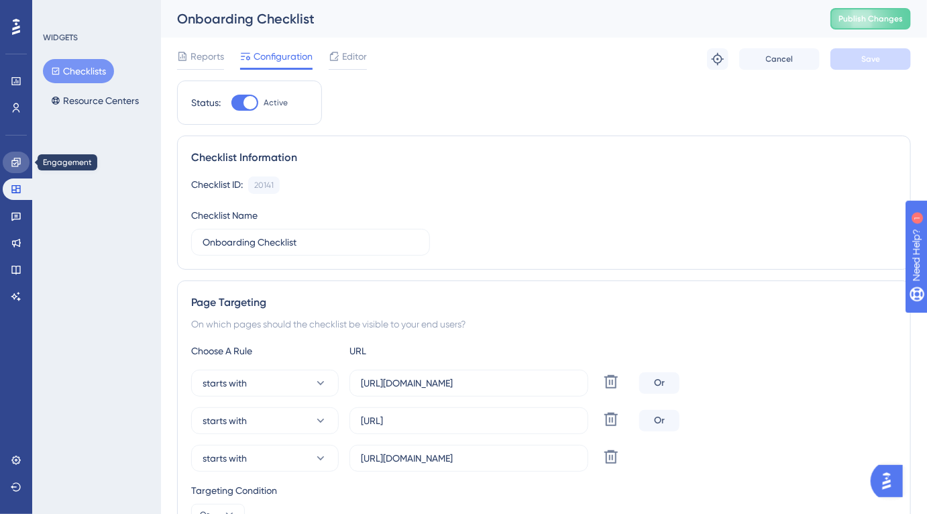
click at [23, 167] on link at bounding box center [16, 162] width 27 height 21
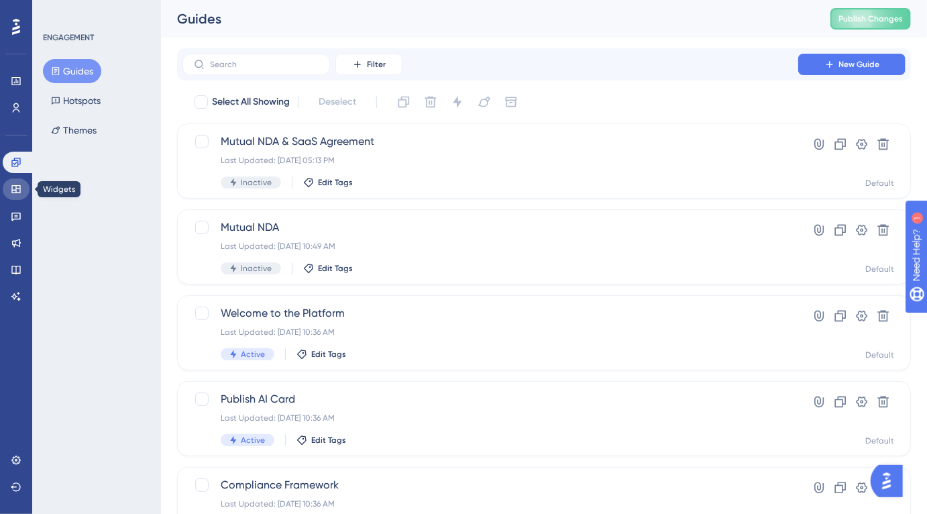
click at [21, 191] on icon at bounding box center [16, 189] width 11 height 11
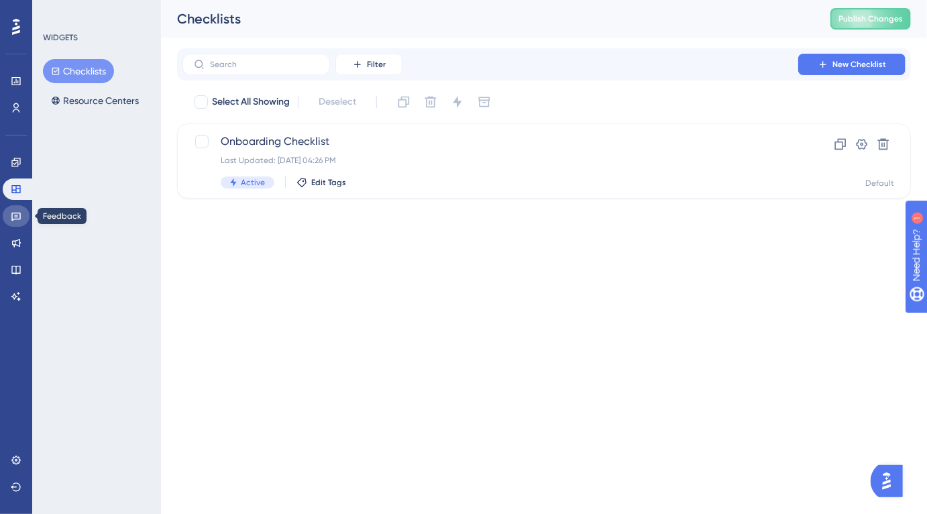
click at [24, 211] on link at bounding box center [16, 215] width 27 height 21
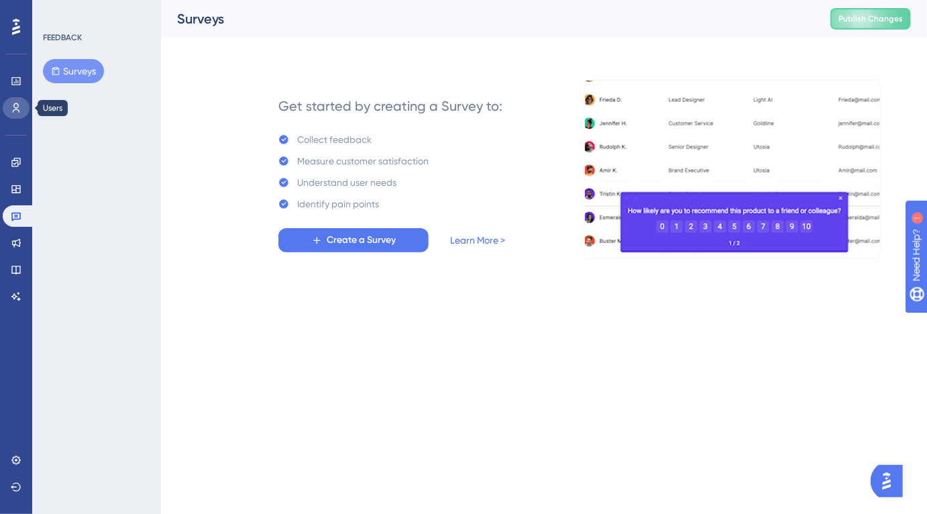
click at [20, 114] on link at bounding box center [16, 107] width 27 height 21
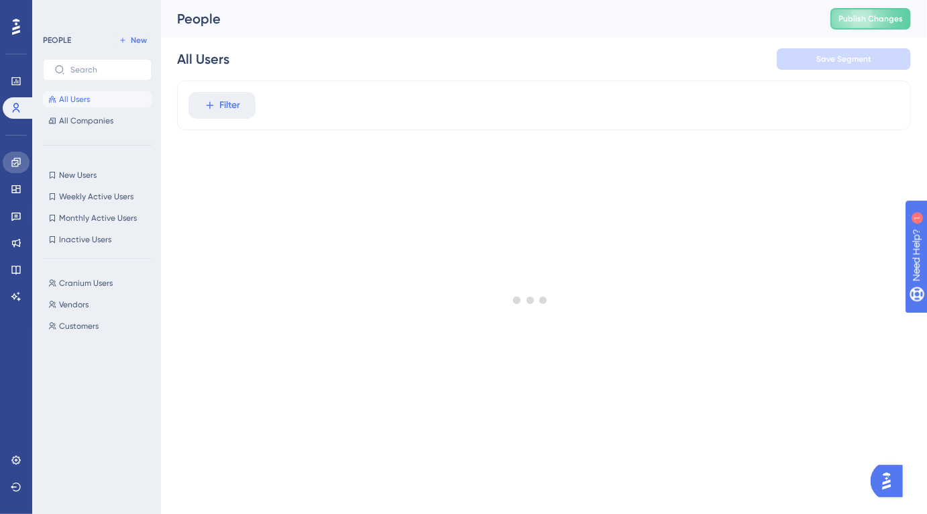
click at [19, 171] on link at bounding box center [16, 162] width 27 height 21
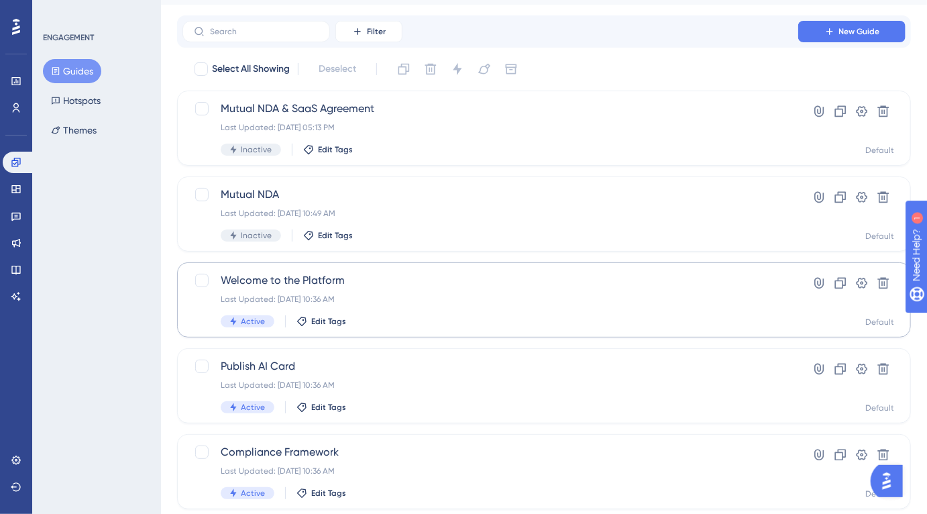
scroll to position [34, 0]
click at [374, 295] on div "Last Updated: [DATE] 10:36 AM" at bounding box center [491, 298] width 540 height 11
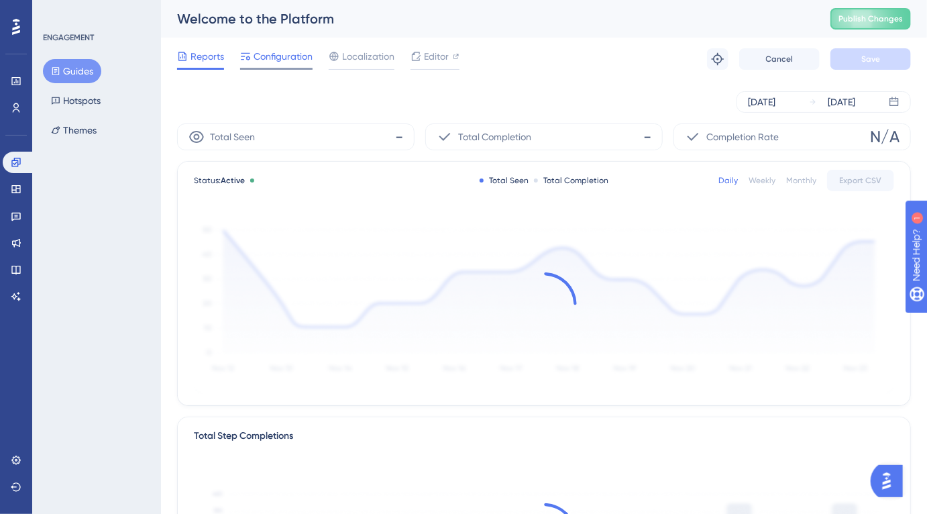
click at [283, 65] on div "Configuration" at bounding box center [276, 58] width 72 height 21
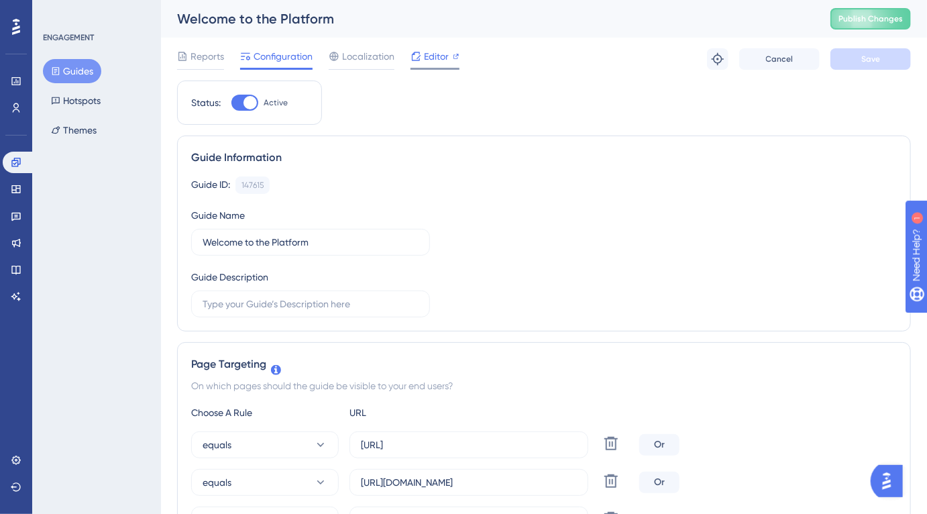
click at [440, 57] on span "Editor" at bounding box center [436, 56] width 25 height 16
click at [13, 193] on icon at bounding box center [15, 189] width 9 height 8
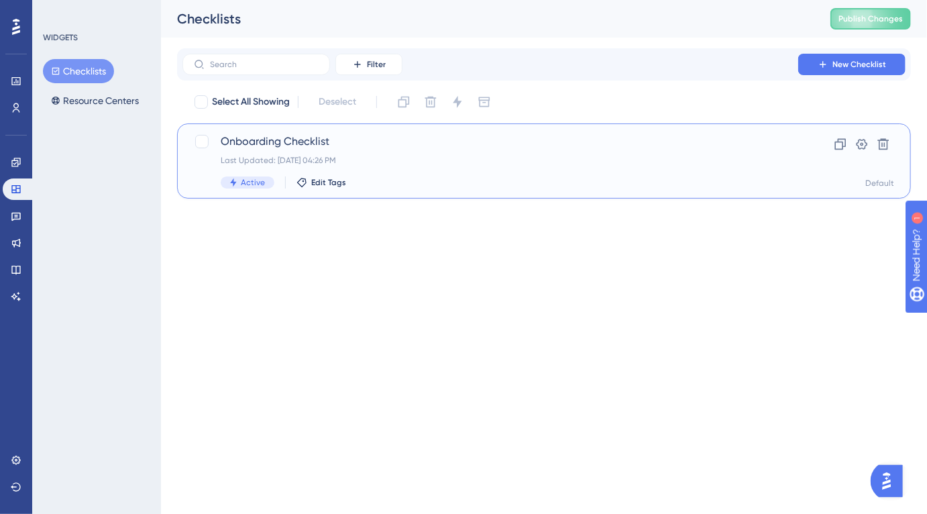
click at [309, 138] on span "Onboarding Checklist" at bounding box center [491, 142] width 540 height 16
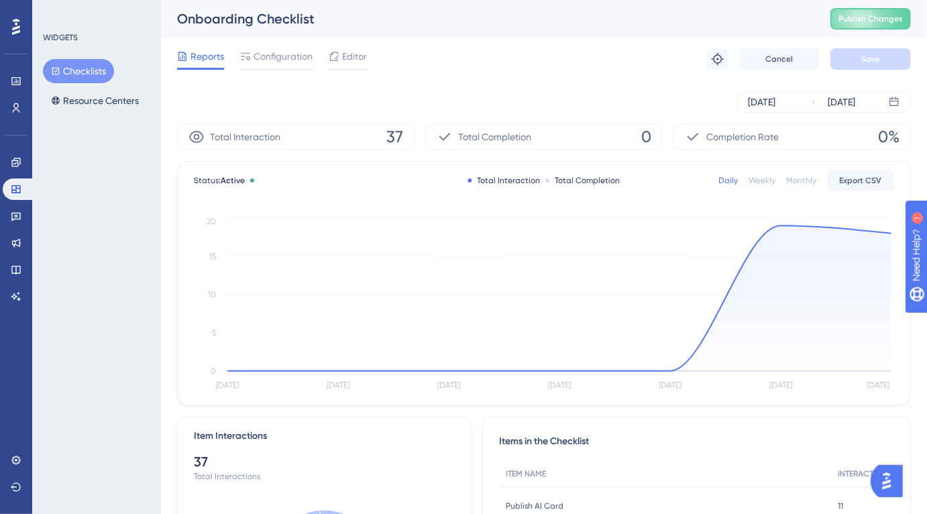
click at [289, 70] on div "Reports Configuration Editor Troubleshoot Cancel Save" at bounding box center [544, 59] width 734 height 43
click at [293, 48] on div "Reports Configuration Editor Troubleshoot Cancel Save" at bounding box center [544, 59] width 734 height 43
click at [287, 64] on div "Configuration" at bounding box center [276, 58] width 72 height 21
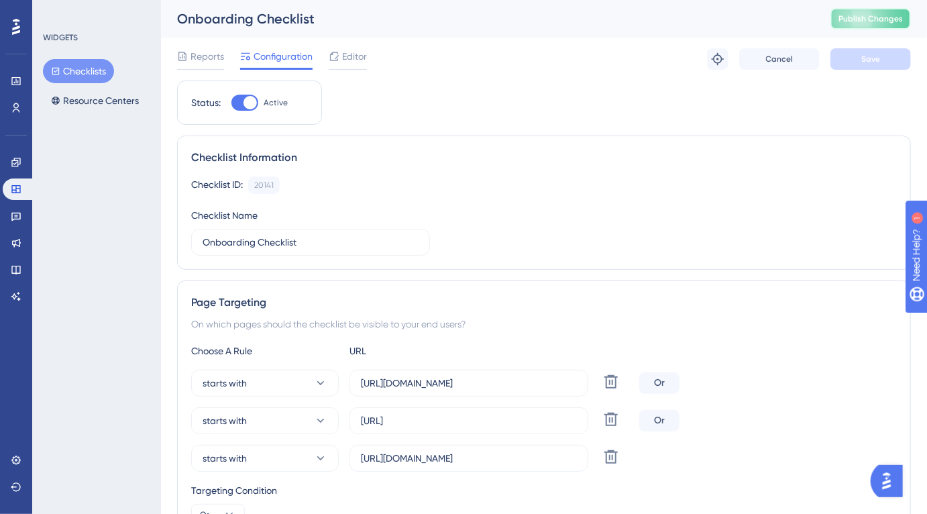
click at [876, 21] on span "Publish Changes" at bounding box center [871, 18] width 64 height 11
click at [205, 62] on span "Reports" at bounding box center [208, 56] width 34 height 16
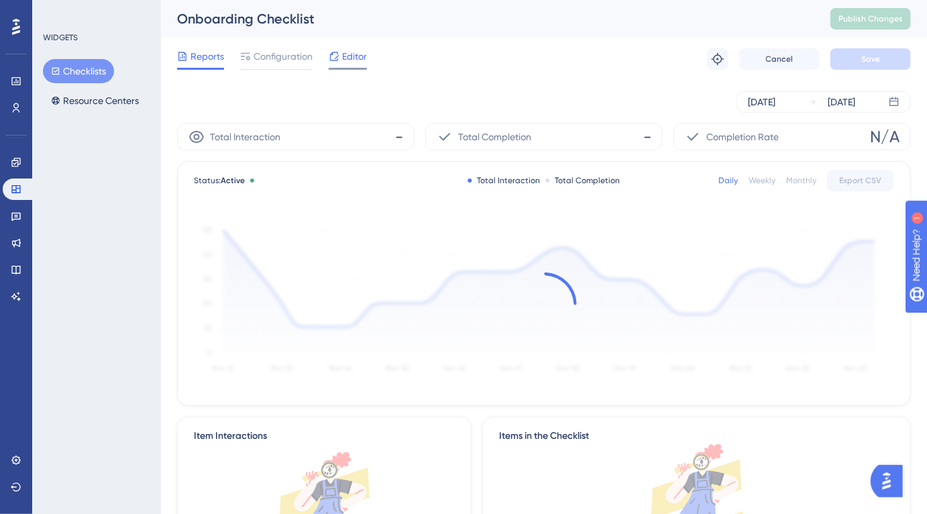
click at [334, 67] on div "Editor" at bounding box center [348, 58] width 38 height 21
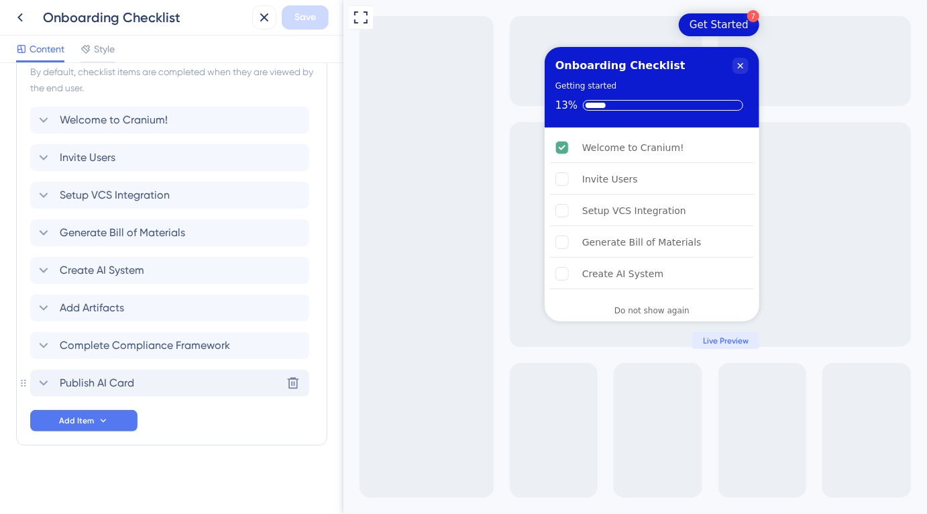
click at [137, 383] on div "Publish AI Card Delete" at bounding box center [169, 383] width 279 height 27
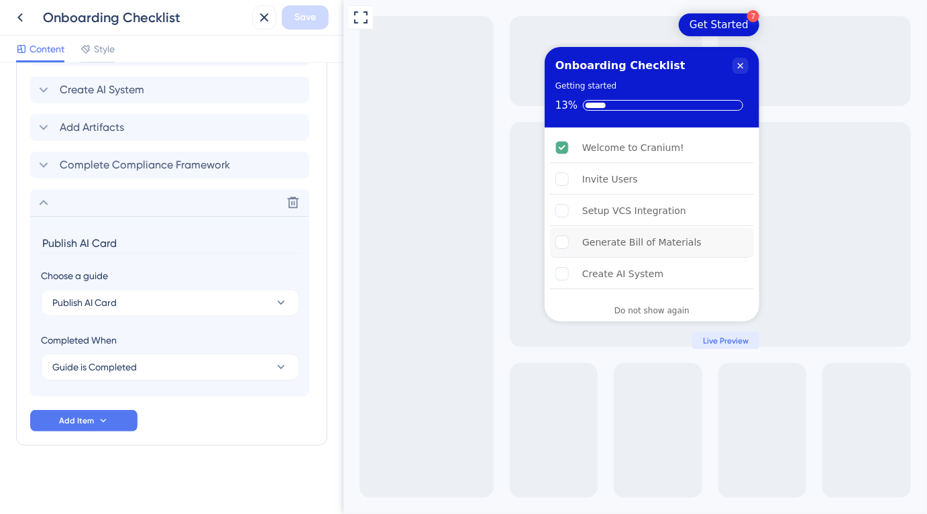
scroll to position [93, 0]
click at [605, 270] on div "Publish AI Card" at bounding box center [617, 276] width 70 height 16
click at [122, 296] on button "Publish AI Card" at bounding box center [170, 302] width 258 height 27
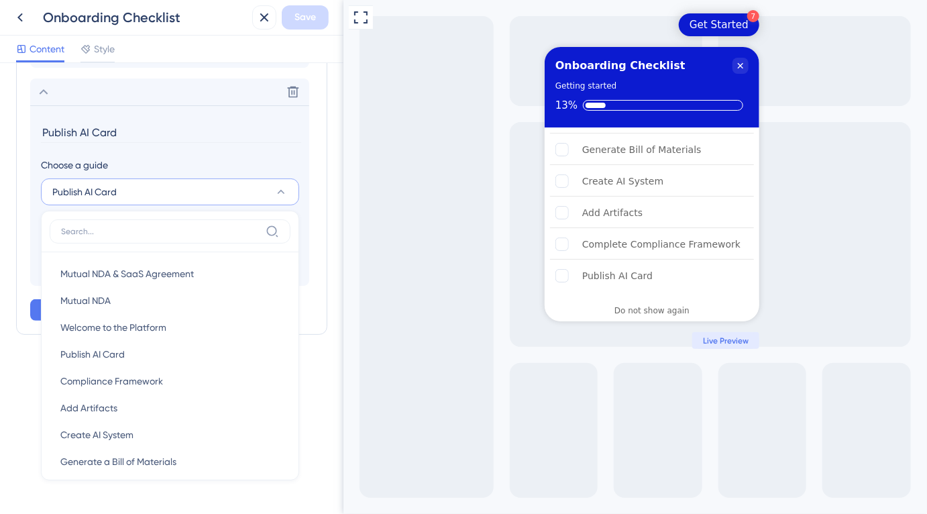
click at [121, 161] on div "Choose a guide" at bounding box center [170, 165] width 258 height 16
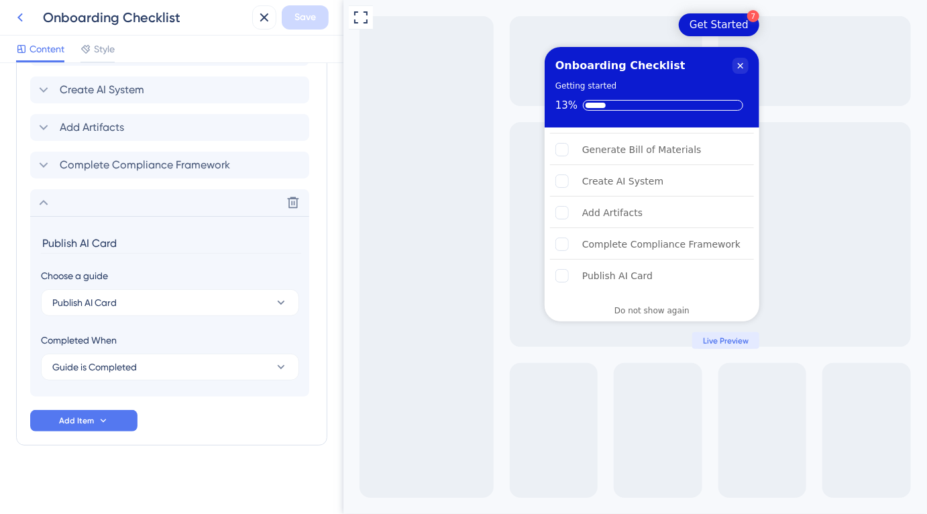
click at [25, 20] on icon at bounding box center [20, 17] width 16 height 16
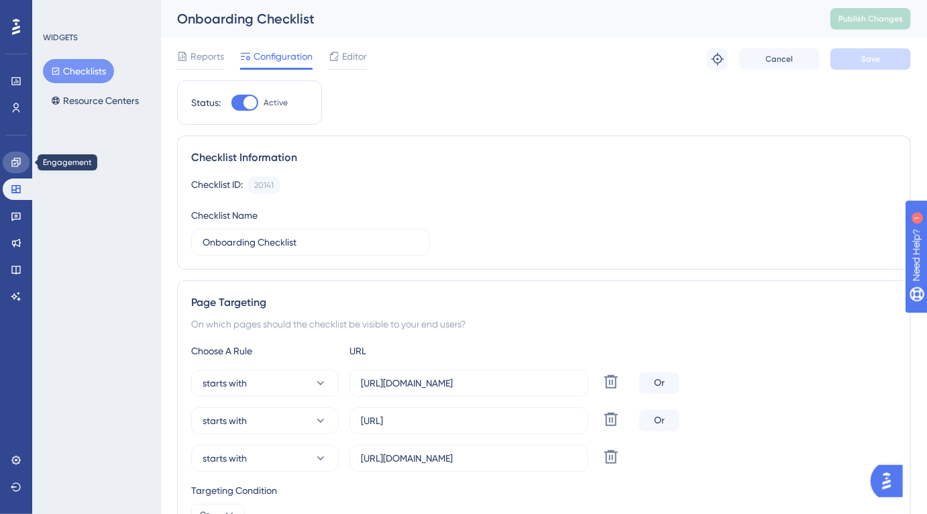
click at [17, 169] on link at bounding box center [16, 162] width 27 height 21
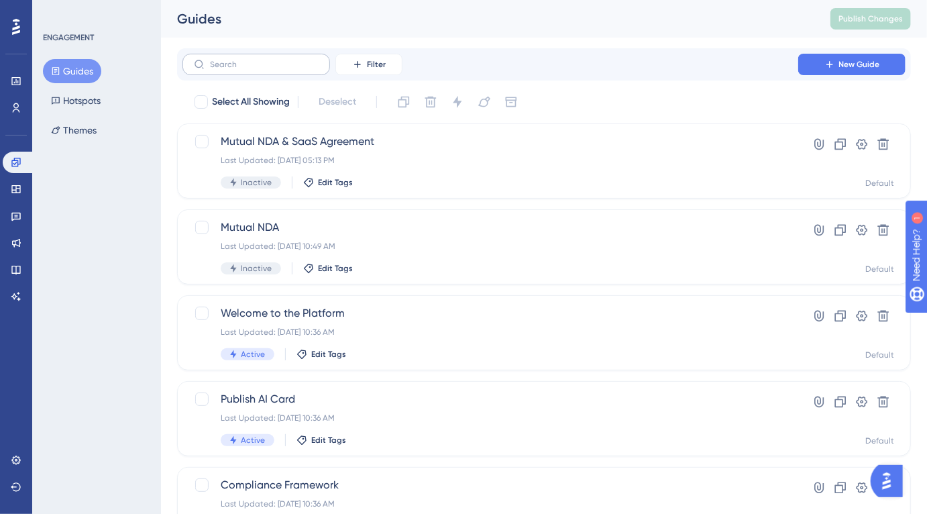
click at [275, 70] on label at bounding box center [257, 64] width 148 height 21
click at [275, 69] on input "text" at bounding box center [264, 64] width 109 height 9
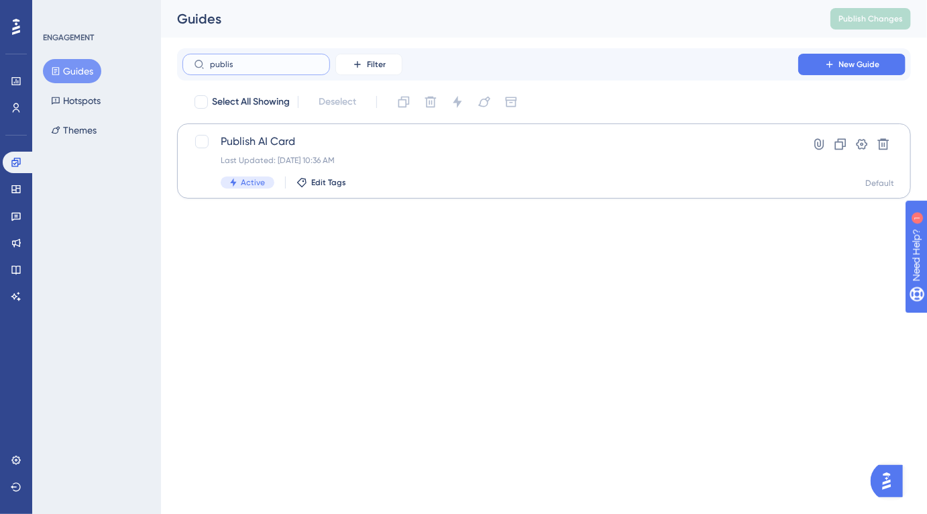
type input "publis"
click at [352, 174] on div "Publish AI Card Last Updated: Aug 21 2025, 10:36 AM Active Edit Tags" at bounding box center [491, 161] width 540 height 55
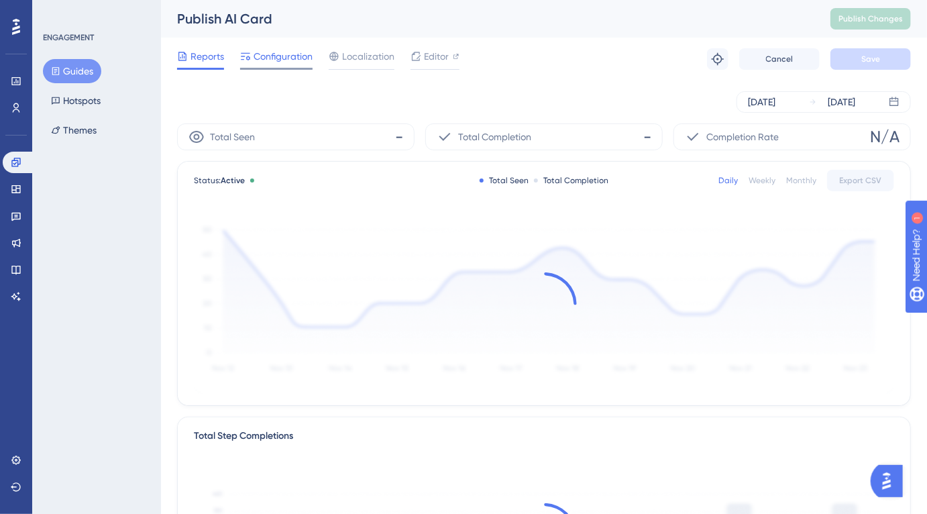
click at [293, 66] on div "Configuration" at bounding box center [276, 58] width 72 height 21
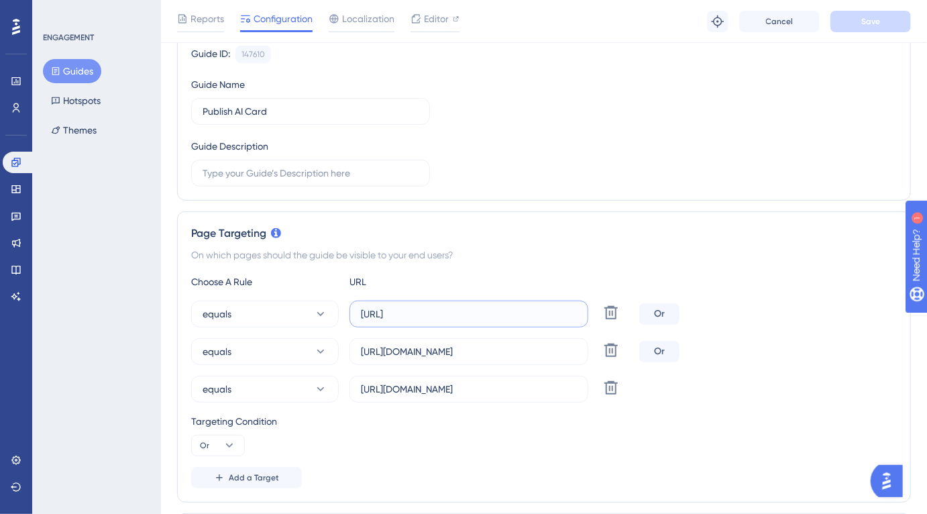
scroll to position [0, 25]
drag, startPoint x: 464, startPoint y: 318, endPoint x: 597, endPoint y: 322, distance: 132.3
click at [597, 322] on div "equals https://app.cranium.ai/supply-chain/external-requests Delete" at bounding box center [412, 314] width 443 height 27
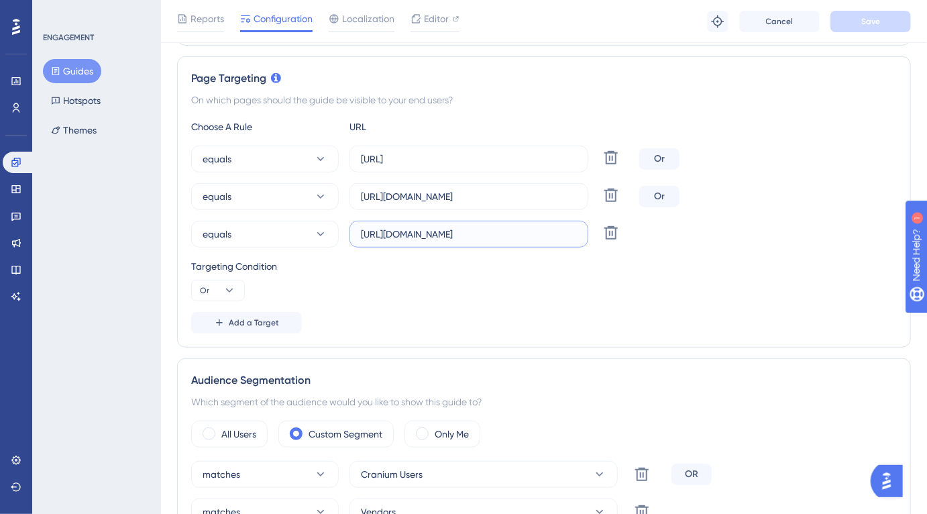
scroll to position [0, 0]
drag, startPoint x: 458, startPoint y: 232, endPoint x: 293, endPoint y: 212, distance: 165.6
click at [293, 212] on div "equals https://app.cranium.ai/supply-chain/external-requests Delete Or equals h…" at bounding box center [544, 197] width 706 height 102
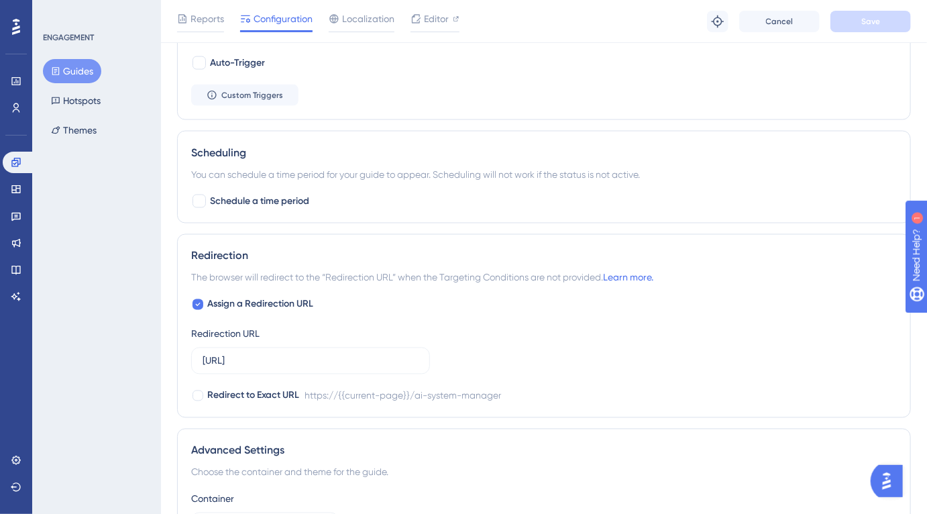
scroll to position [936, 0]
drag, startPoint x: 401, startPoint y: 358, endPoint x: 308, endPoint y: 357, distance: 93.3
click at [308, 357] on input "https://app.cranium.ai/ai-system-manager" at bounding box center [311, 359] width 216 height 15
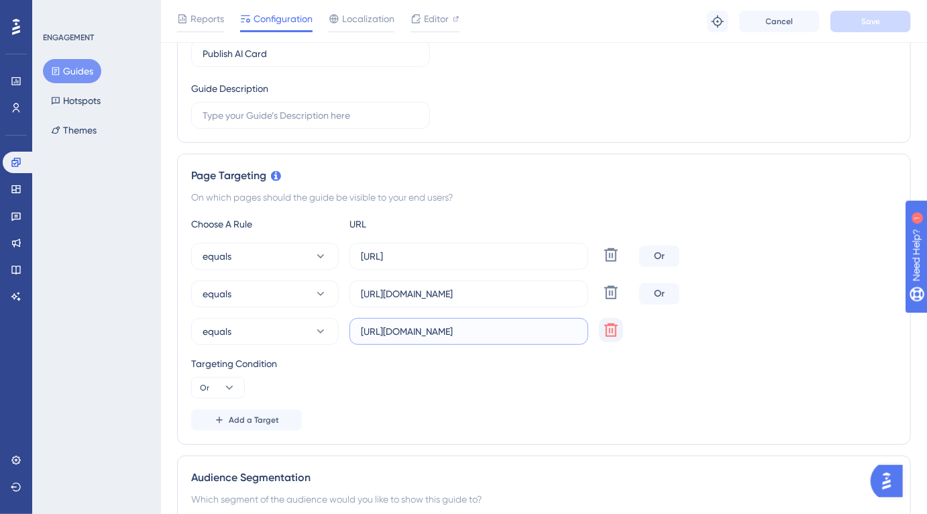
scroll to position [0, 48]
drag, startPoint x: 489, startPoint y: 332, endPoint x: 611, endPoint y: 334, distance: 122.1
click at [611, 334] on div "equals https://app.uat.cranium.net/supply-chain/external-requests Delete" at bounding box center [412, 331] width 443 height 27
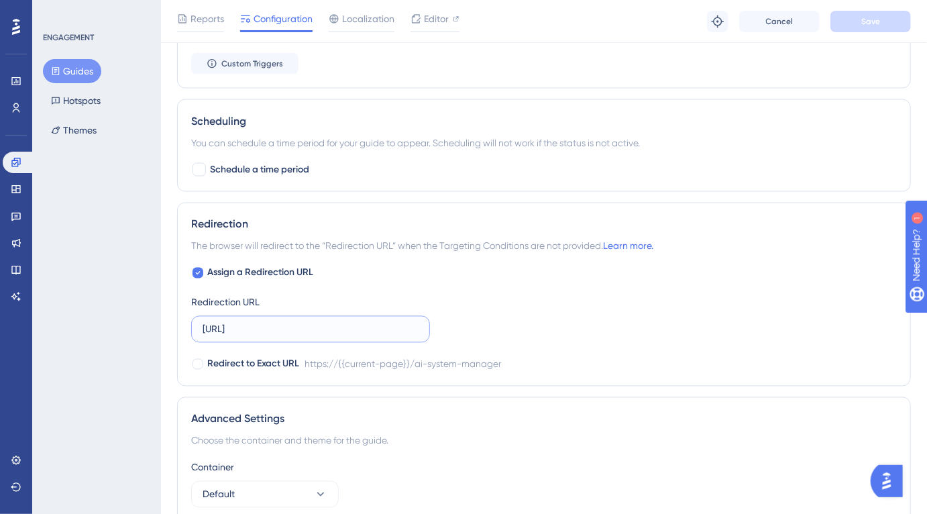
scroll to position [0, 0]
drag, startPoint x: 407, startPoint y: 332, endPoint x: 307, endPoint y: 331, distance: 100.0
click at [307, 331] on input "https://app.cranium.ai/ai-system-manager" at bounding box center [311, 329] width 216 height 15
paste input "supply-chain/external-requests"
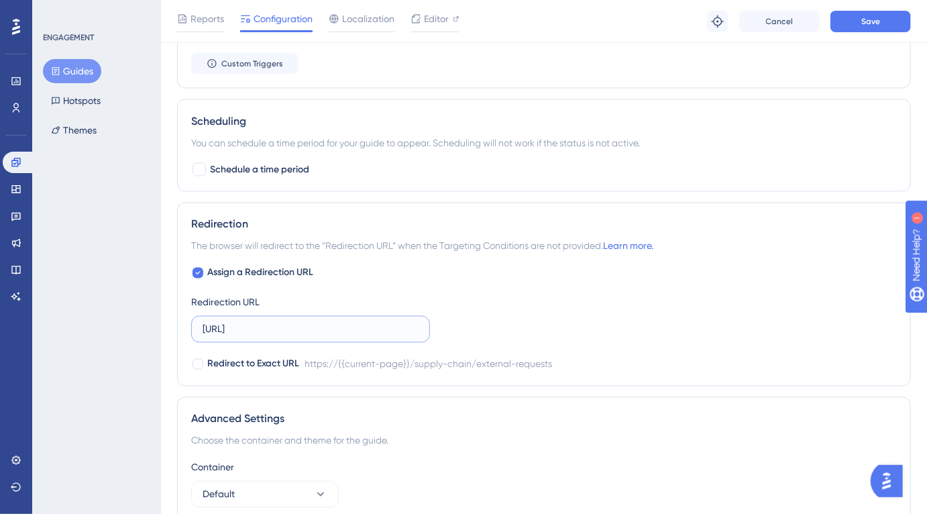
type input "https://app.cranium.ai/supply-chain/external-requests"
click at [91, 70] on button "Guides" at bounding box center [72, 71] width 58 height 24
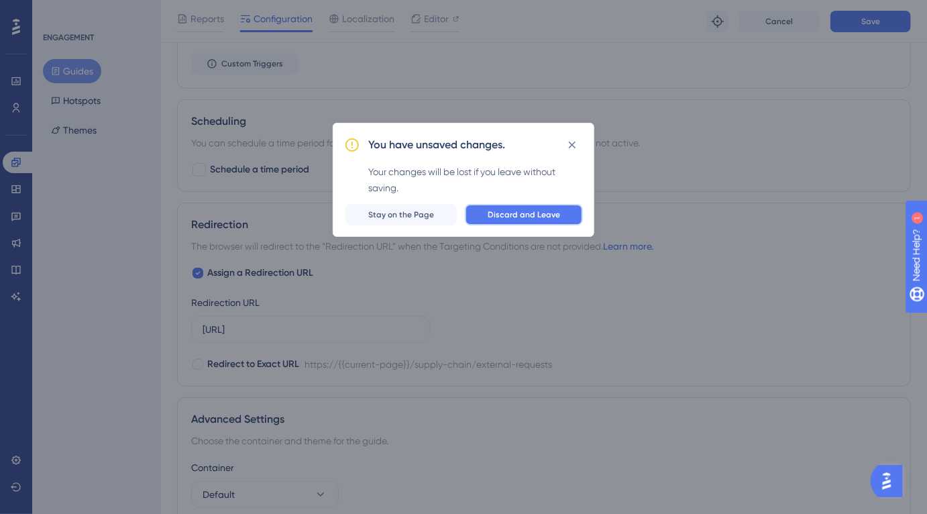
click at [515, 217] on span "Discard and Leave" at bounding box center [524, 214] width 72 height 11
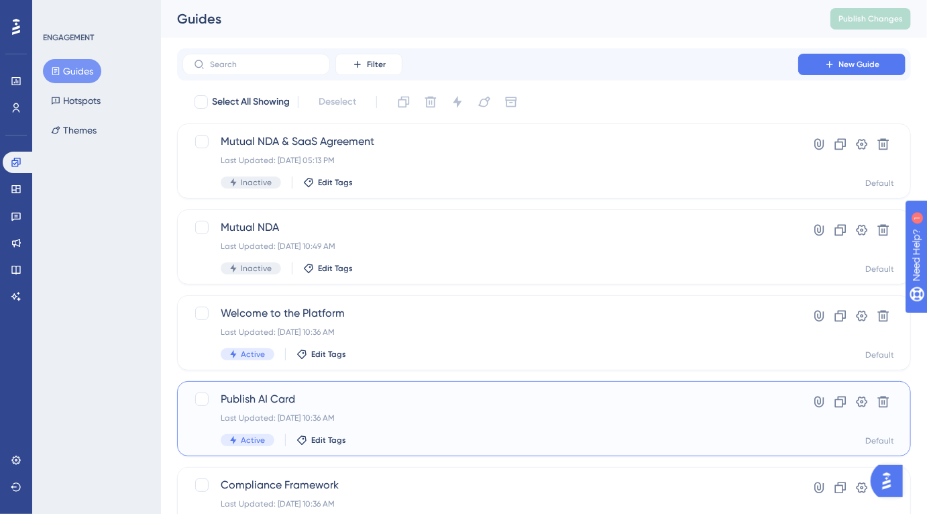
click at [384, 412] on div "Publish AI Card Last Updated: Aug 21 2025, 10:36 AM Active Edit Tags" at bounding box center [491, 418] width 540 height 55
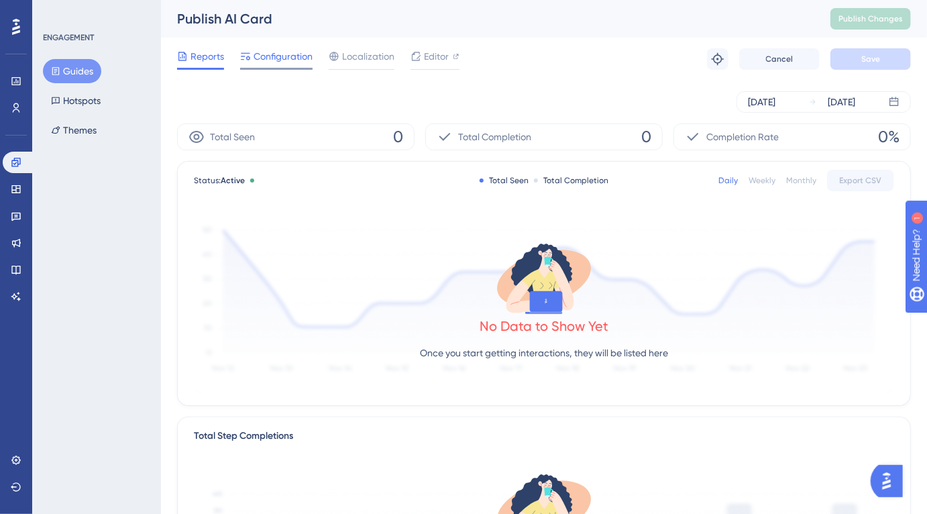
click at [289, 54] on span "Configuration" at bounding box center [283, 56] width 59 height 16
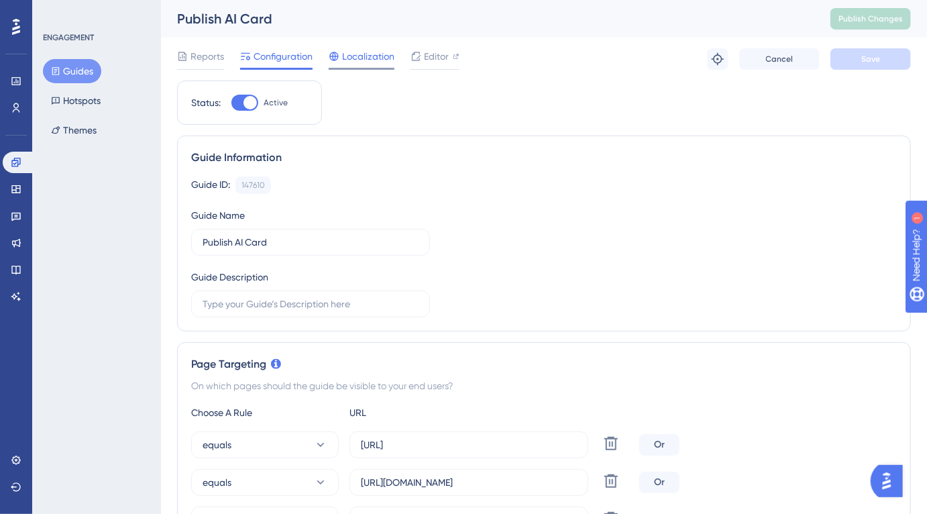
click at [362, 64] on span "Localization" at bounding box center [368, 56] width 52 height 16
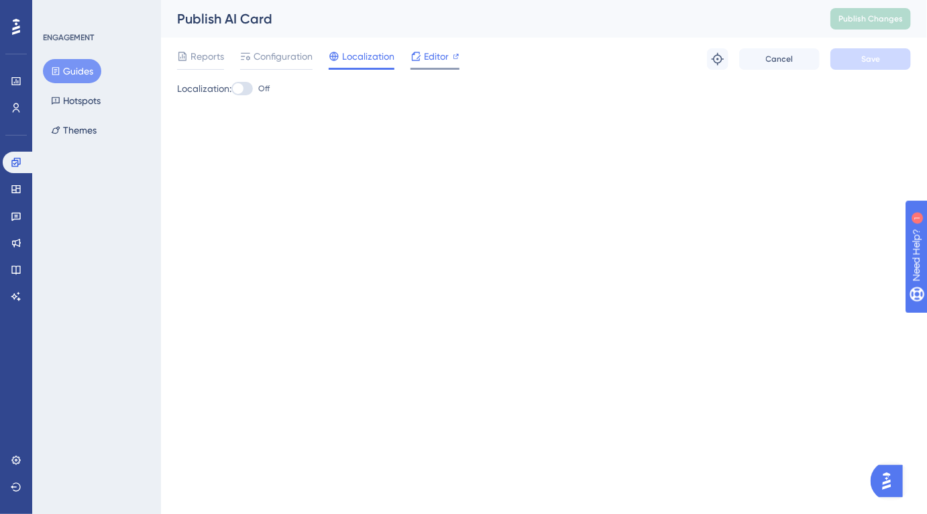
click at [438, 63] on span "Editor" at bounding box center [436, 56] width 25 height 16
click at [68, 66] on button "Guides" at bounding box center [72, 71] width 58 height 24
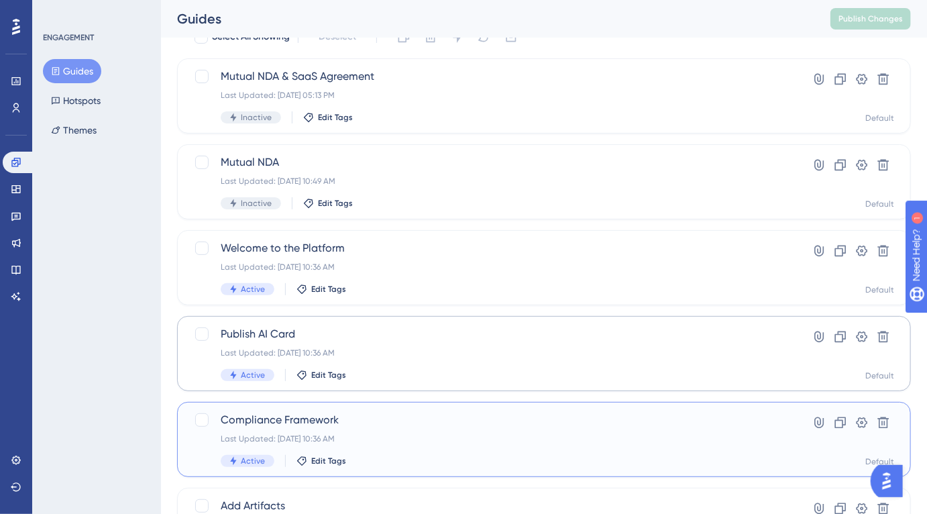
click at [384, 418] on span "Compliance Framework" at bounding box center [491, 420] width 540 height 16
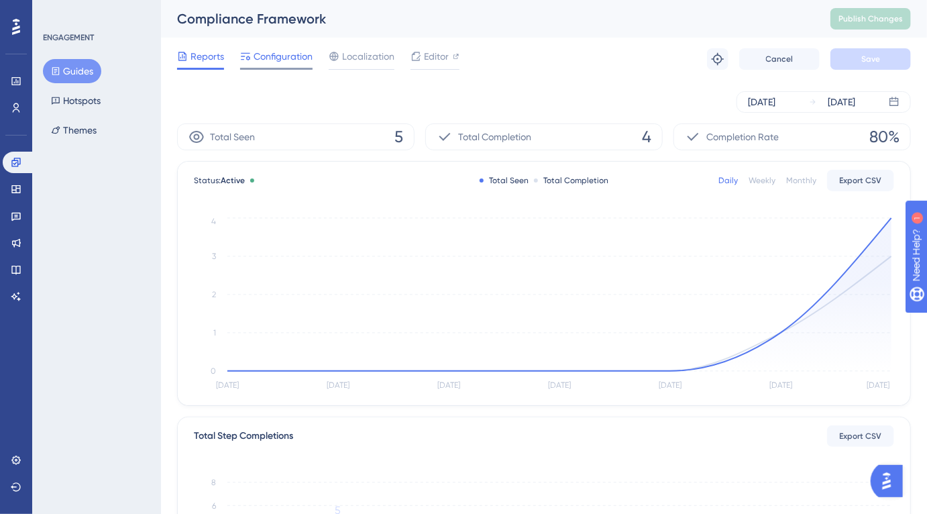
click at [279, 53] on span "Configuration" at bounding box center [283, 56] width 59 height 16
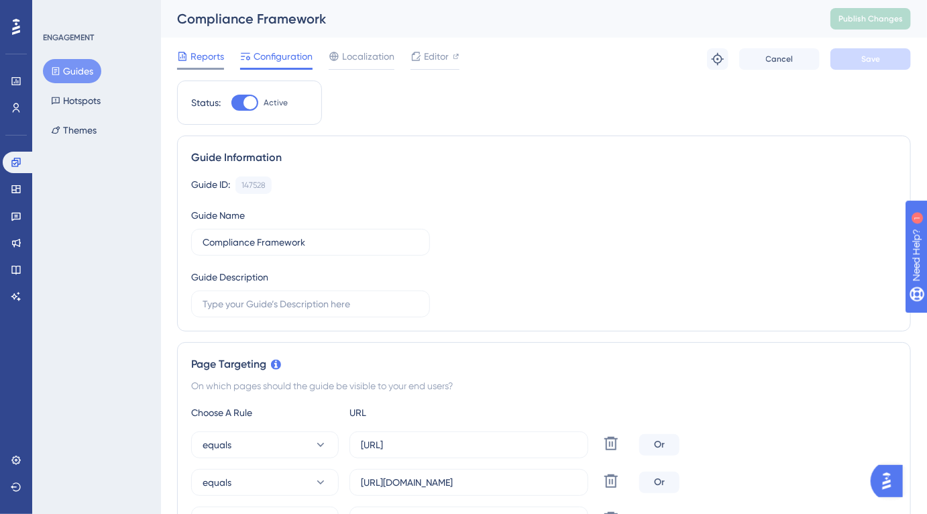
click at [201, 52] on span "Reports" at bounding box center [208, 56] width 34 height 16
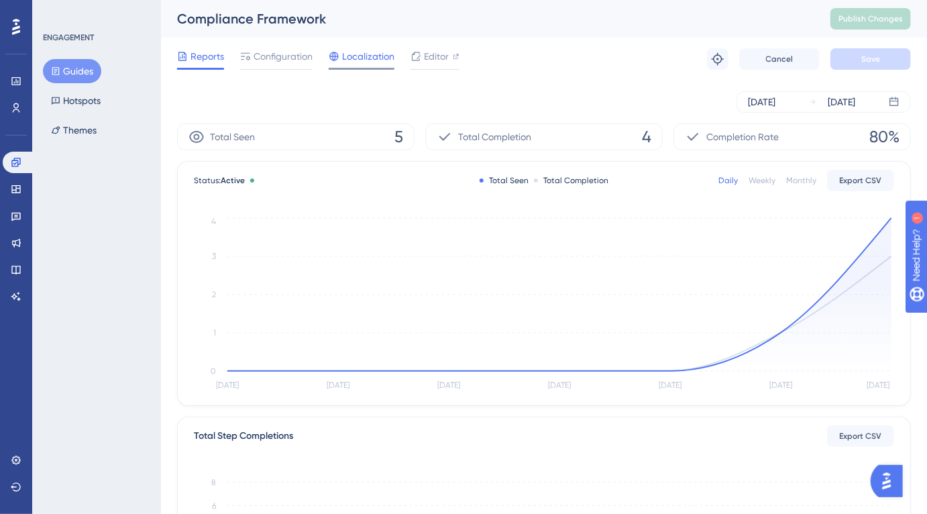
click at [360, 60] on span "Localization" at bounding box center [368, 56] width 52 height 16
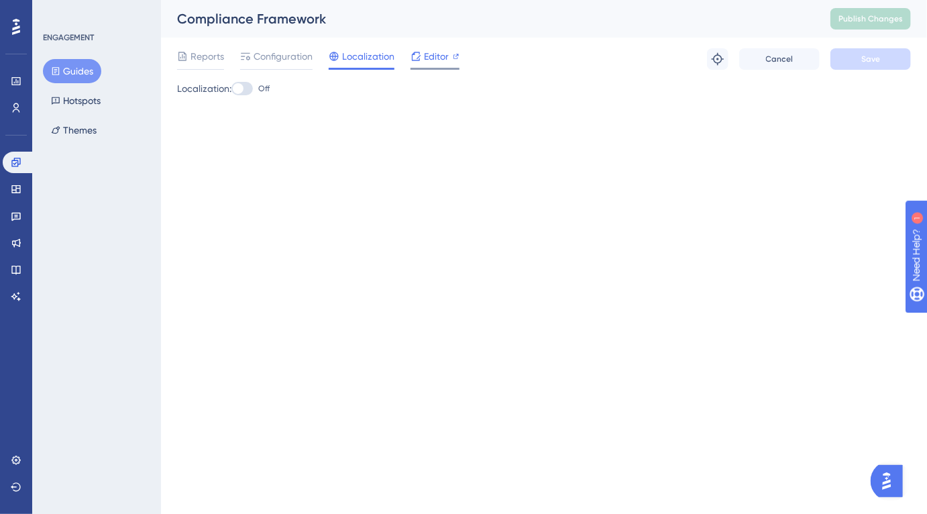
click at [431, 68] on div at bounding box center [435, 69] width 49 height 2
click at [17, 191] on icon at bounding box center [16, 189] width 11 height 11
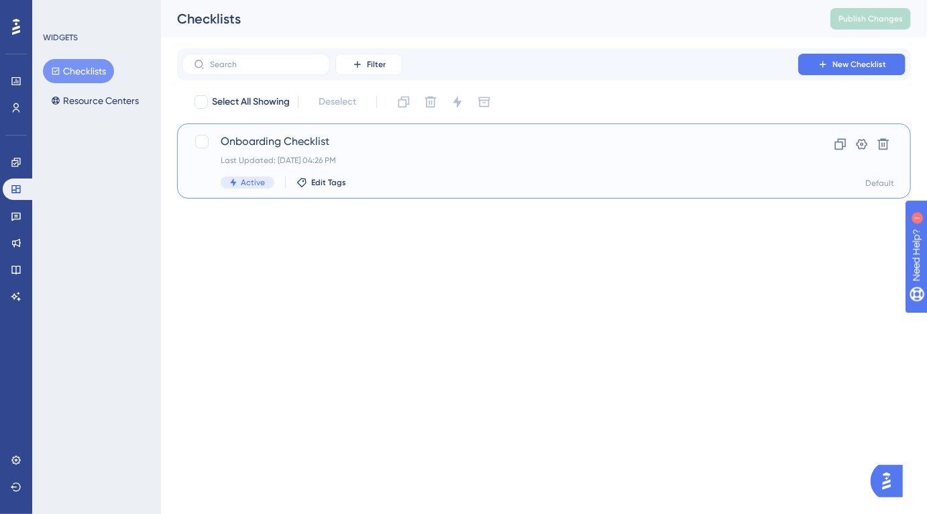
click at [295, 144] on span "Onboarding Checklist" at bounding box center [491, 142] width 540 height 16
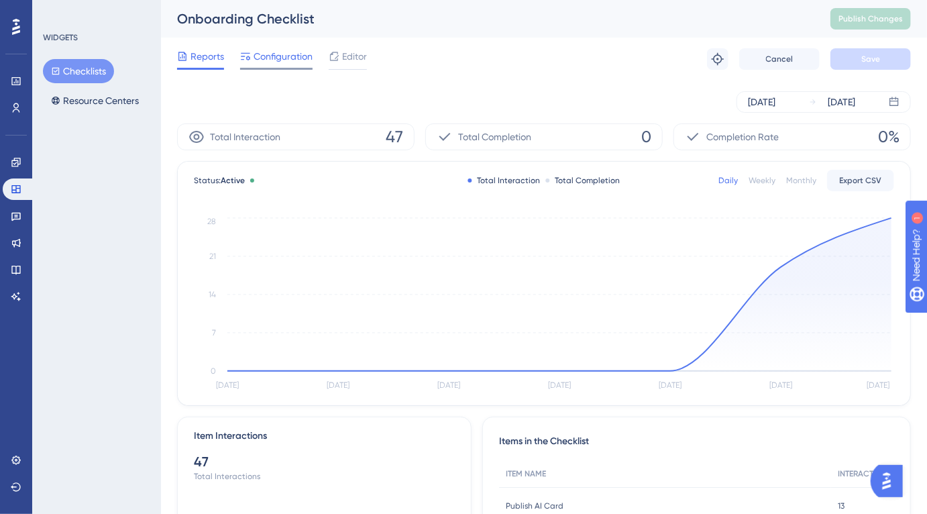
click at [258, 63] on span "Configuration" at bounding box center [283, 56] width 59 height 16
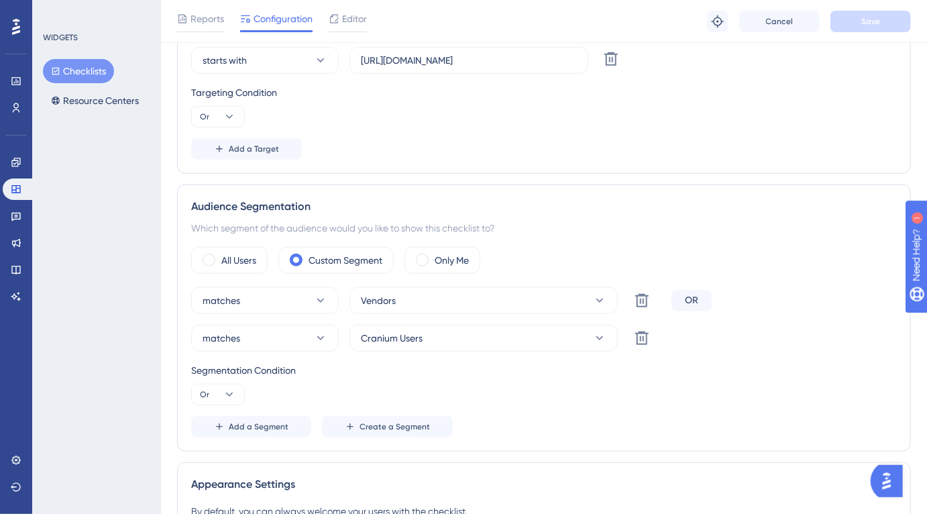
scroll to position [998, 0]
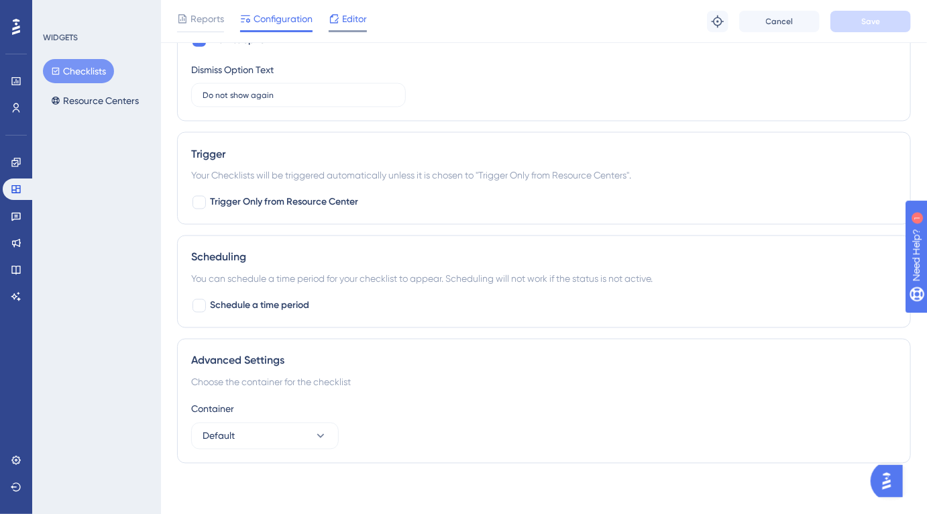
click at [332, 21] on icon at bounding box center [334, 18] width 11 height 11
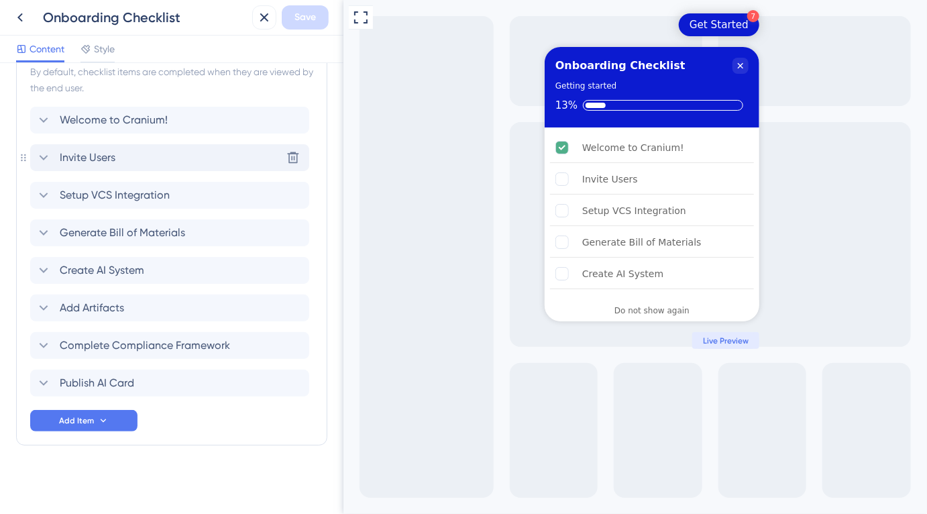
click at [87, 153] on span "Invite Users" at bounding box center [88, 158] width 56 height 16
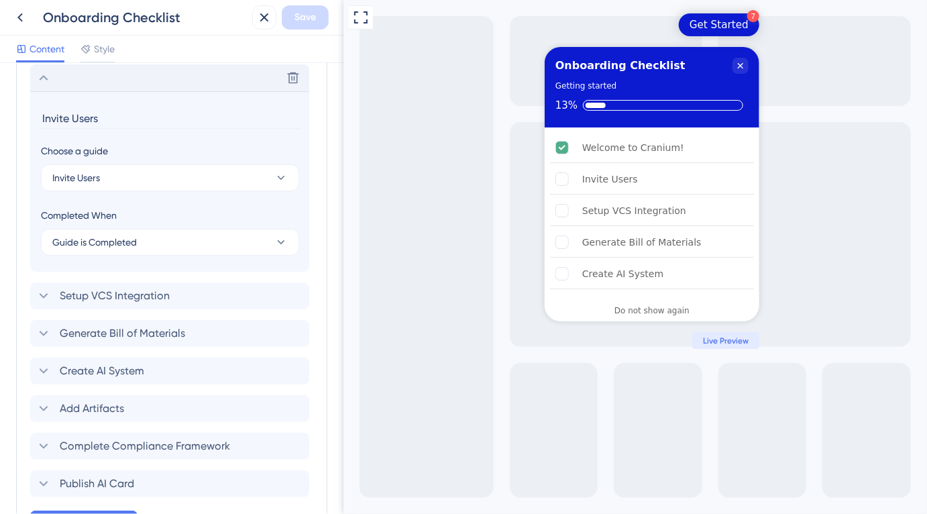
scroll to position [709, 0]
click at [85, 178] on span "Invite Users" at bounding box center [76, 177] width 48 height 16
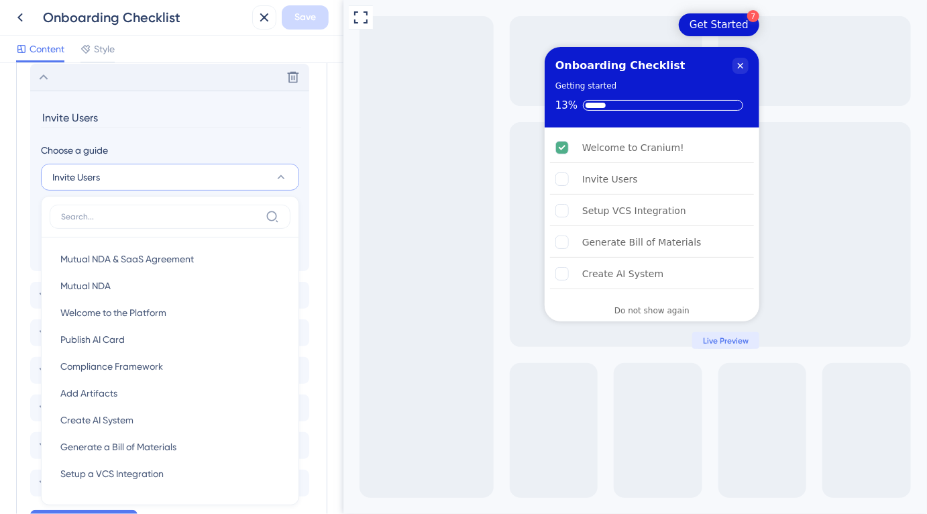
scroll to position [770, 0]
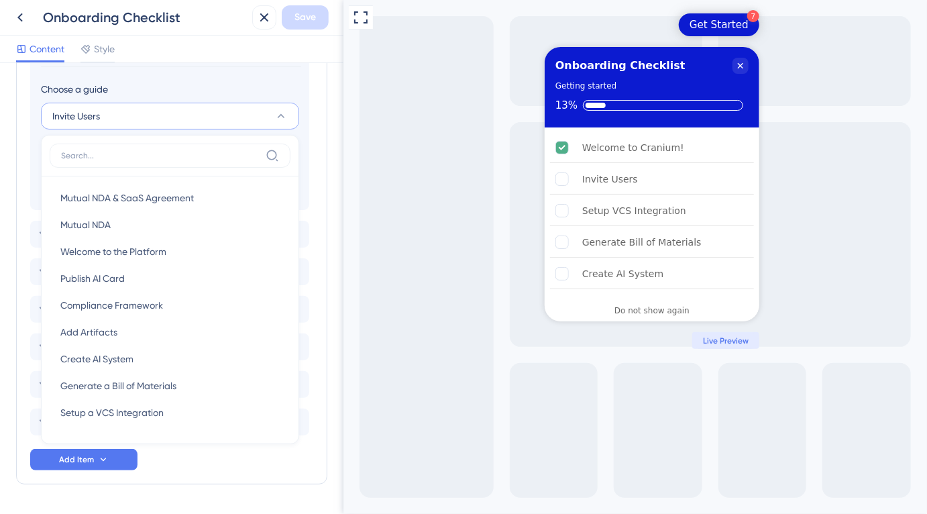
click at [124, 121] on button "Invite Users" at bounding box center [170, 116] width 258 height 27
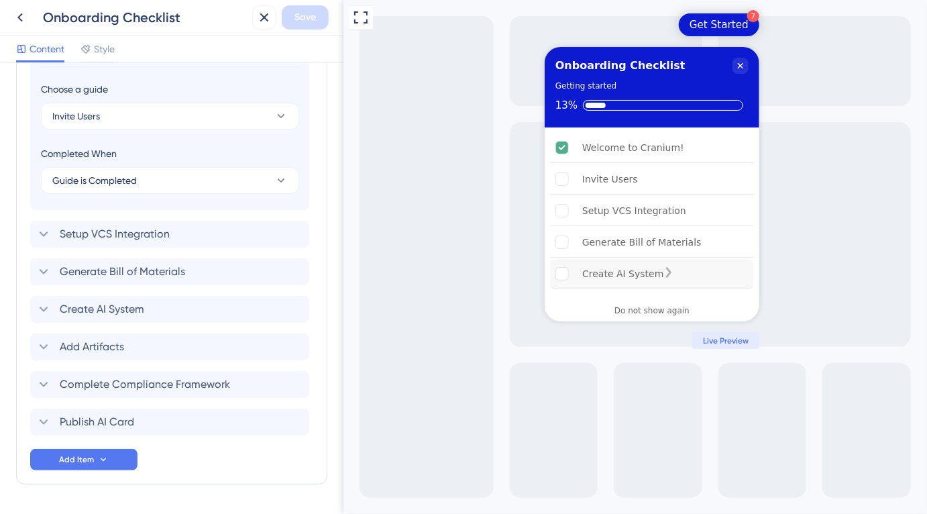
scroll to position [93, 0]
click at [628, 274] on div "Publish AI Card" at bounding box center [617, 276] width 70 height 16
click at [158, 421] on div "Publish AI Card Delete" at bounding box center [169, 422] width 279 height 27
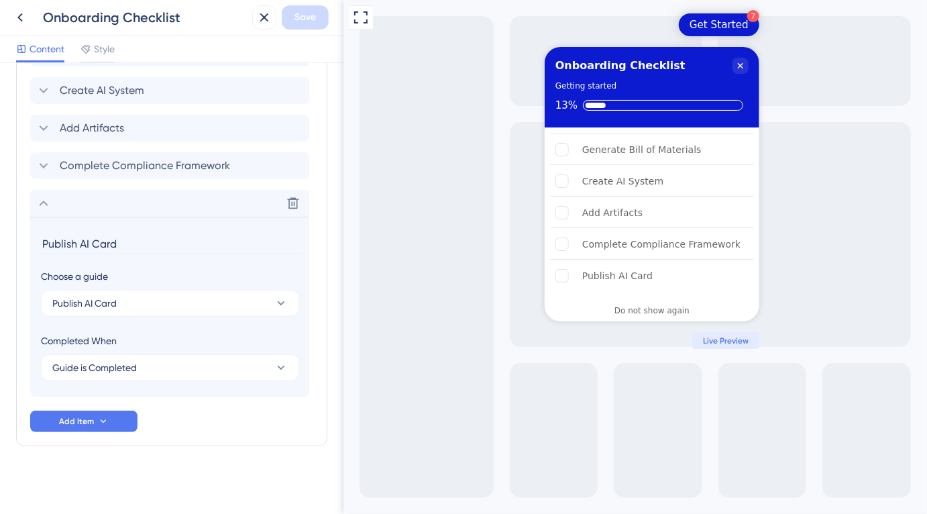
scroll to position [809, 0]
click at [148, 370] on button "Guide is Completed" at bounding box center [170, 367] width 258 height 27
click at [166, 362] on button "Guide is Completed" at bounding box center [170, 367] width 258 height 27
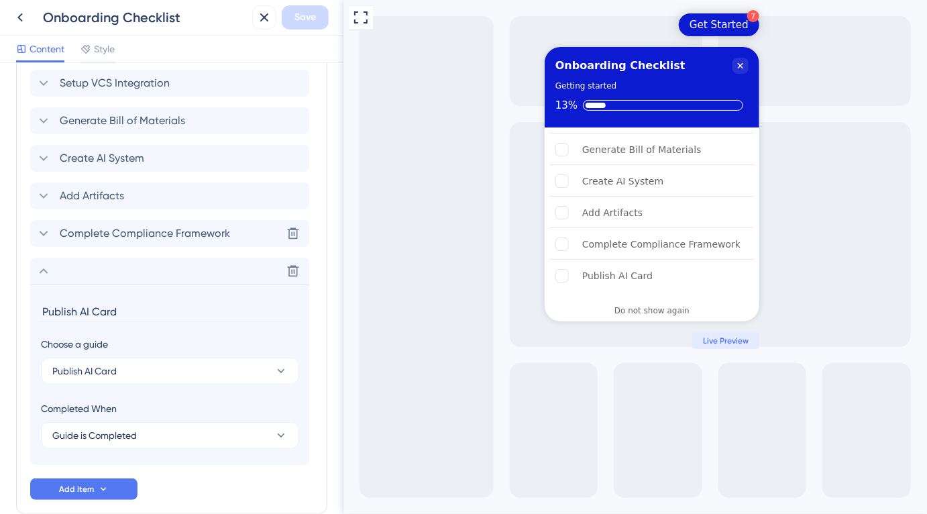
scroll to position [690, 0]
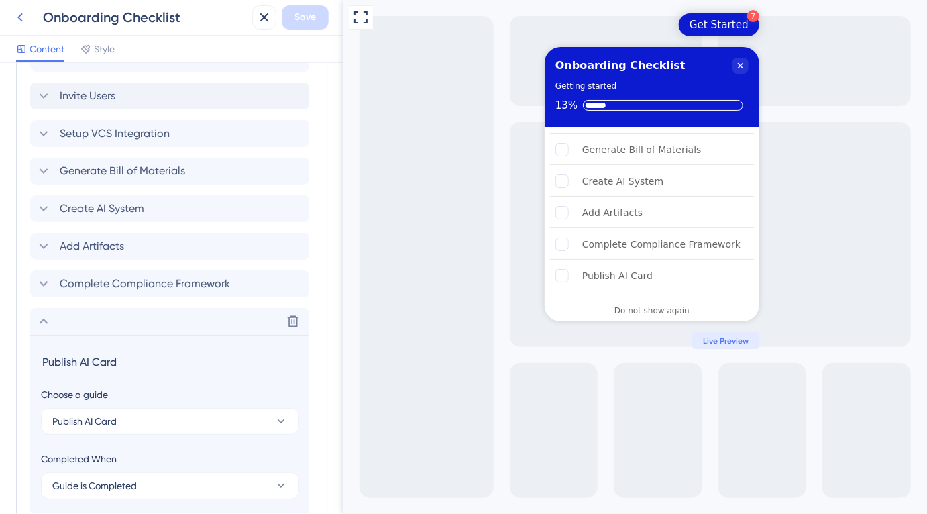
click at [19, 25] on icon at bounding box center [20, 17] width 16 height 16
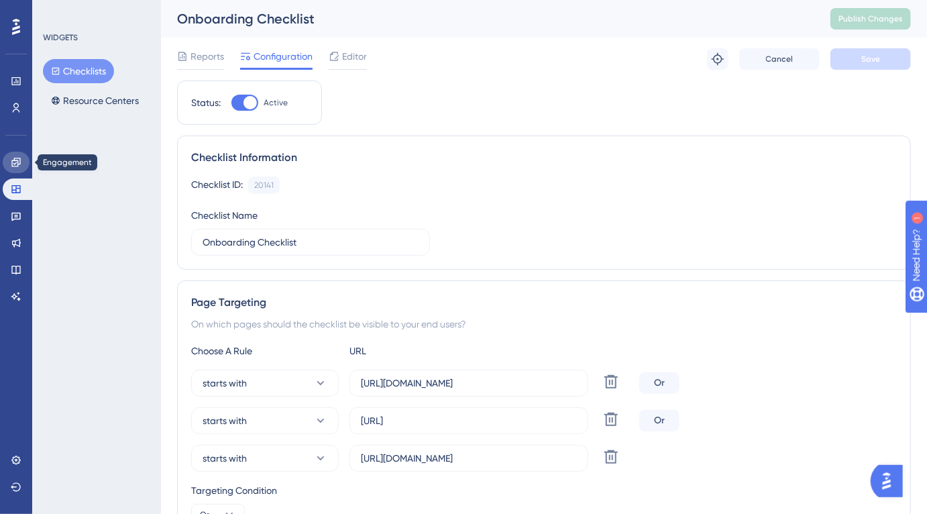
click at [11, 155] on link at bounding box center [16, 162] width 27 height 21
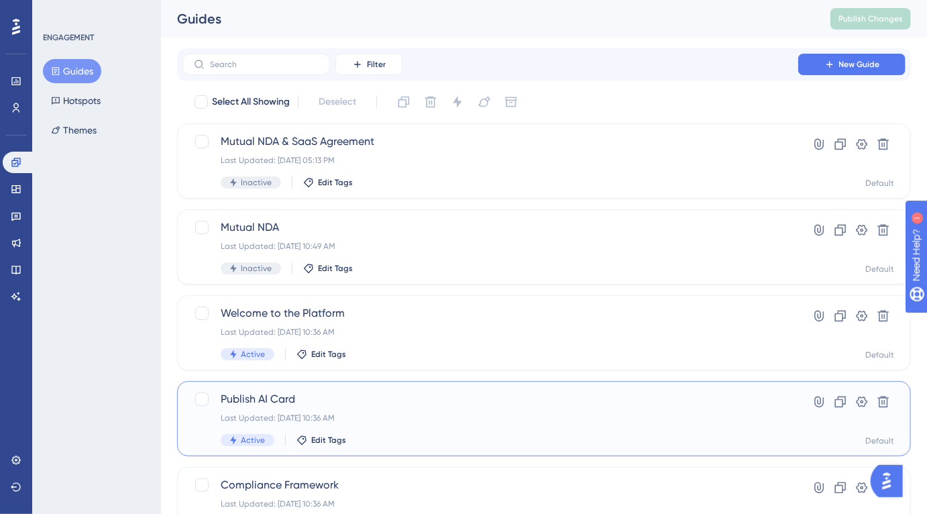
click at [367, 413] on div "Last Updated: [DATE] 10:36 AM" at bounding box center [491, 418] width 540 height 11
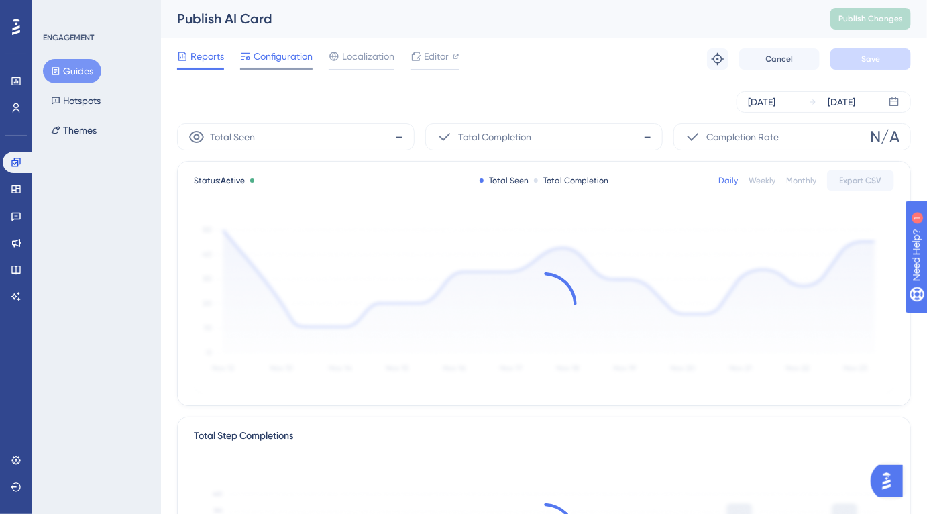
click at [291, 61] on span "Configuration" at bounding box center [283, 56] width 59 height 16
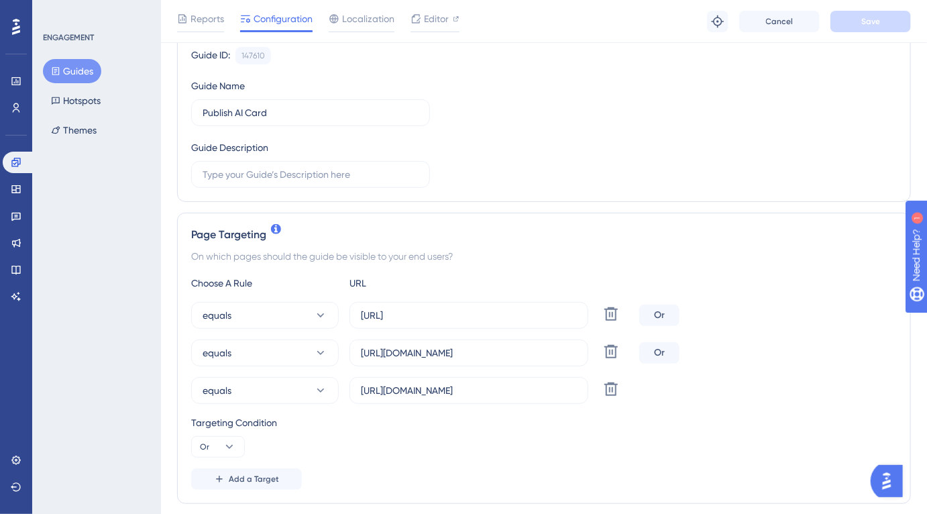
scroll to position [182, 0]
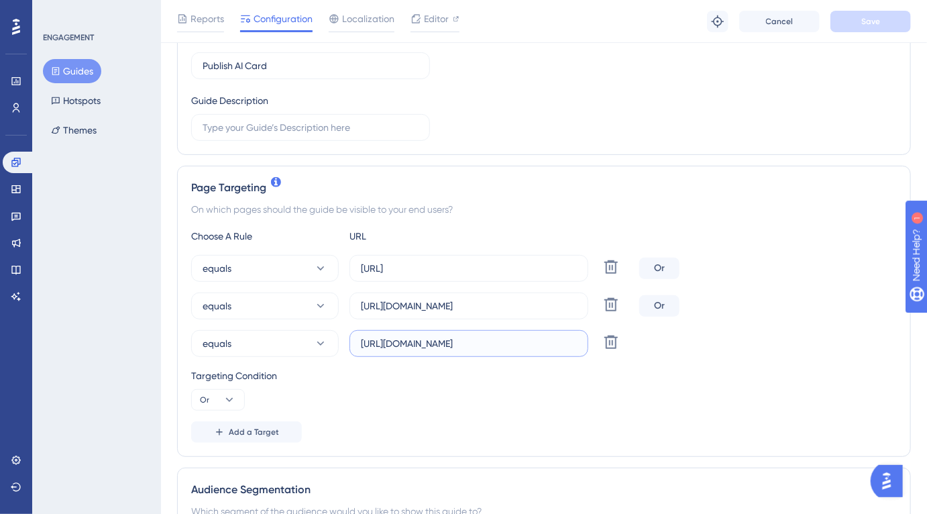
click at [492, 346] on input "https://app.uat.cranium.net/supply-chain/external-requests" at bounding box center [469, 343] width 216 height 15
click at [443, 359] on div "Choose A Rule URL equals https://app.cranium.ai/supply-chain/external-requests …" at bounding box center [544, 335] width 706 height 215
click at [483, 336] on input "https://app.uat.cranium.net/supply-chain/external-requests" at bounding box center [469, 343] width 216 height 15
